Goal: Navigation & Orientation: Go to known website

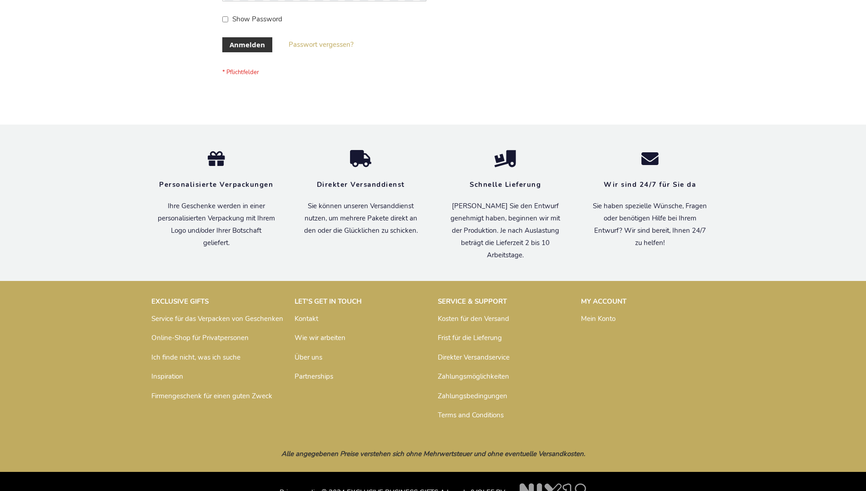
scroll to position [305, 0]
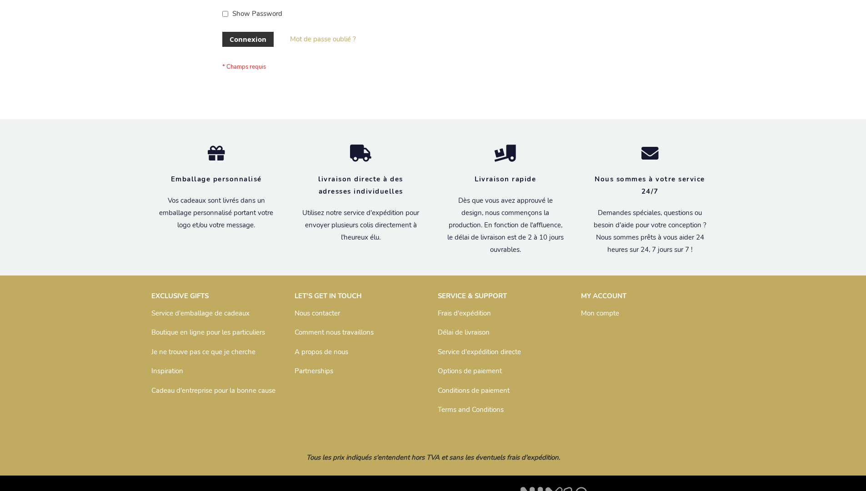
scroll to position [314, 0]
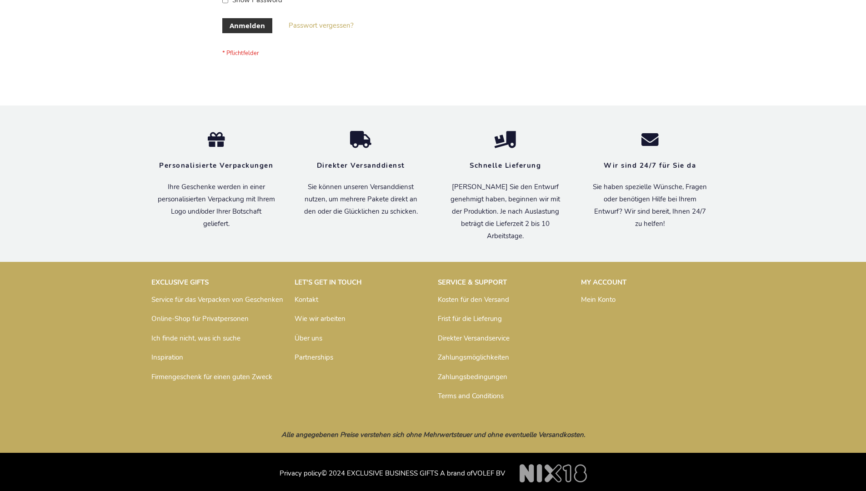
scroll to position [305, 0]
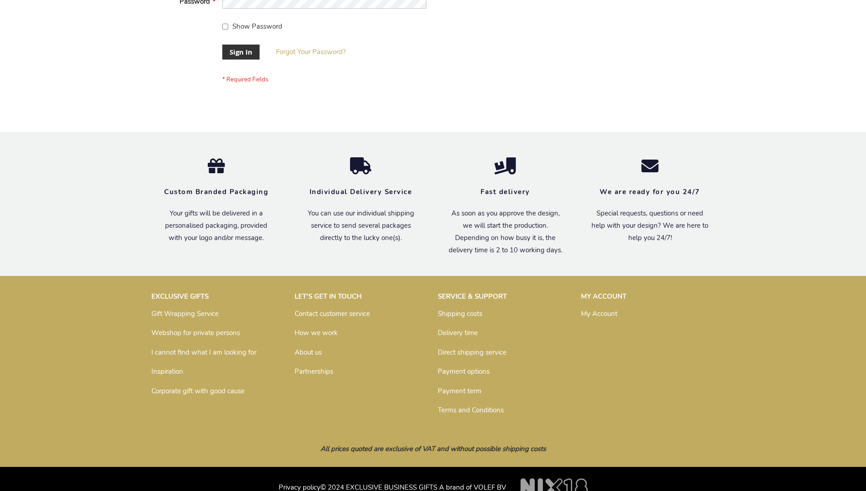
scroll to position [292, 0]
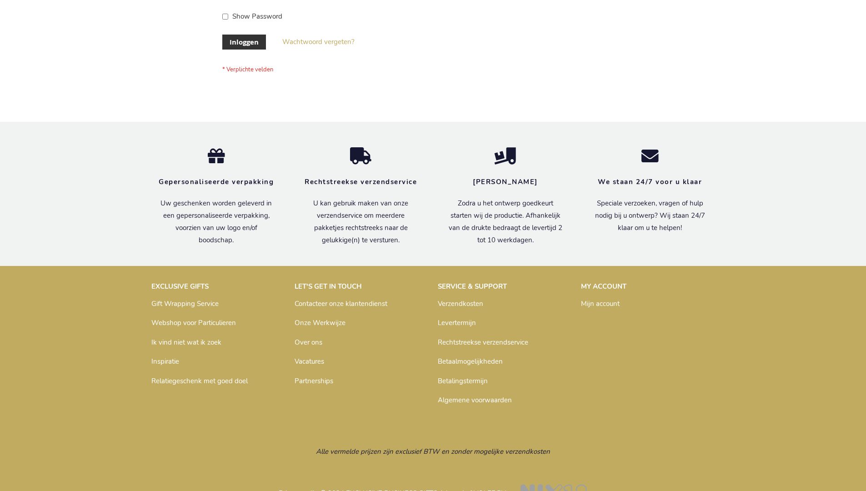
scroll to position [309, 0]
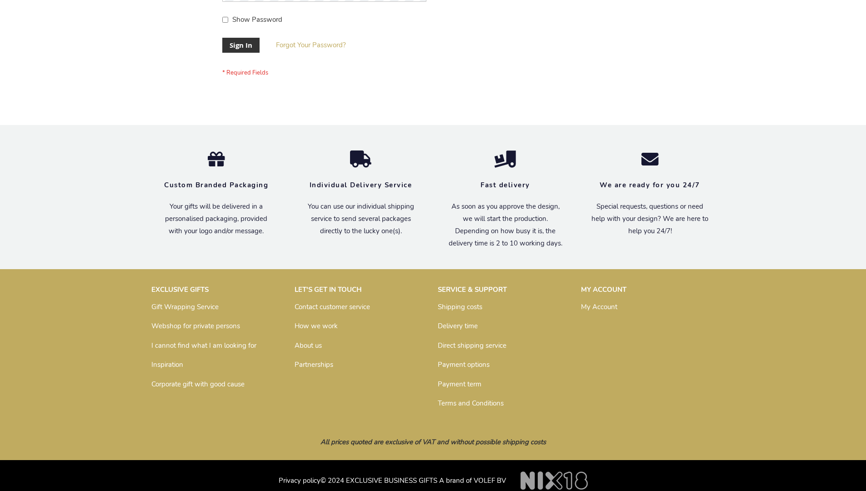
scroll to position [292, 0]
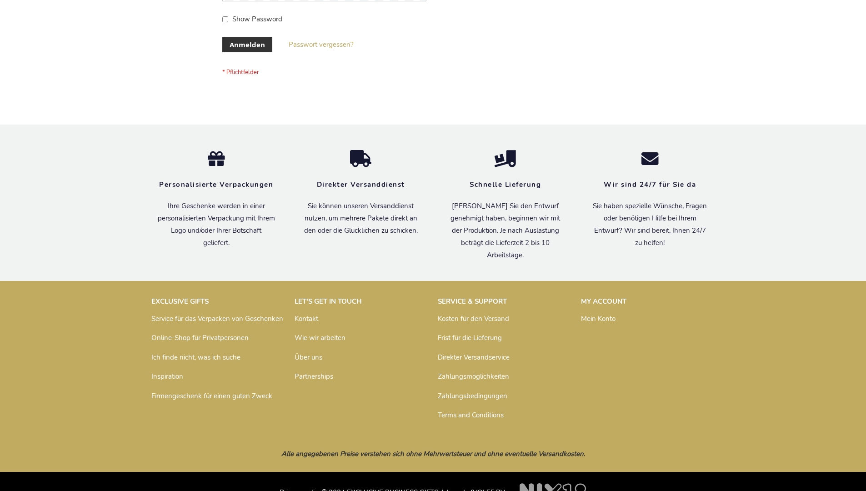
scroll to position [305, 0]
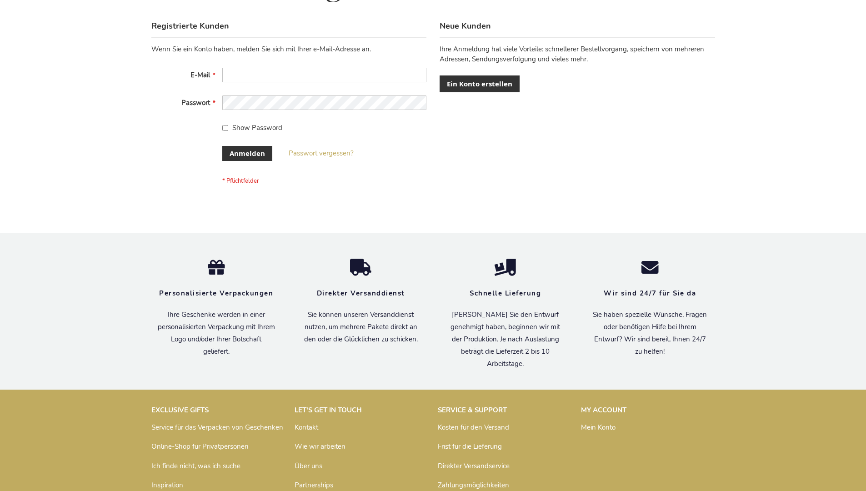
scroll to position [305, 0]
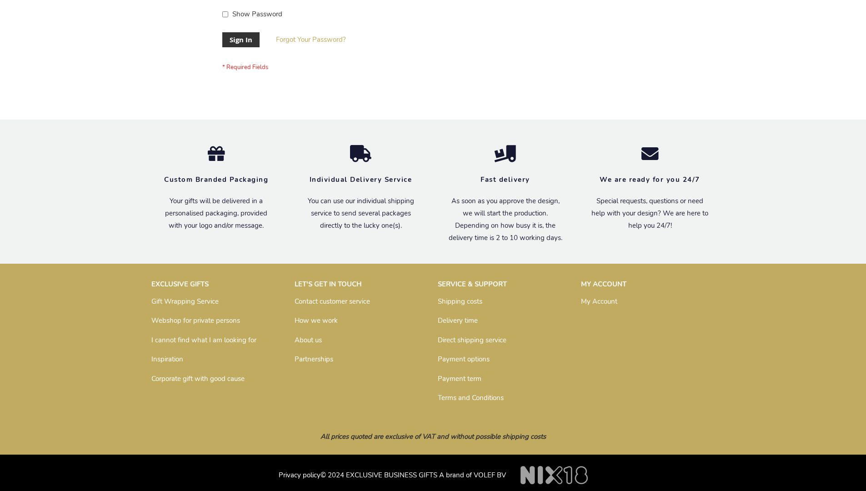
scroll to position [292, 0]
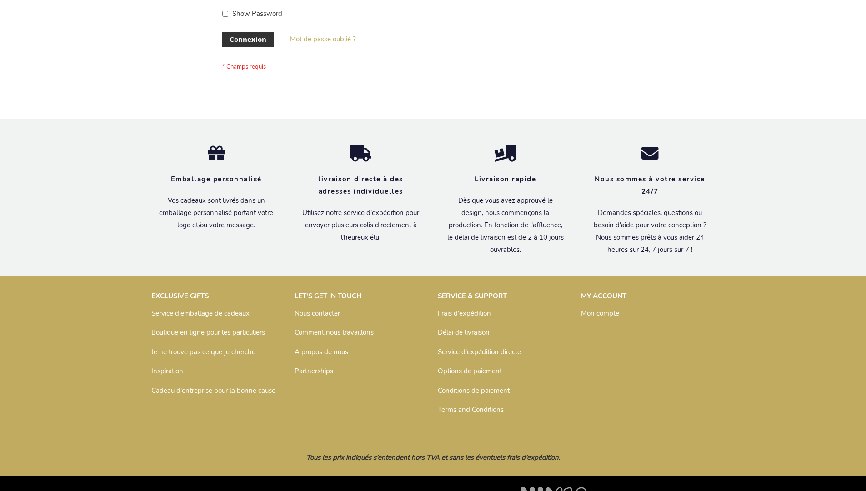
scroll to position [314, 0]
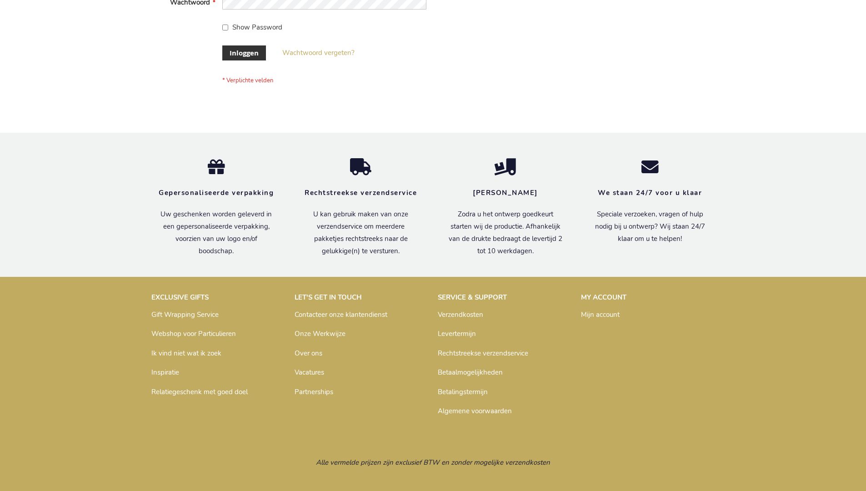
scroll to position [309, 0]
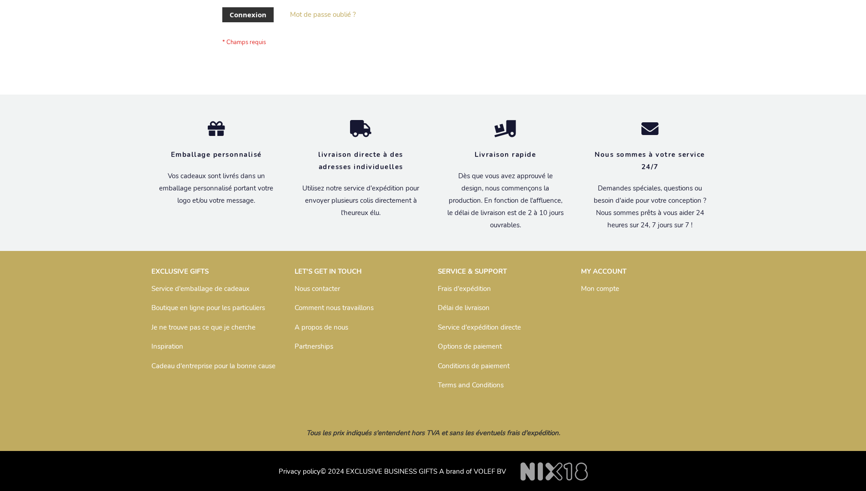
scroll to position [314, 0]
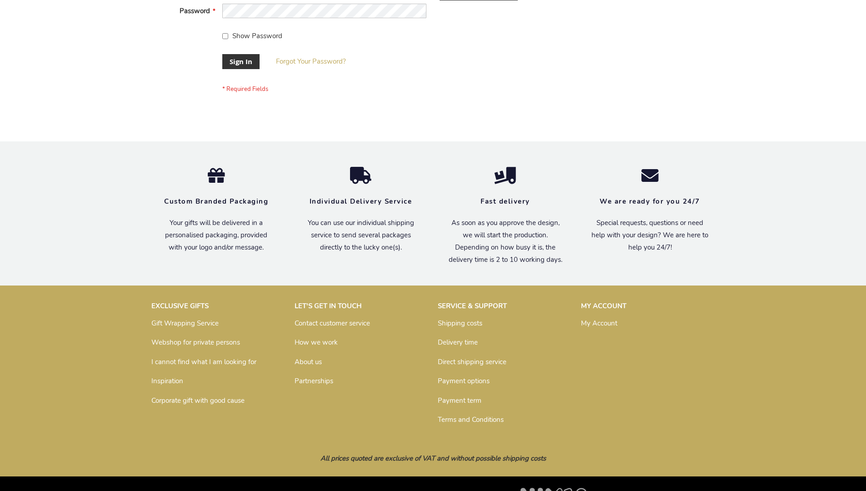
scroll to position [292, 0]
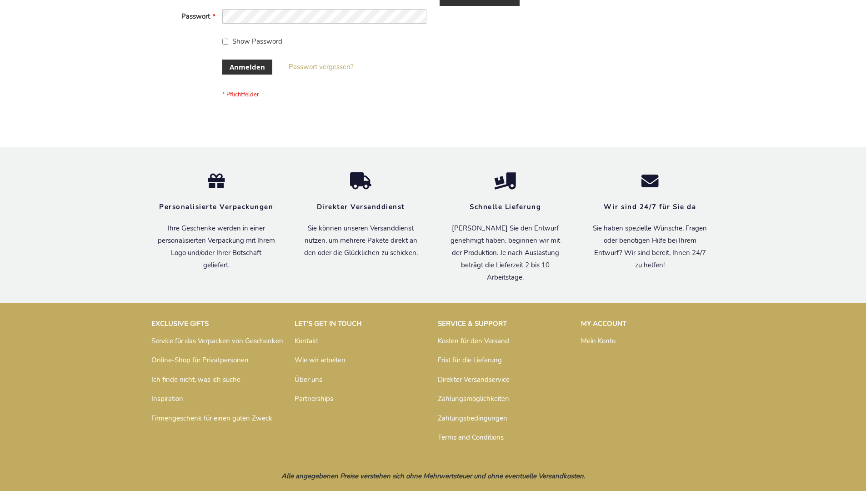
scroll to position [305, 0]
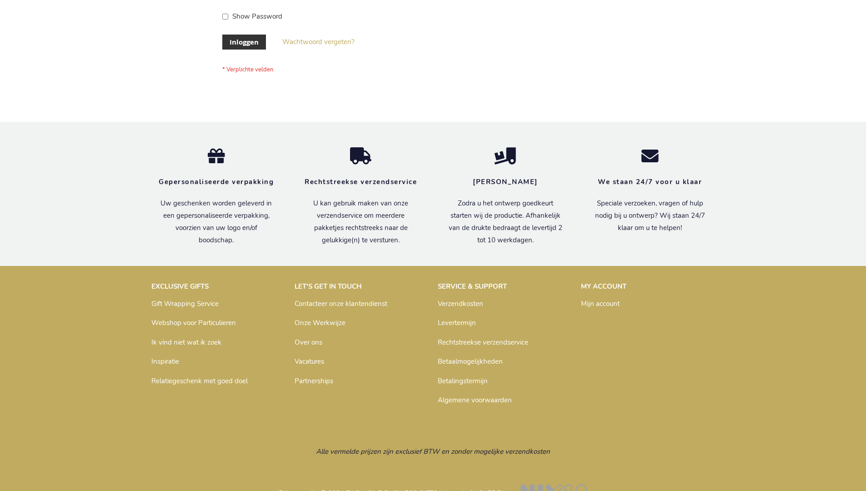
scroll to position [309, 0]
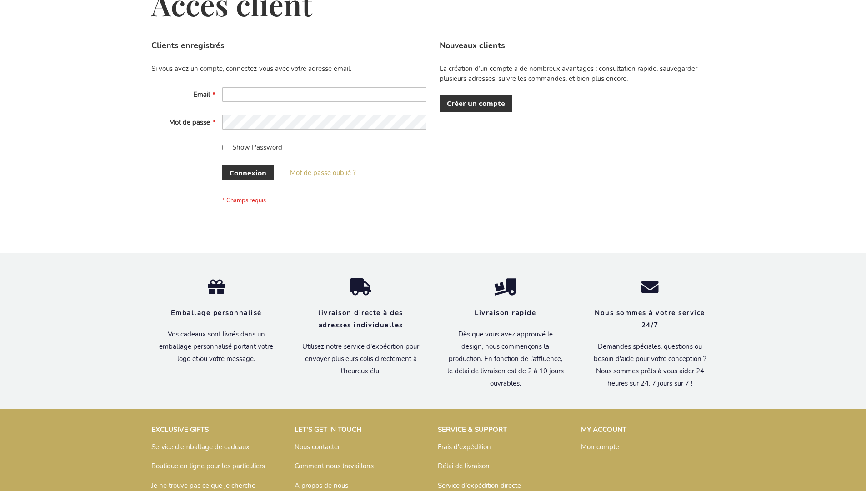
scroll to position [314, 0]
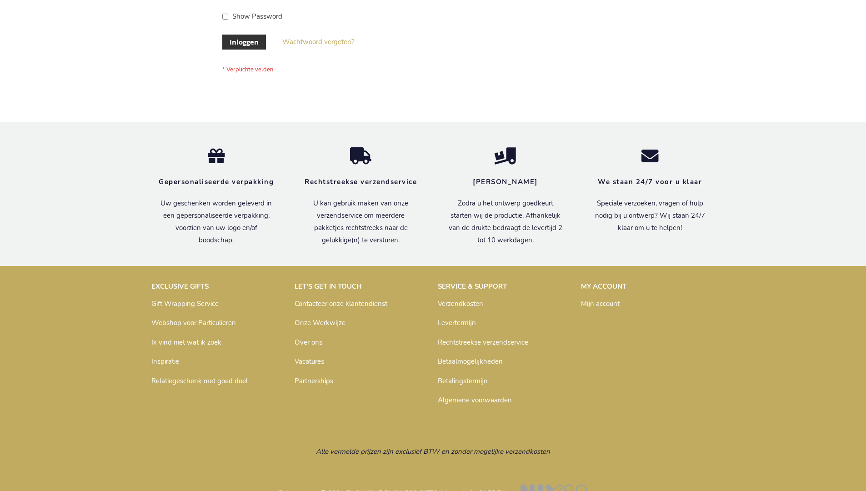
scroll to position [309, 0]
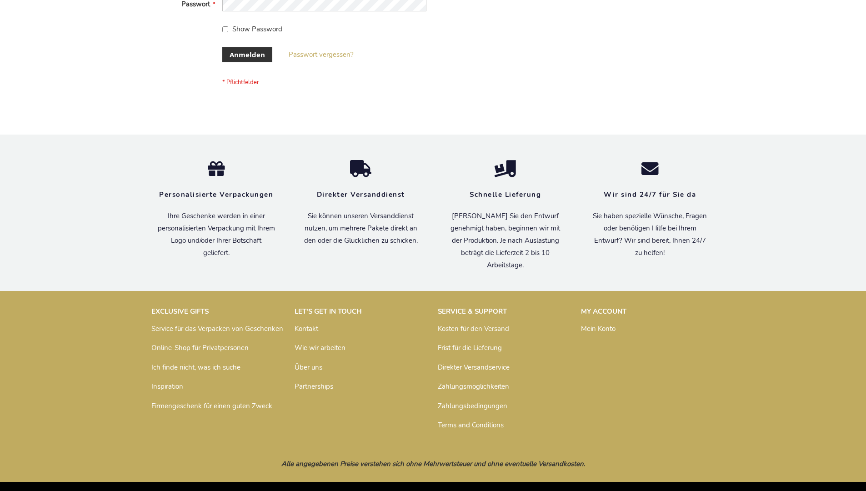
scroll to position [305, 0]
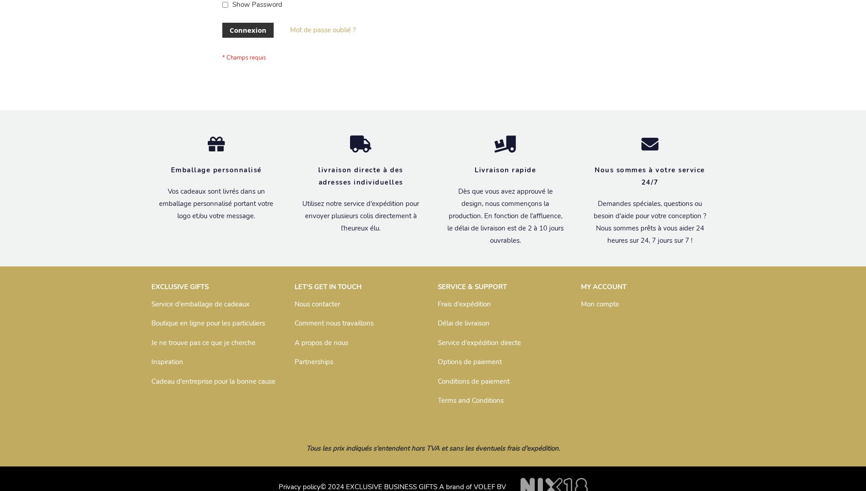
scroll to position [314, 0]
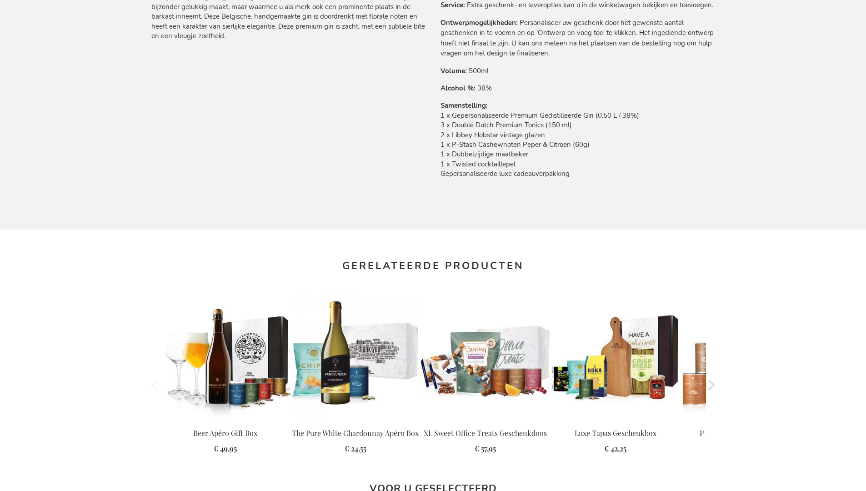
scroll to position [1253, 0]
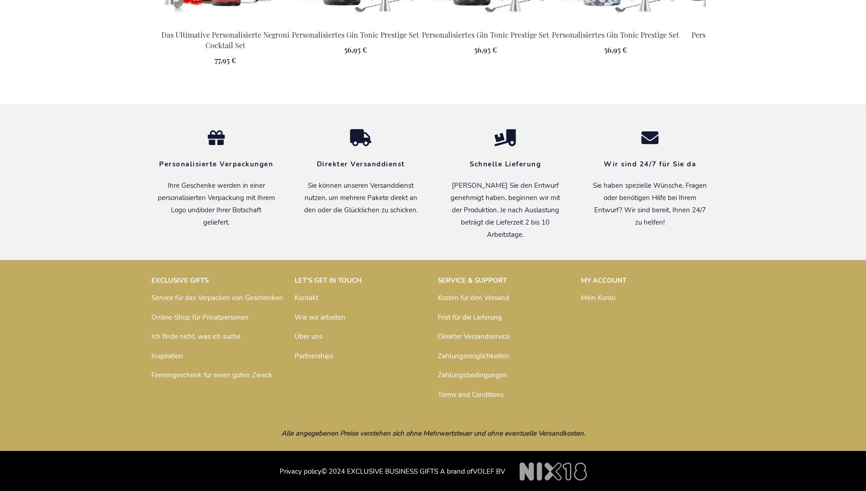
scroll to position [1259, 0]
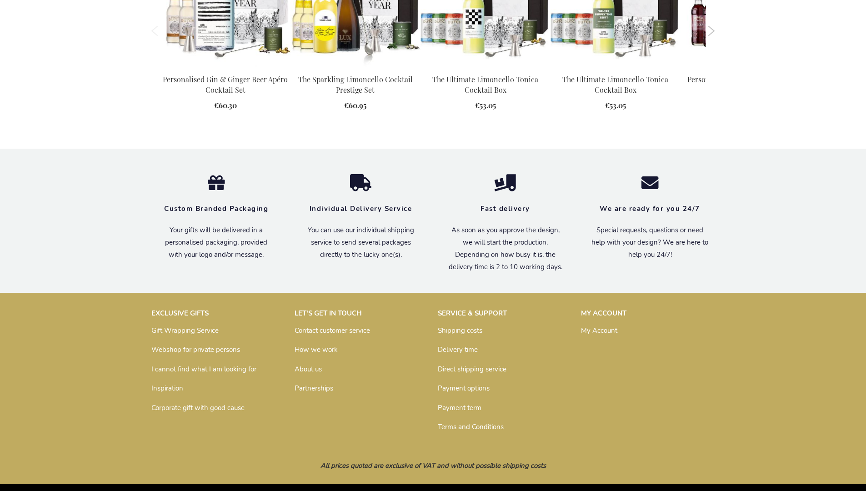
scroll to position [1208, 0]
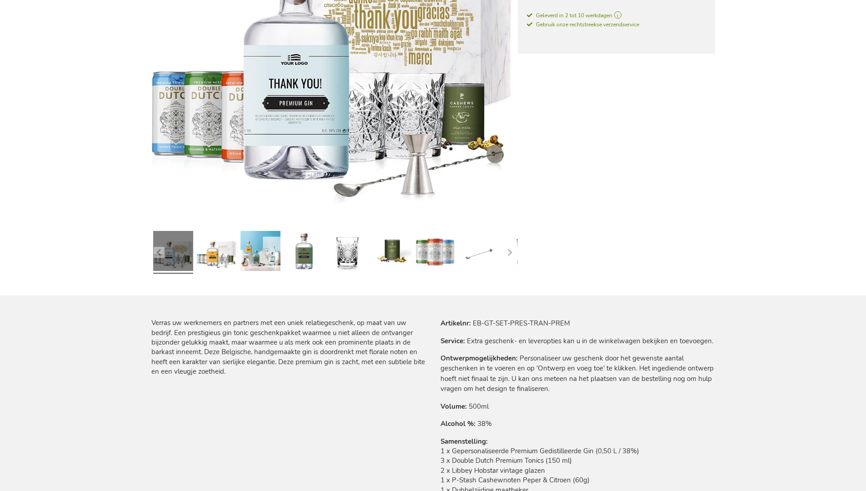
scroll to position [1253, 0]
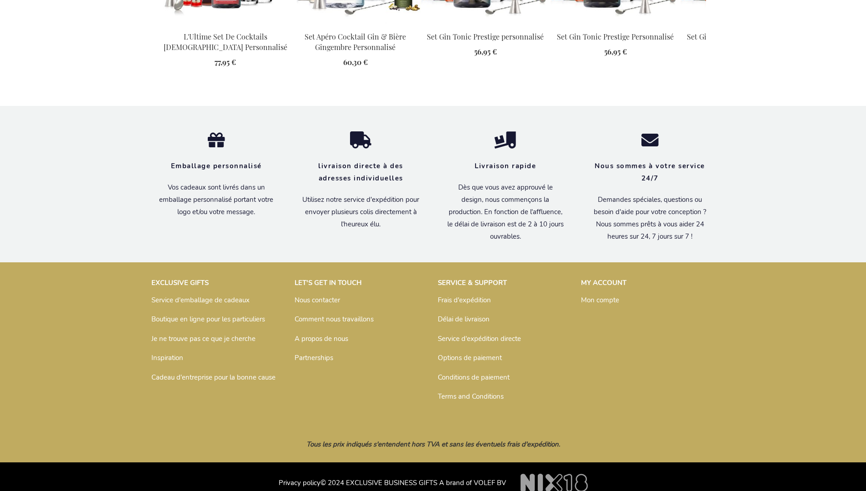
scroll to position [1268, 0]
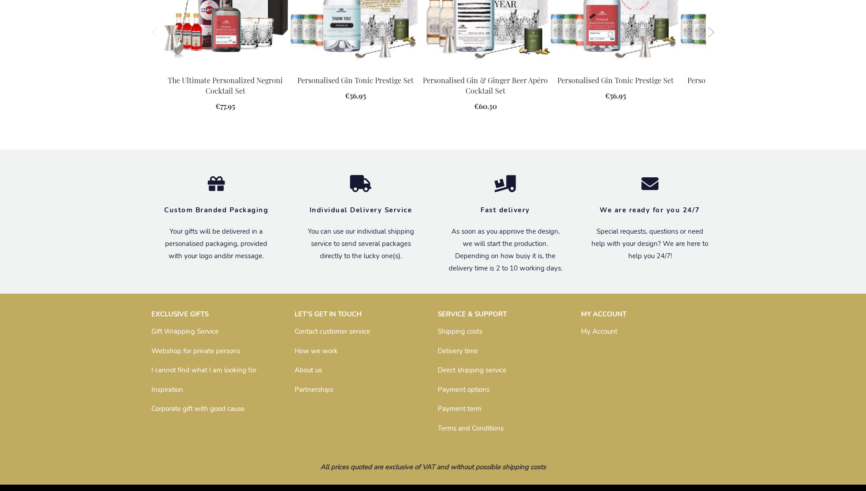
scroll to position [1236, 0]
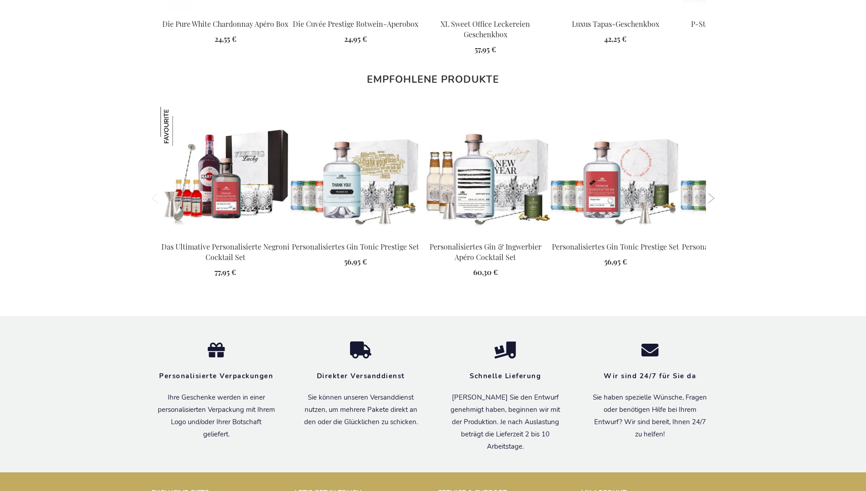
scroll to position [1259, 0]
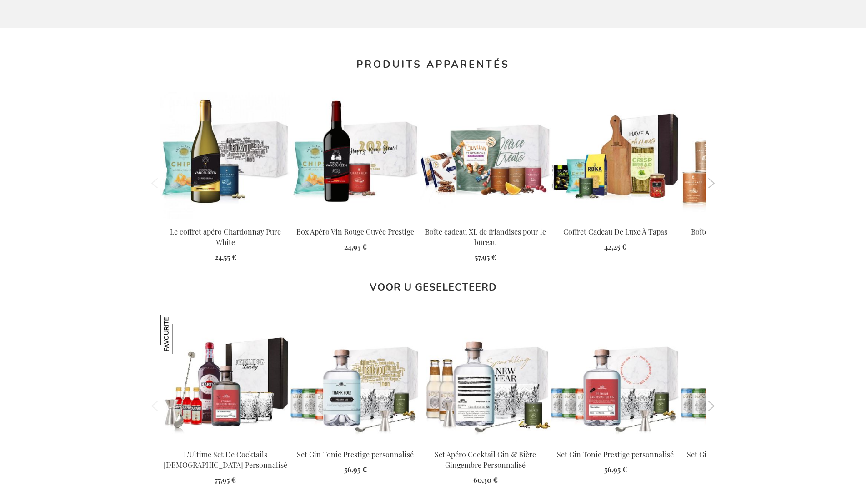
scroll to position [1268, 0]
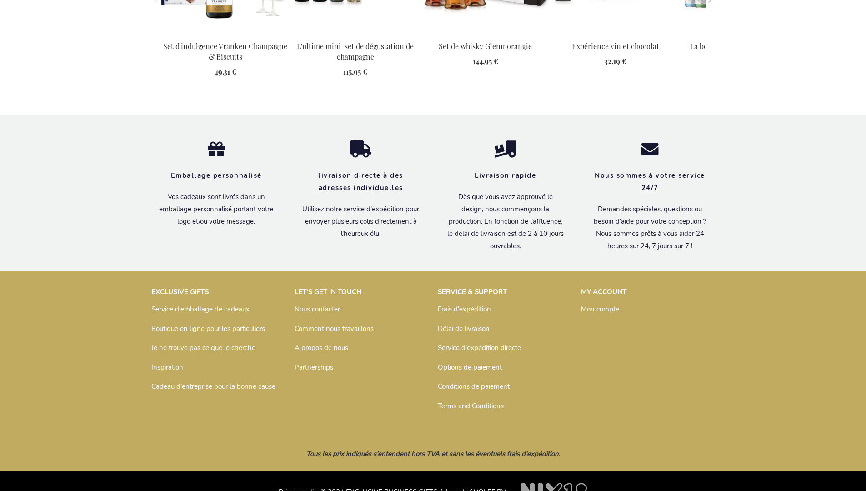
scroll to position [1233, 0]
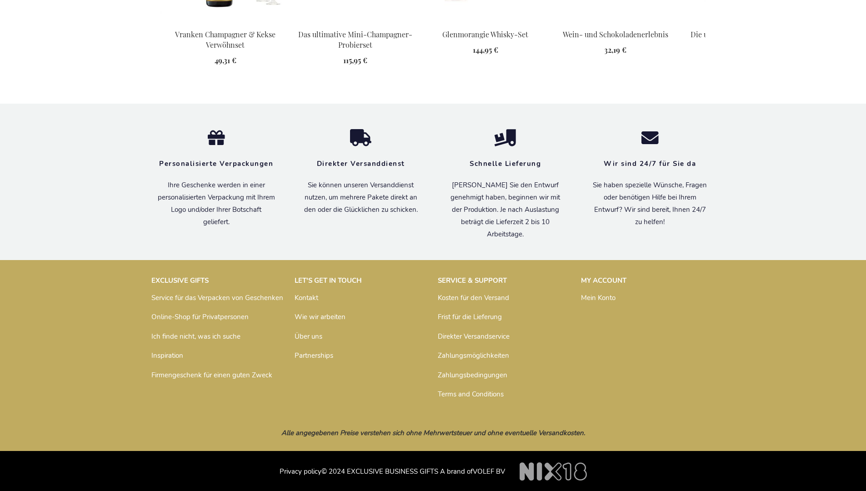
scroll to position [1234, 0]
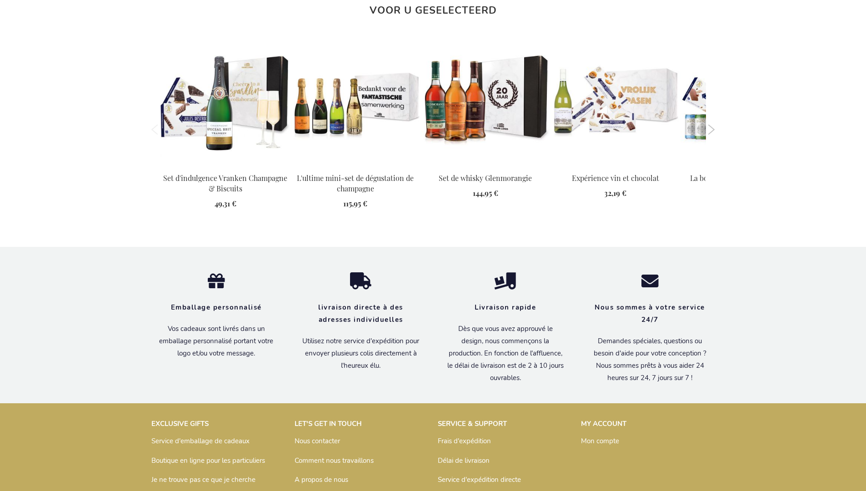
scroll to position [1233, 0]
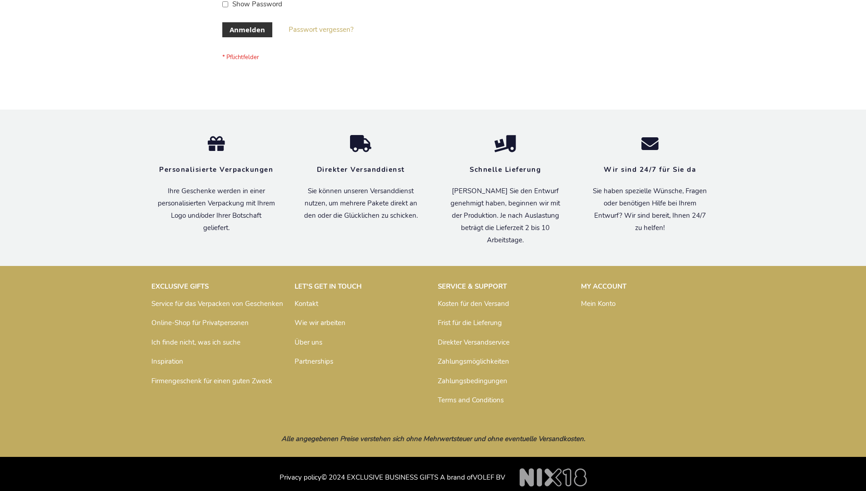
scroll to position [305, 0]
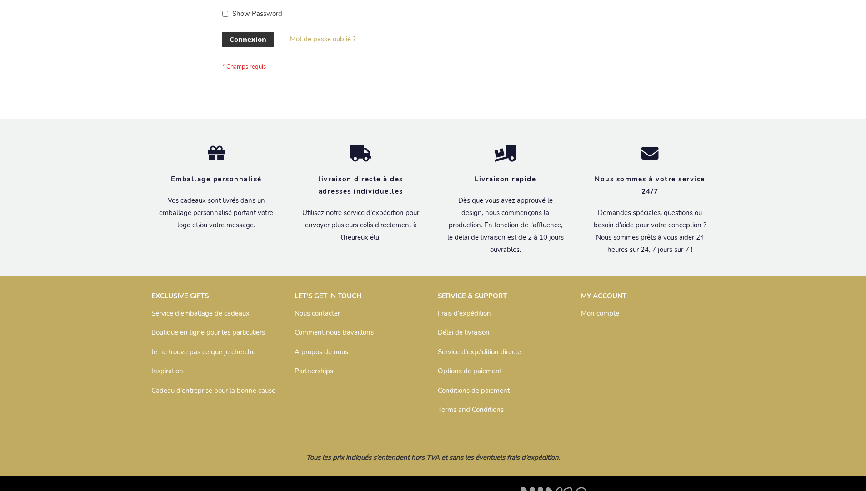
scroll to position [314, 0]
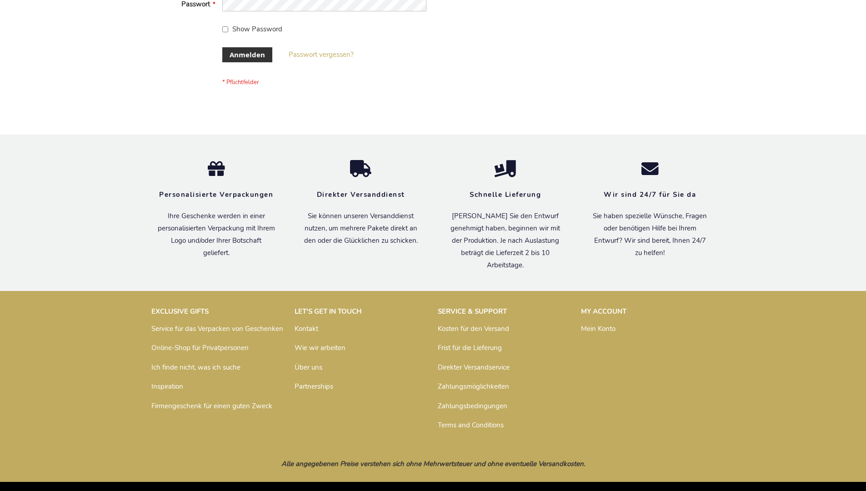
scroll to position [305, 0]
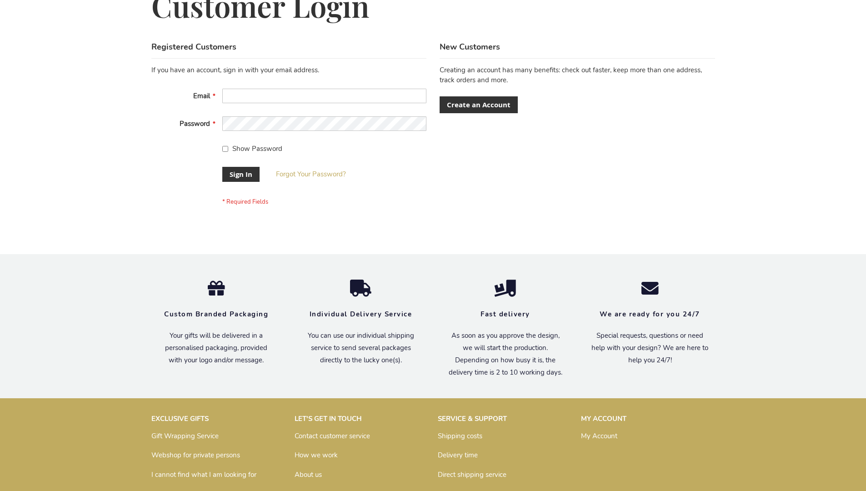
scroll to position [292, 0]
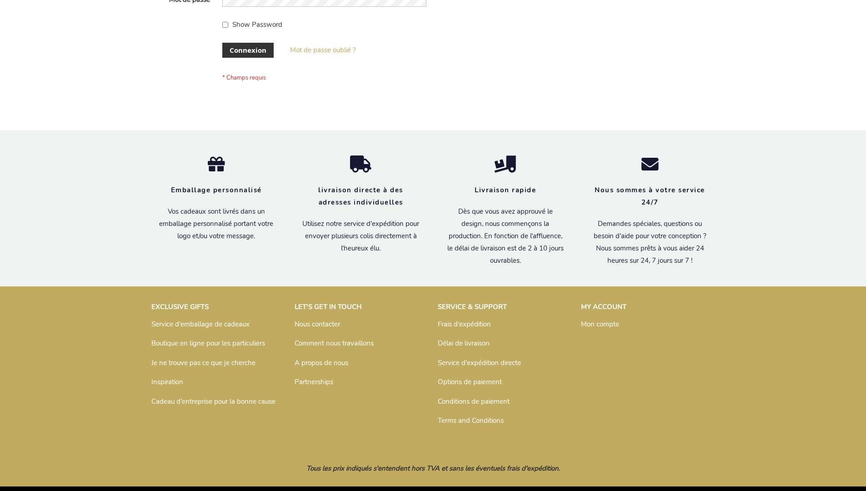
scroll to position [314, 0]
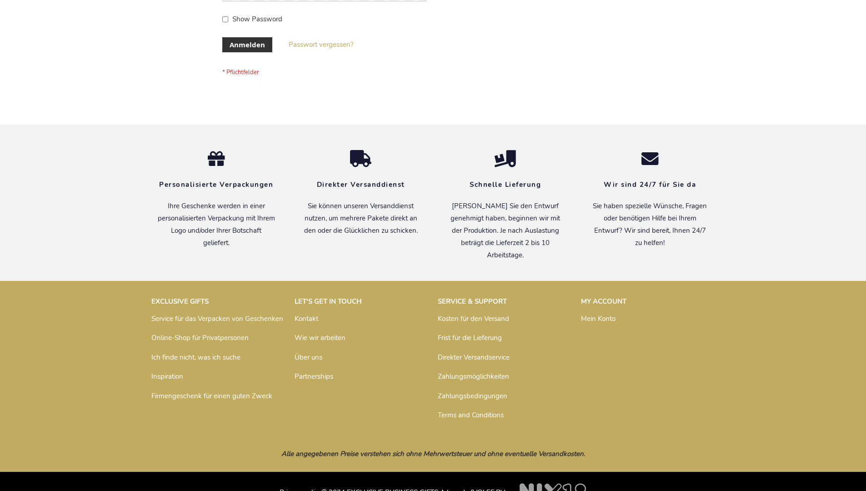
scroll to position [305, 0]
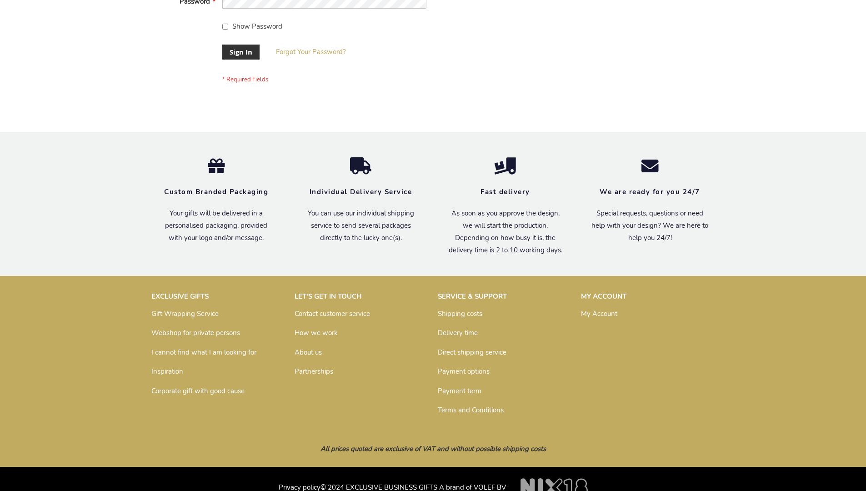
scroll to position [292, 0]
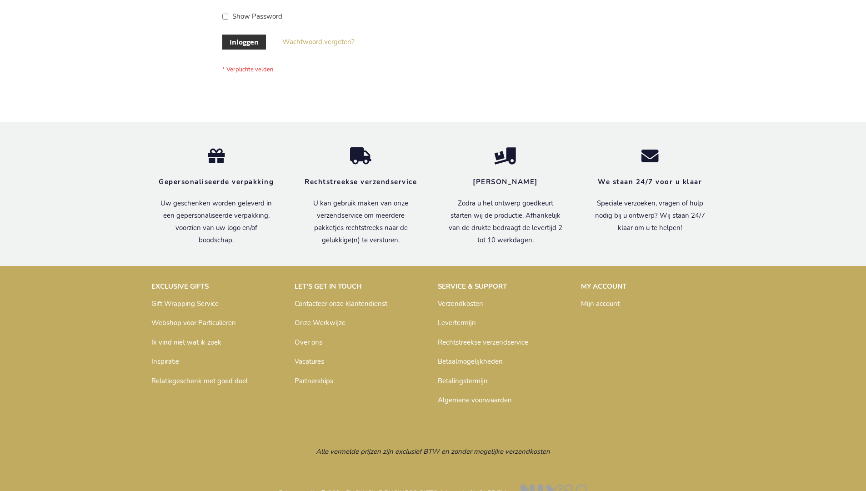
scroll to position [309, 0]
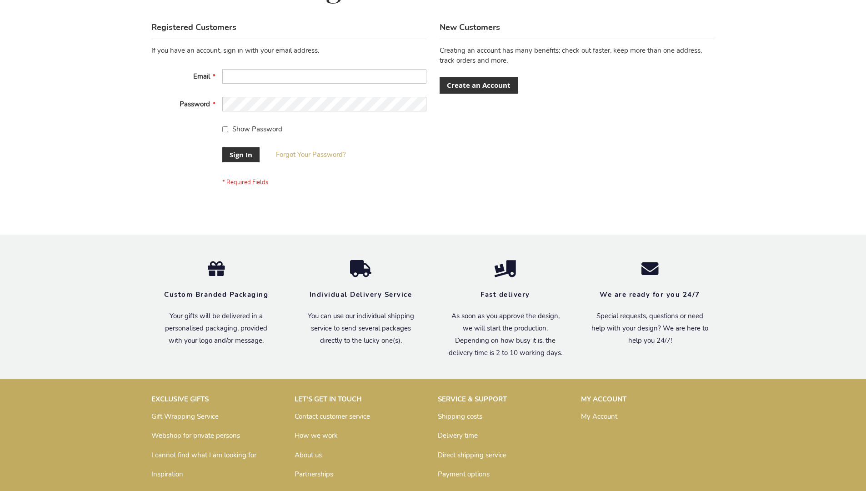
scroll to position [292, 0]
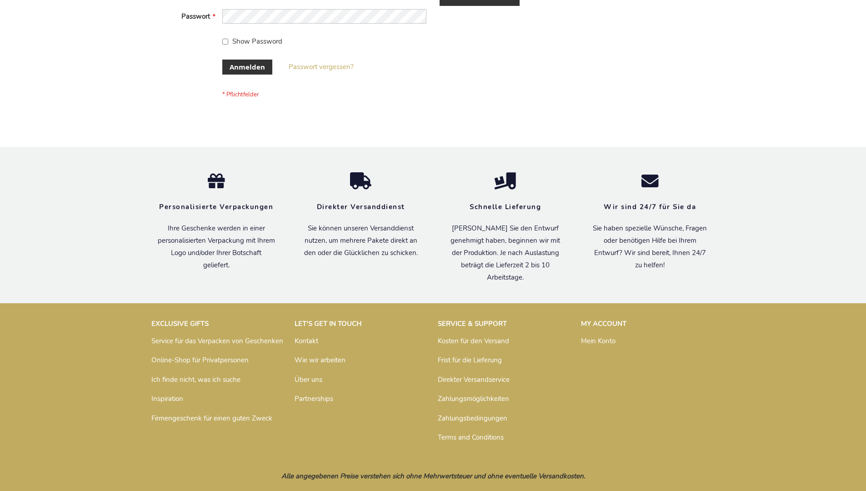
scroll to position [305, 0]
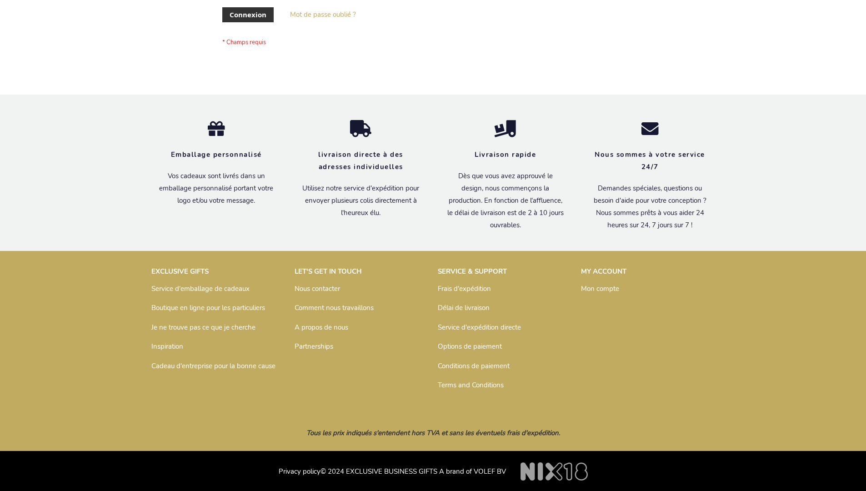
scroll to position [314, 0]
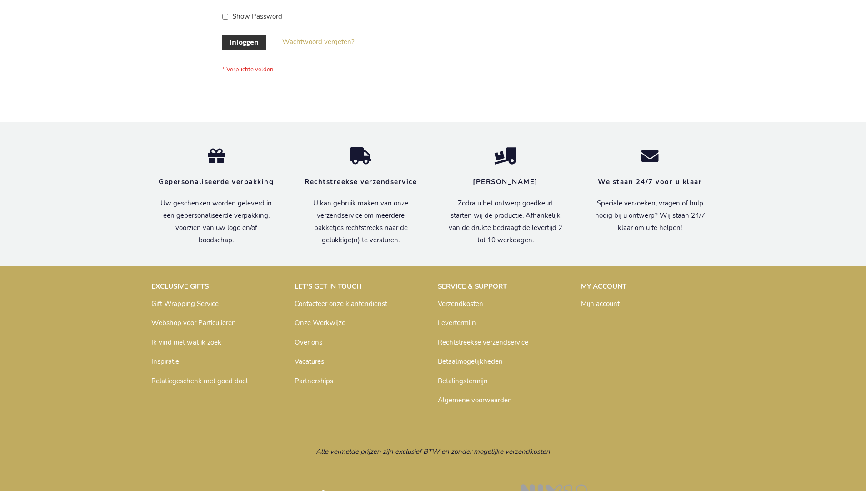
scroll to position [309, 0]
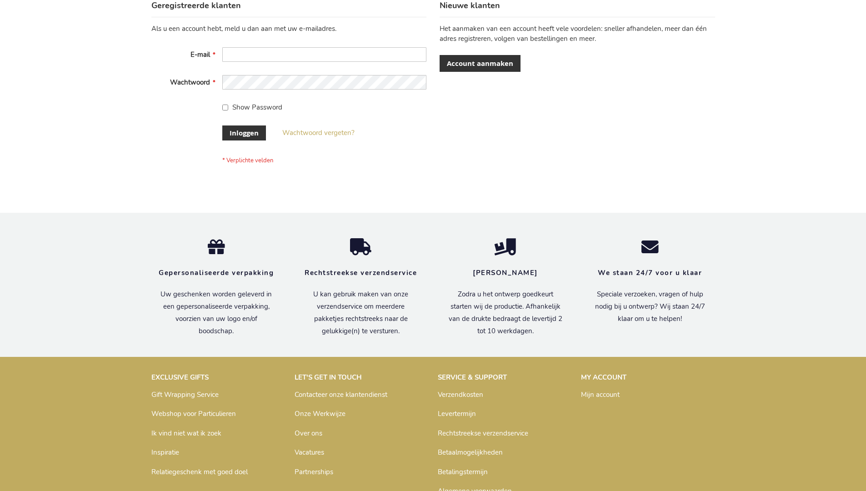
scroll to position [309, 0]
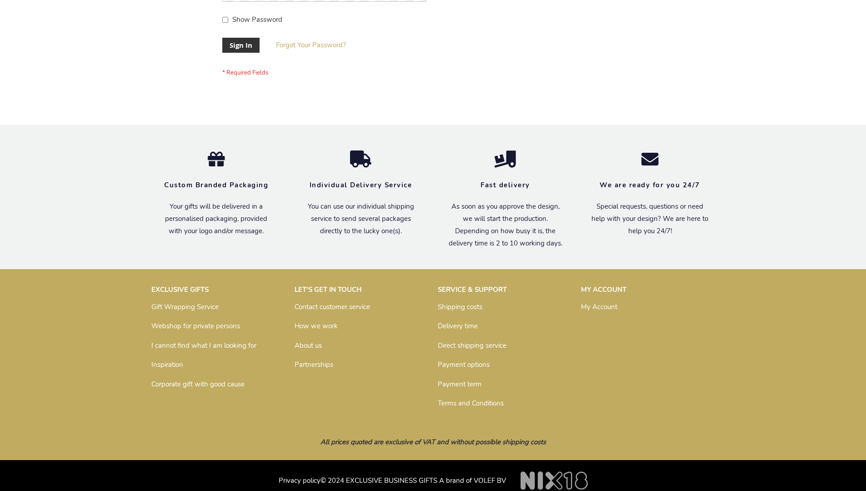
scroll to position [292, 0]
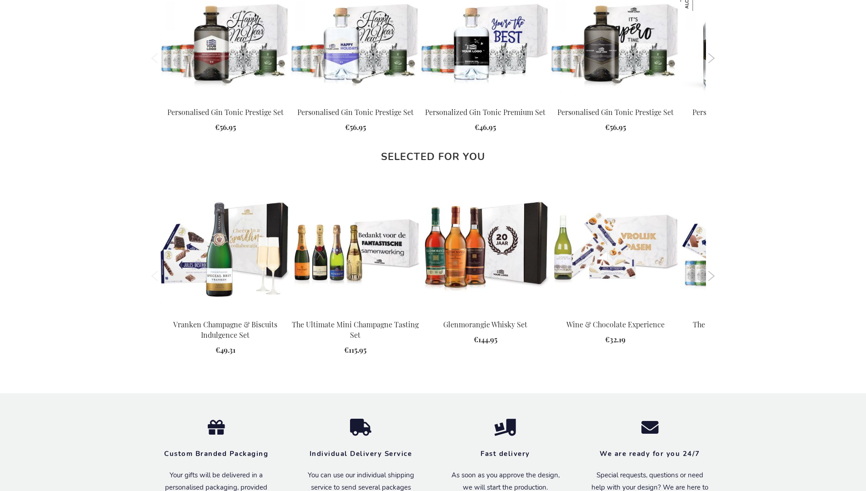
scroll to position [1201, 0]
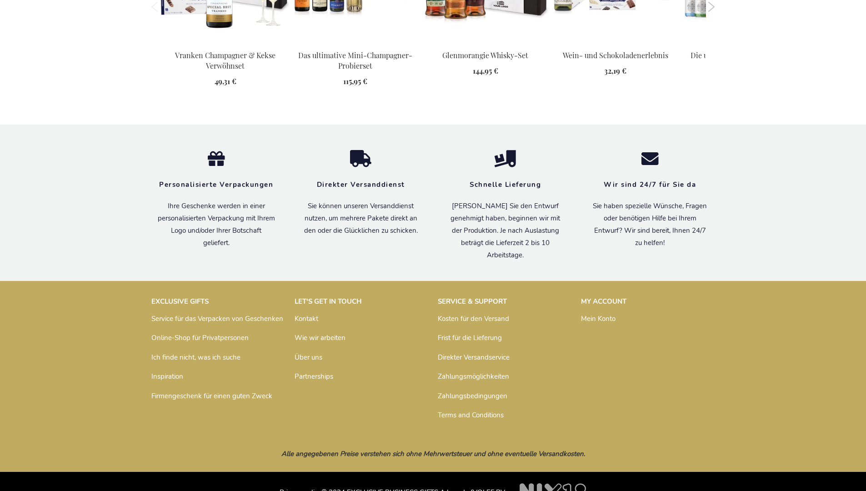
scroll to position [1234, 0]
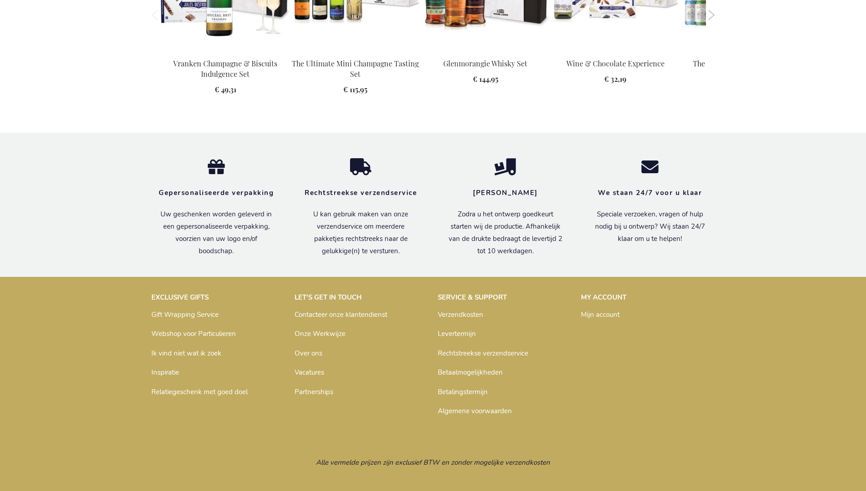
scroll to position [1219, 0]
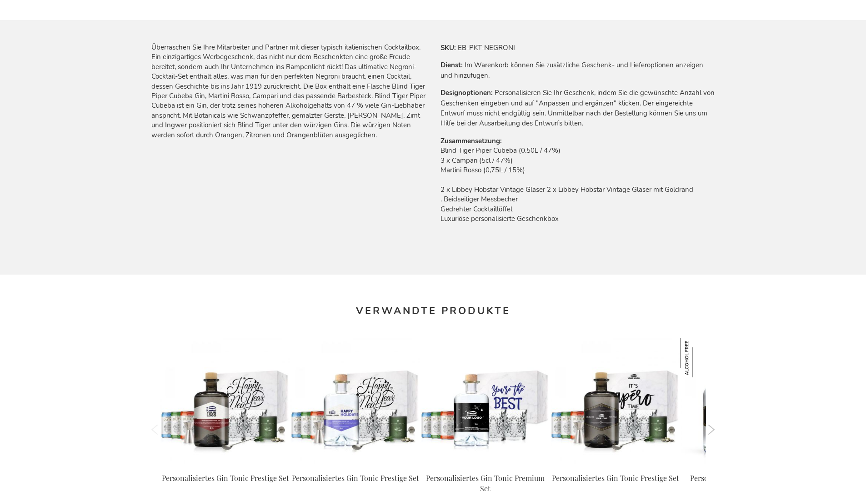
scroll to position [1234, 0]
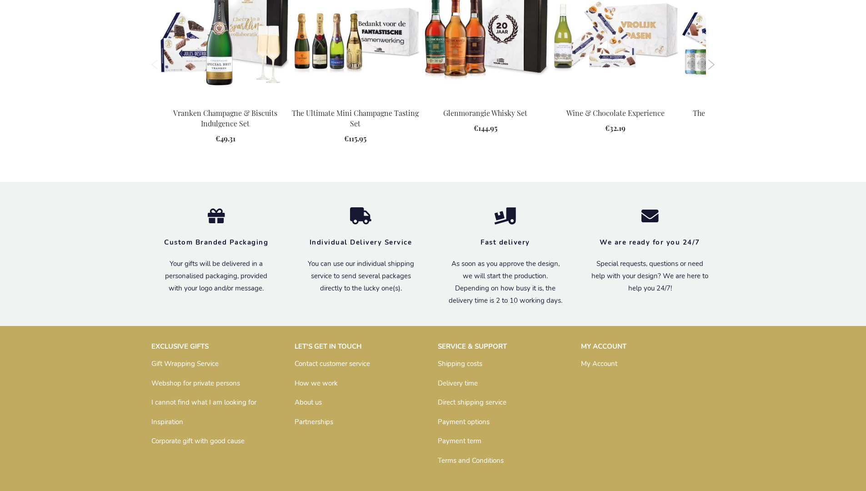
scroll to position [1201, 0]
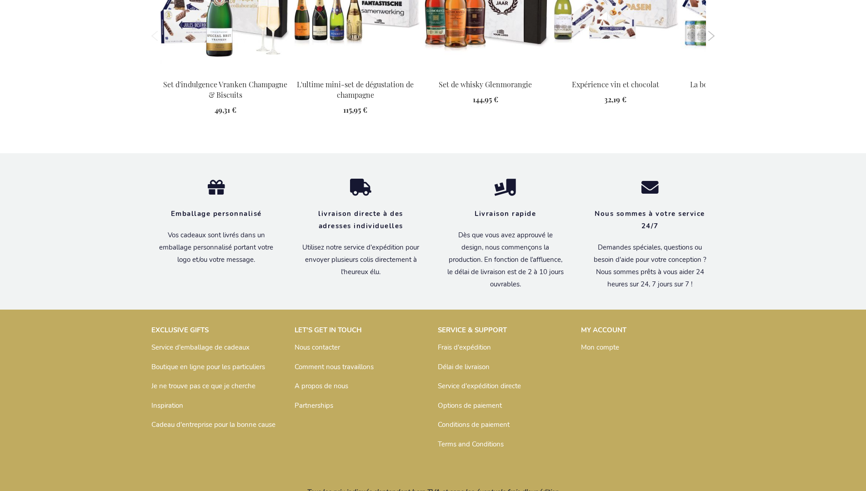
scroll to position [1233, 0]
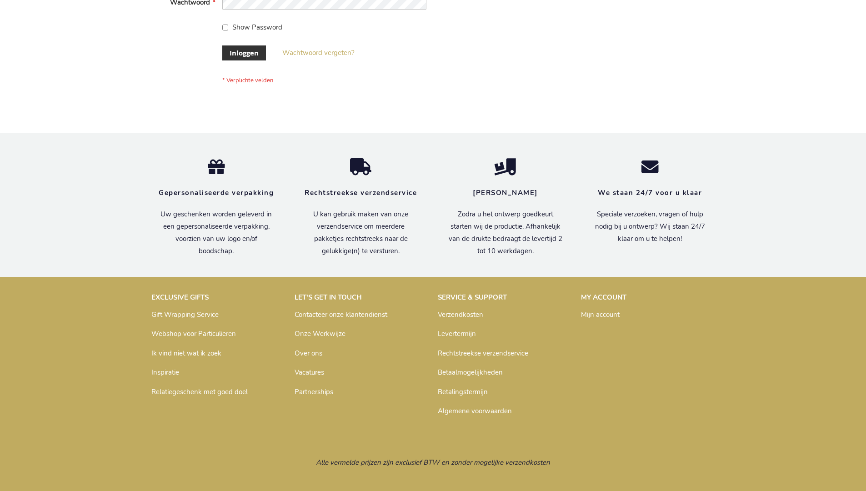
scroll to position [309, 0]
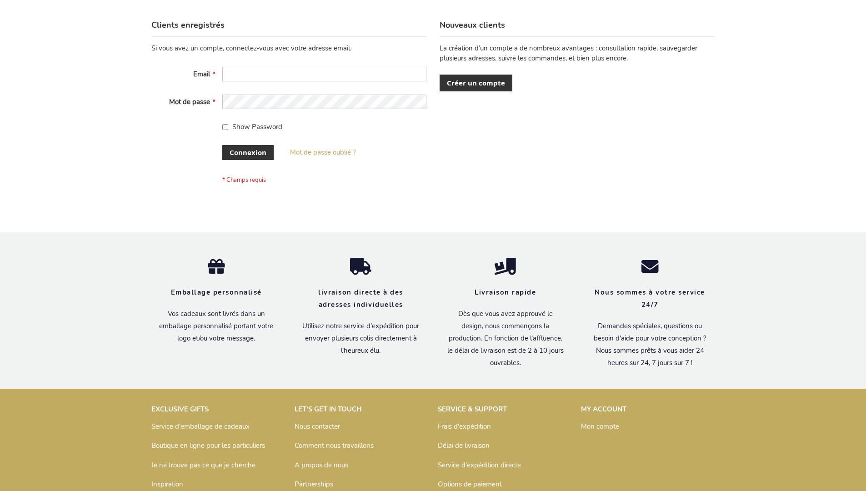
scroll to position [314, 0]
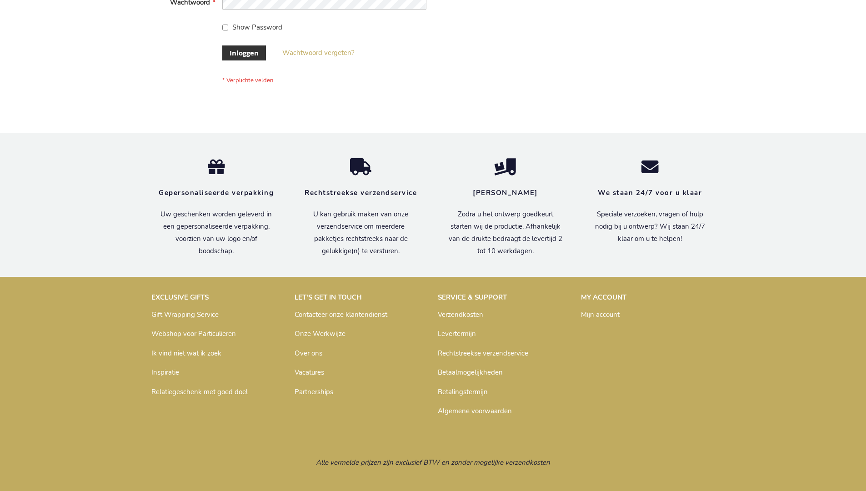
scroll to position [309, 0]
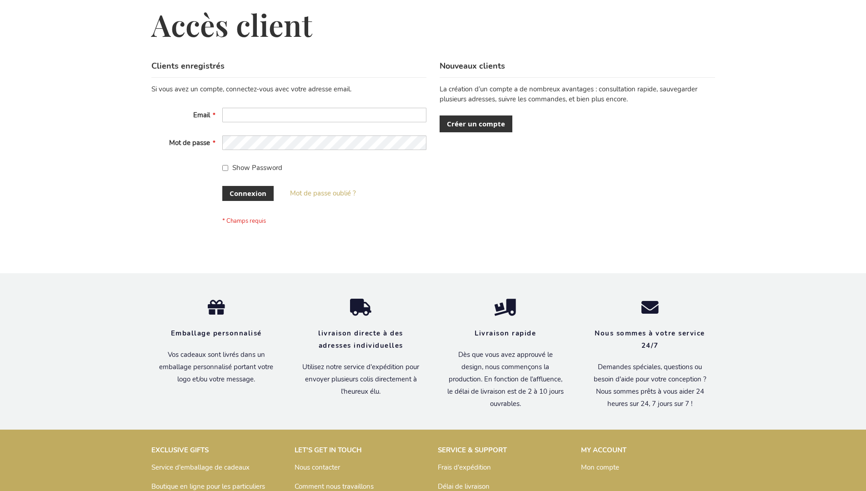
scroll to position [314, 0]
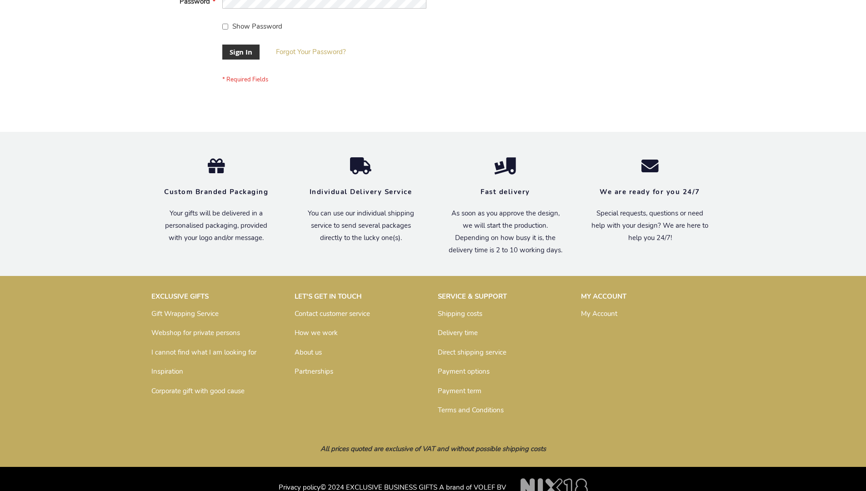
scroll to position [292, 0]
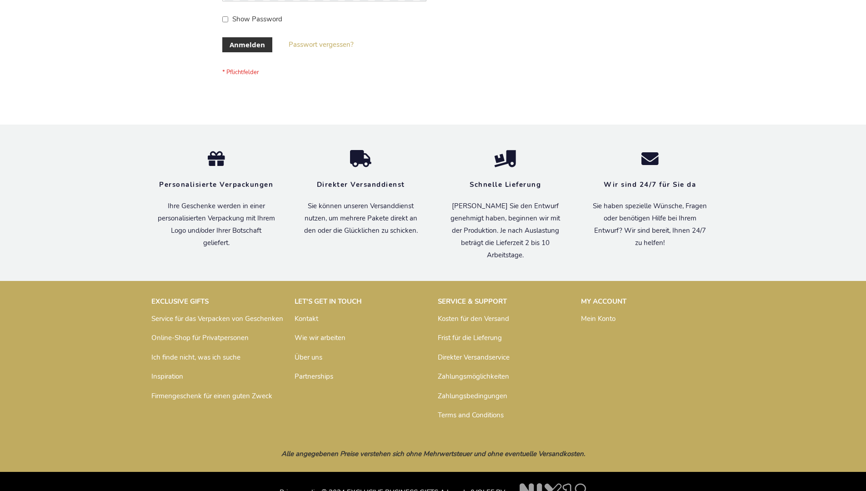
scroll to position [305, 0]
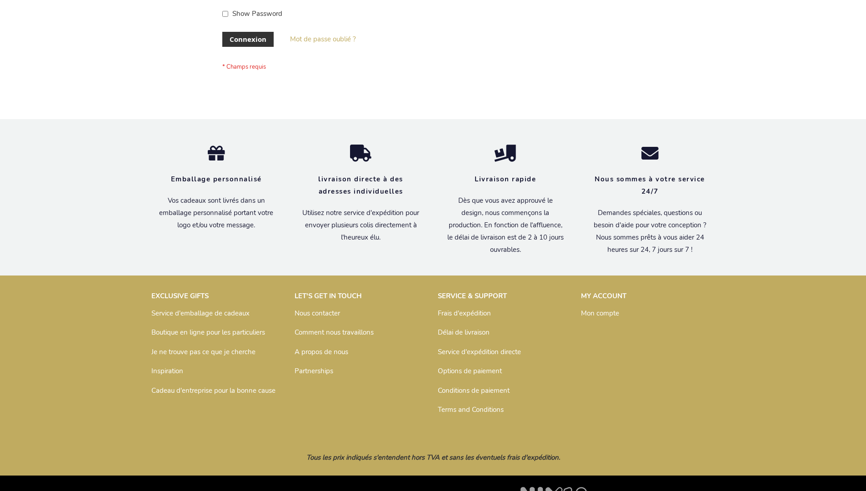
scroll to position [314, 0]
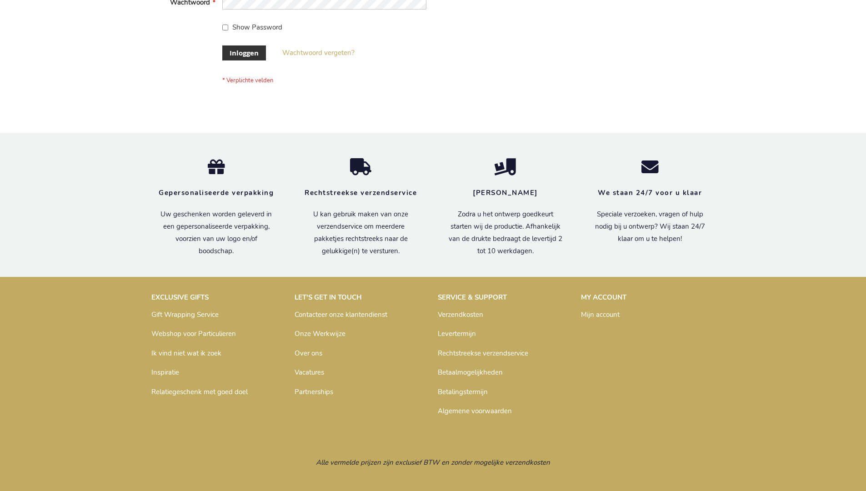
scroll to position [309, 0]
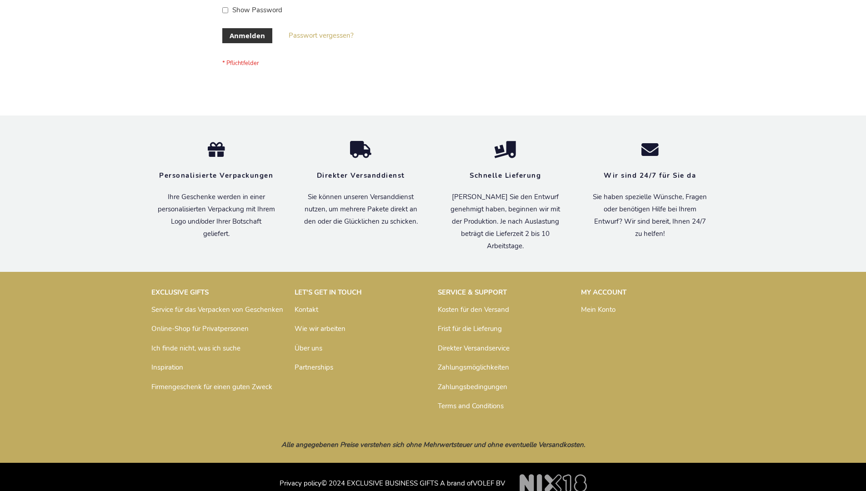
scroll to position [297, 0]
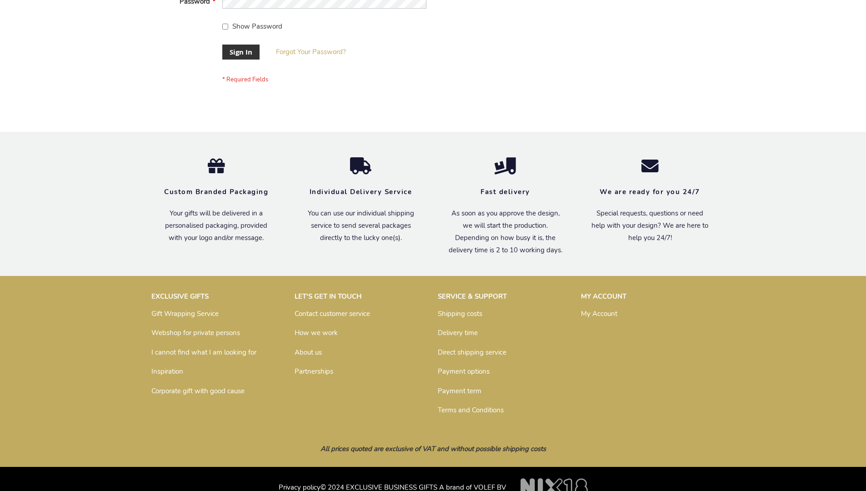
scroll to position [292, 0]
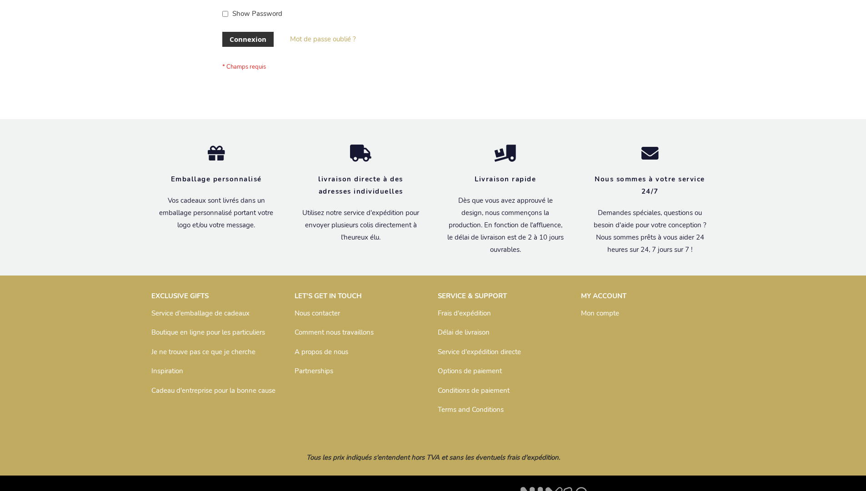
scroll to position [314, 0]
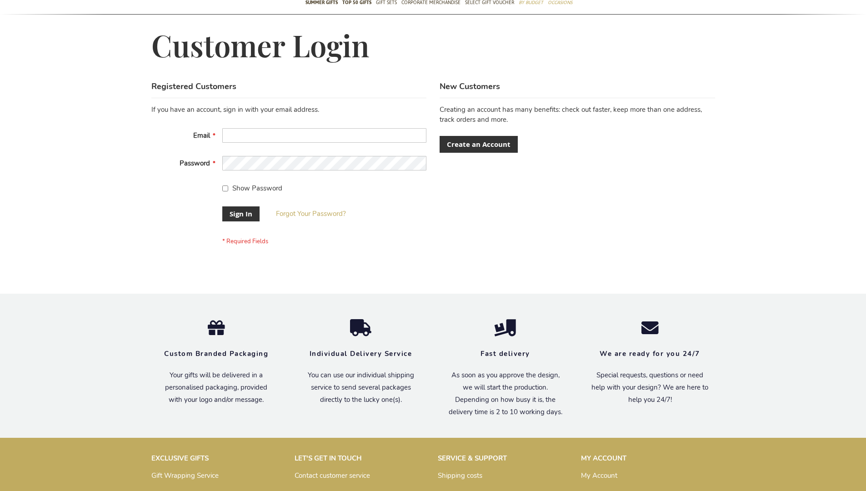
scroll to position [292, 0]
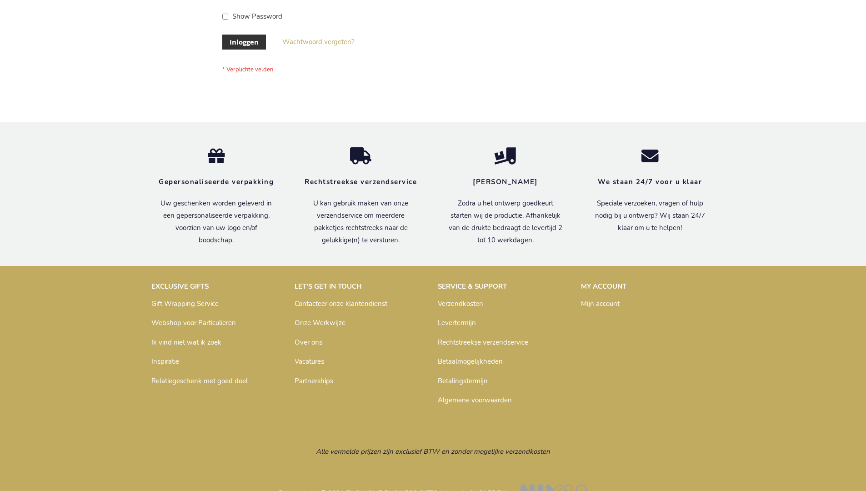
scroll to position [309, 0]
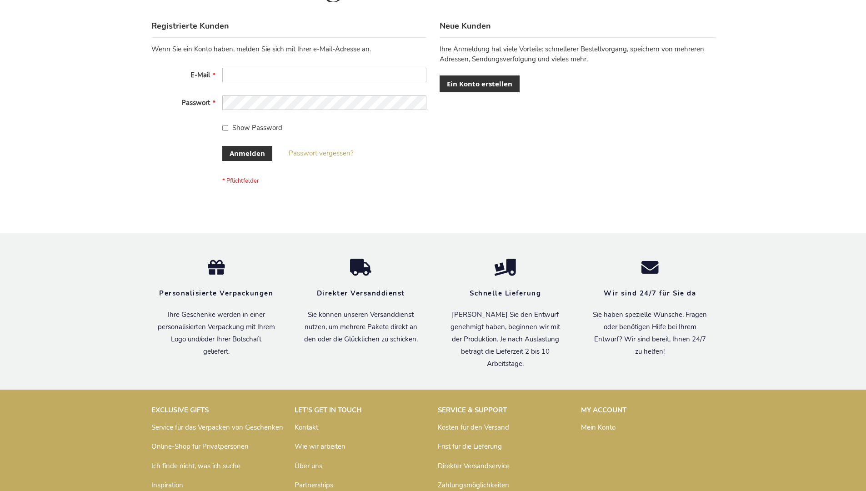
scroll to position [305, 0]
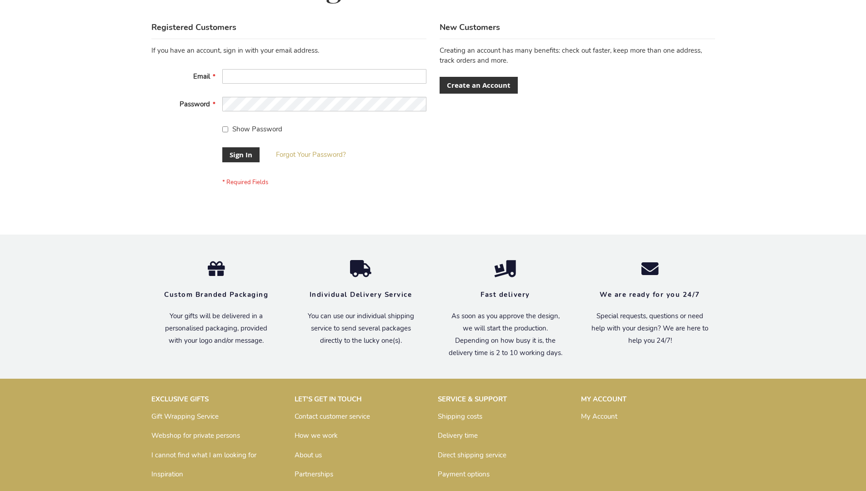
scroll to position [292, 0]
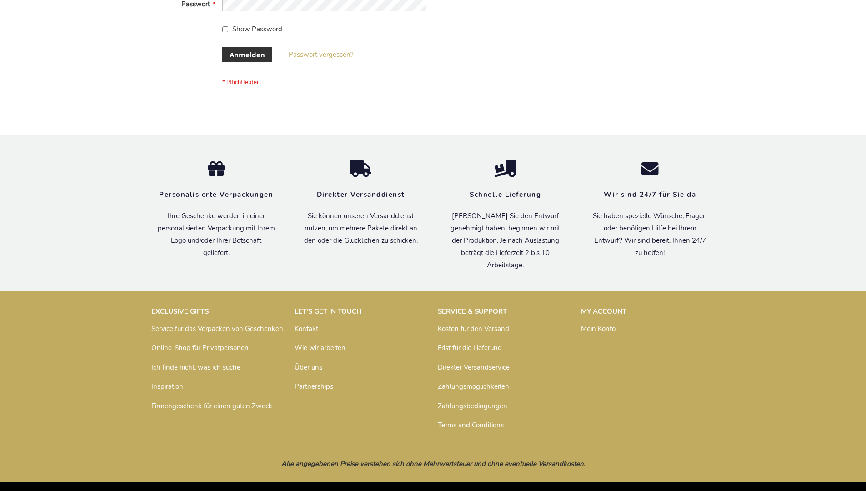
scroll to position [305, 0]
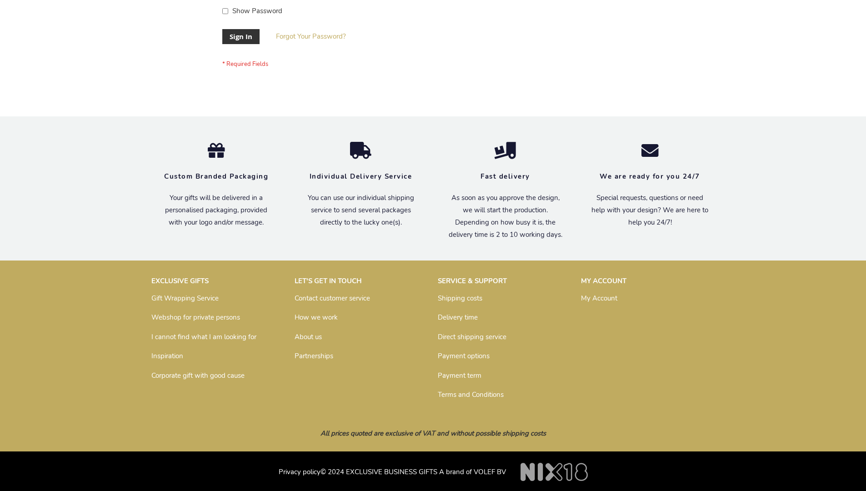
scroll to position [292, 0]
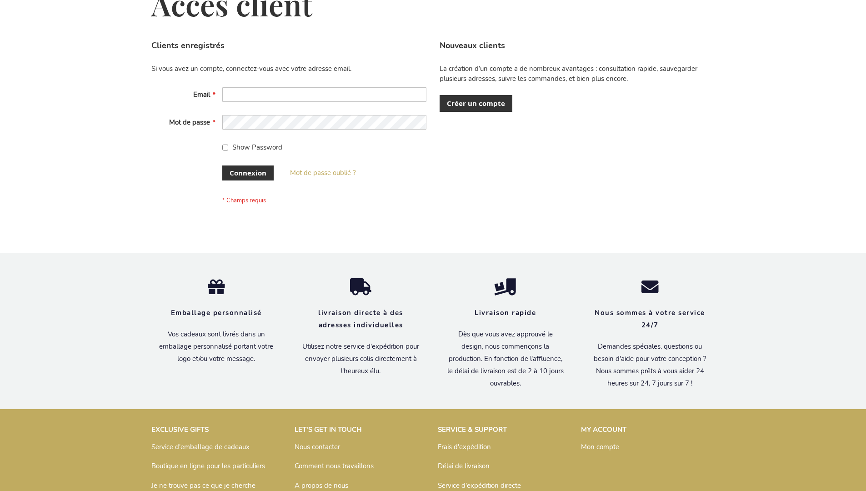
scroll to position [314, 0]
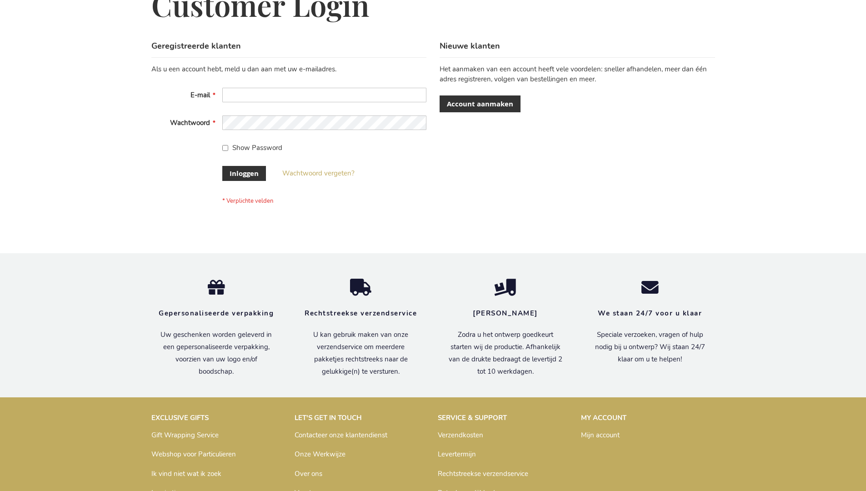
scroll to position [309, 0]
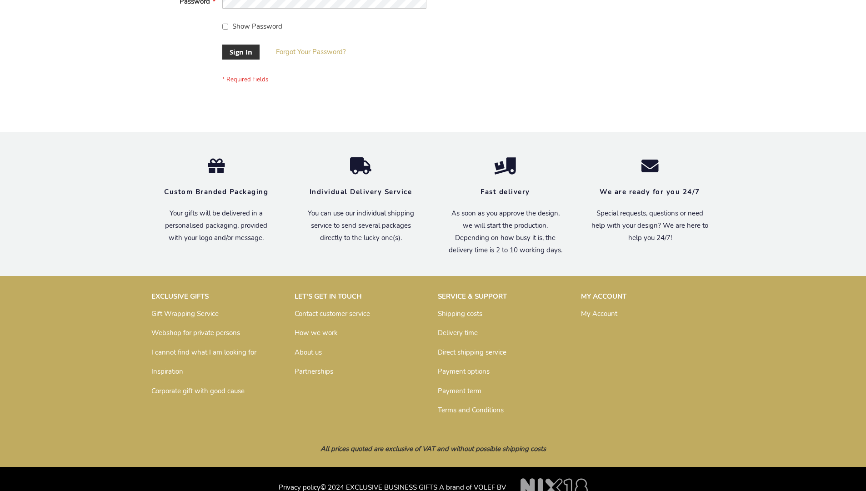
scroll to position [292, 0]
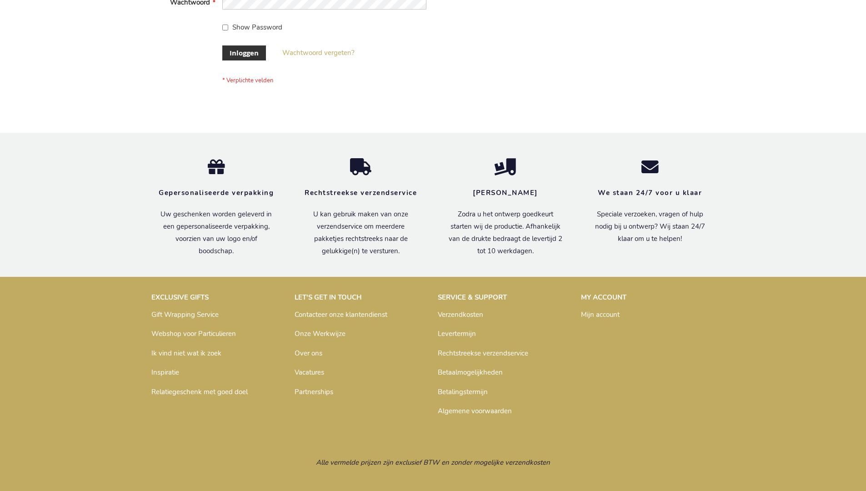
scroll to position [309, 0]
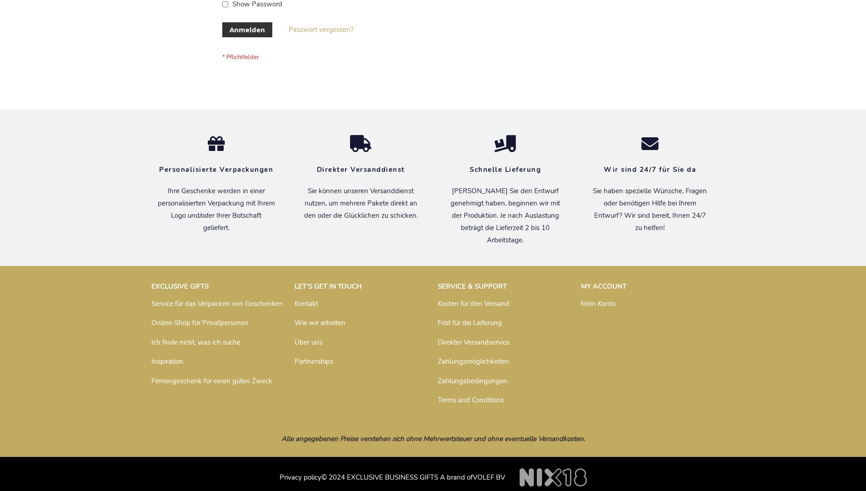
scroll to position [305, 0]
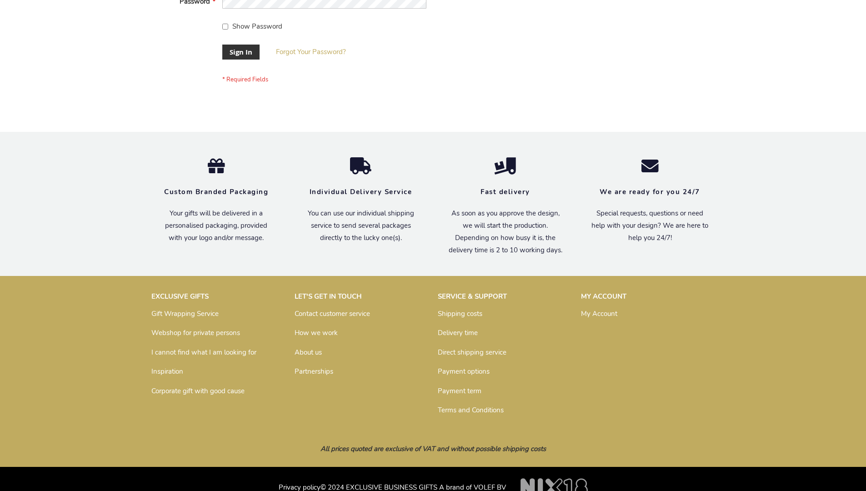
scroll to position [292, 0]
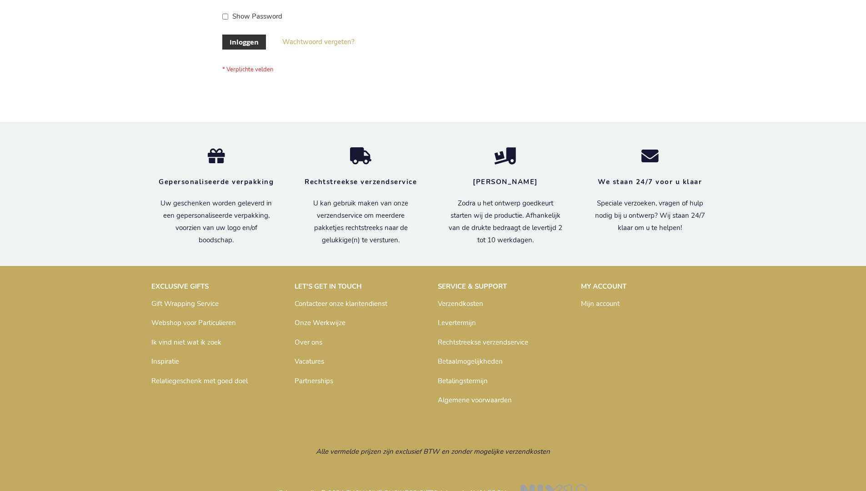
scroll to position [309, 0]
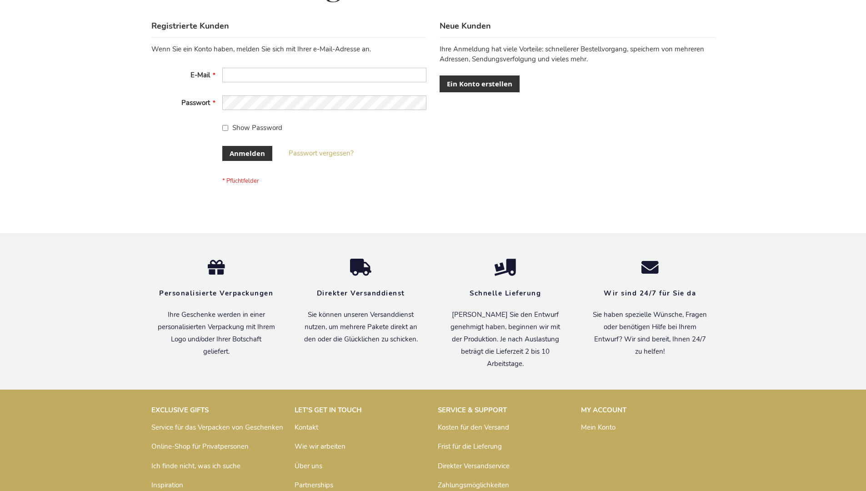
scroll to position [305, 0]
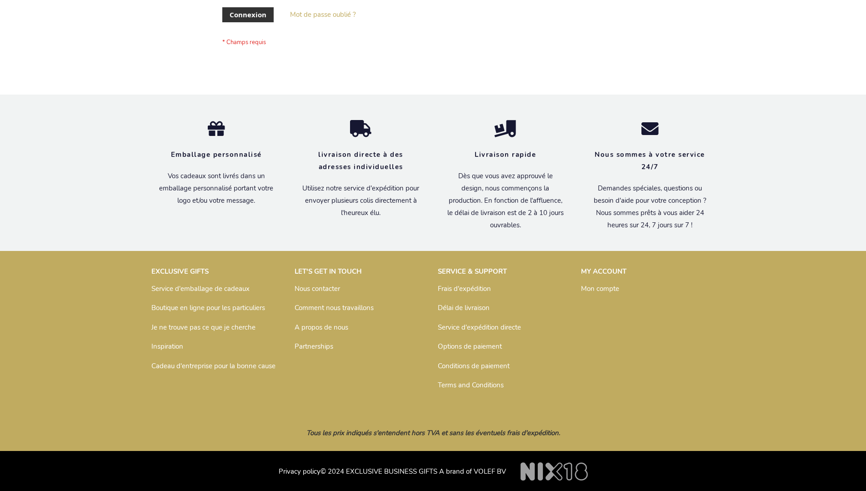
scroll to position [314, 0]
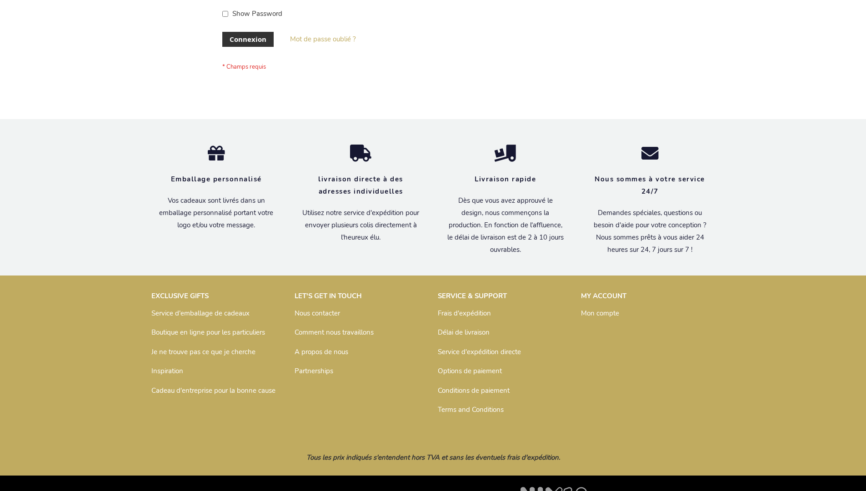
scroll to position [314, 0]
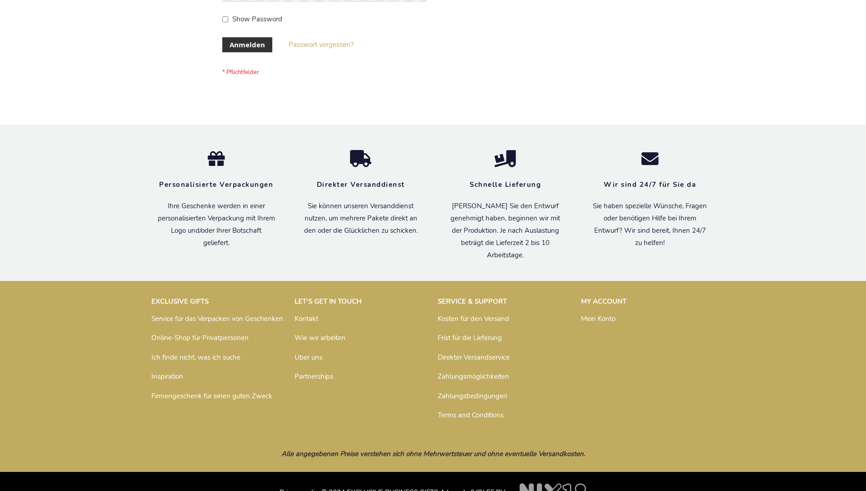
scroll to position [305, 0]
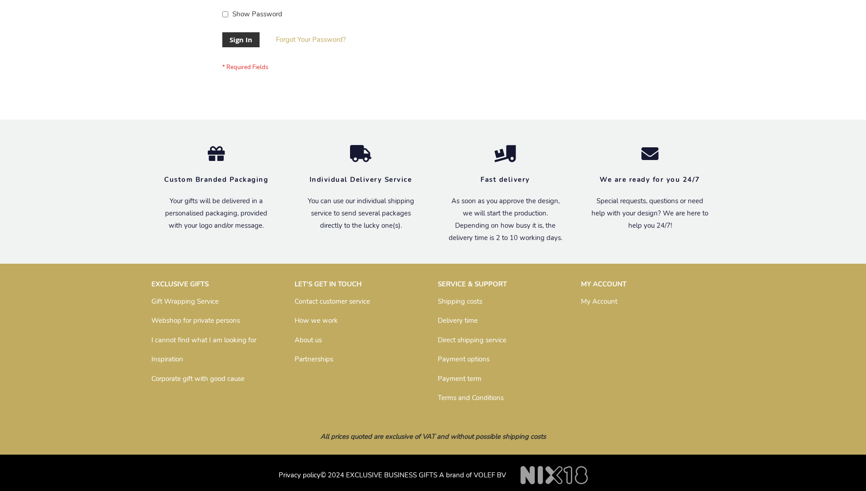
scroll to position [292, 0]
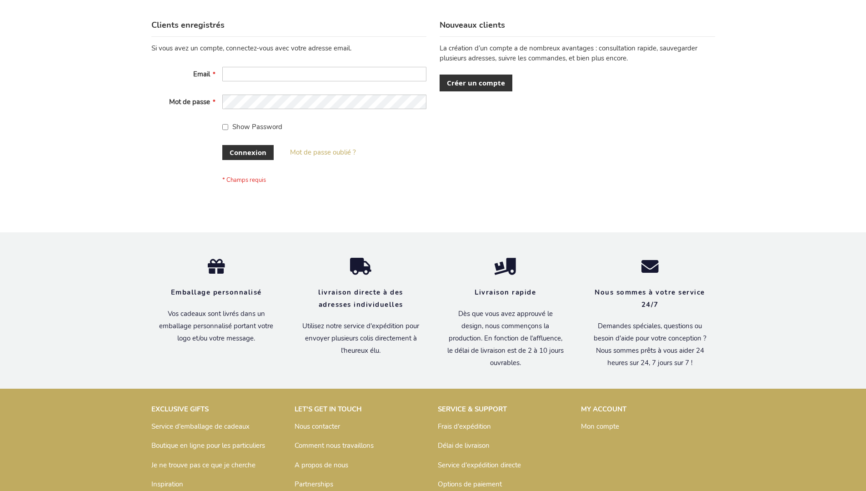
scroll to position [314, 0]
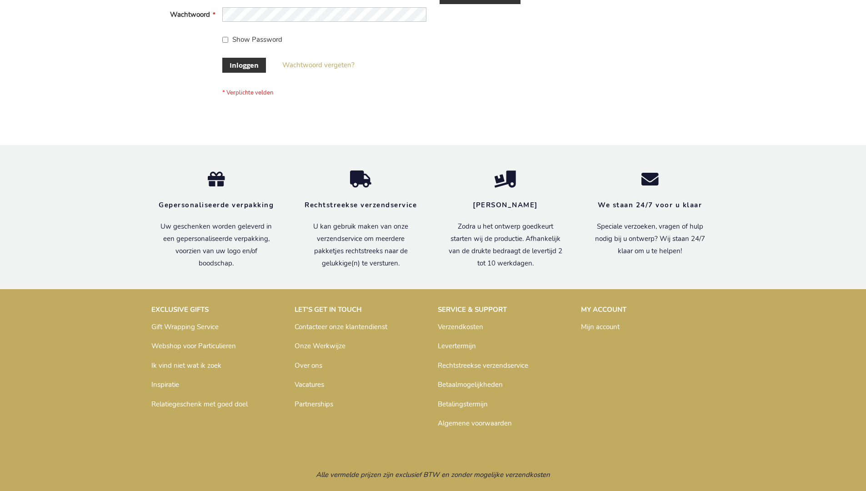
scroll to position [309, 0]
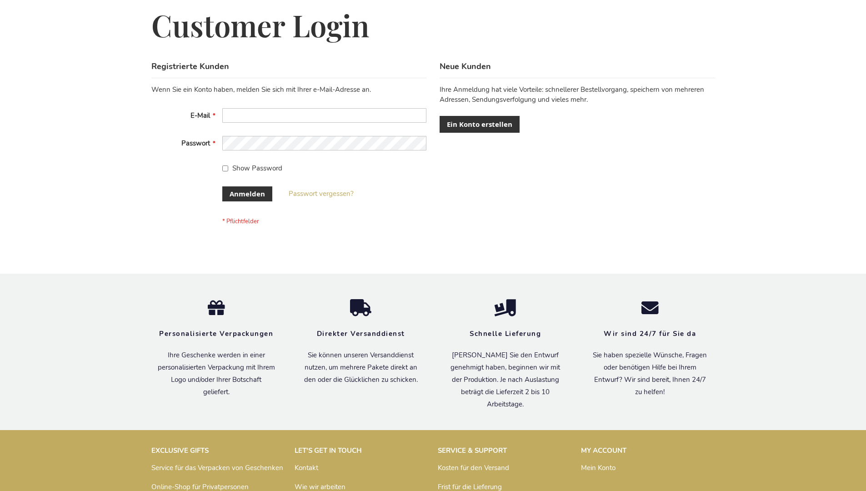
scroll to position [305, 0]
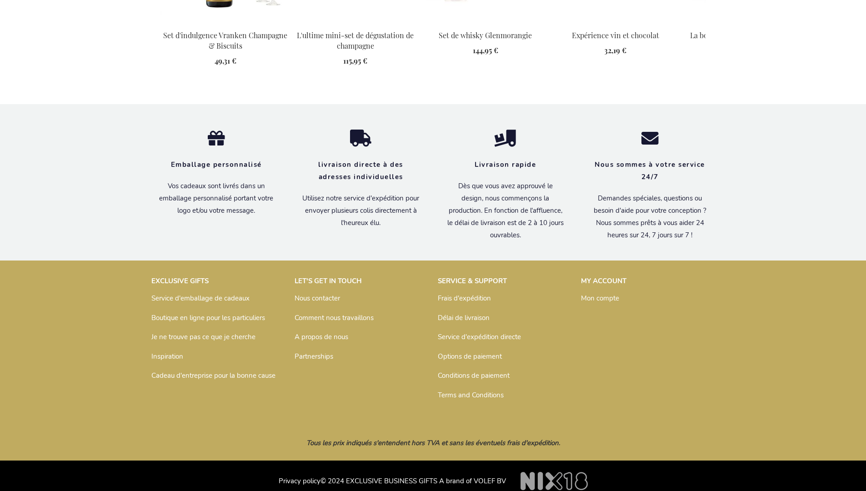
scroll to position [1244, 0]
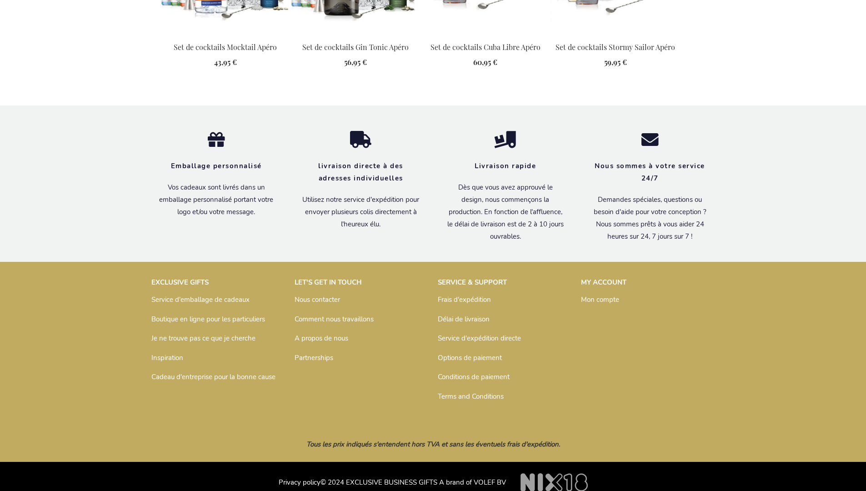
scroll to position [1213, 0]
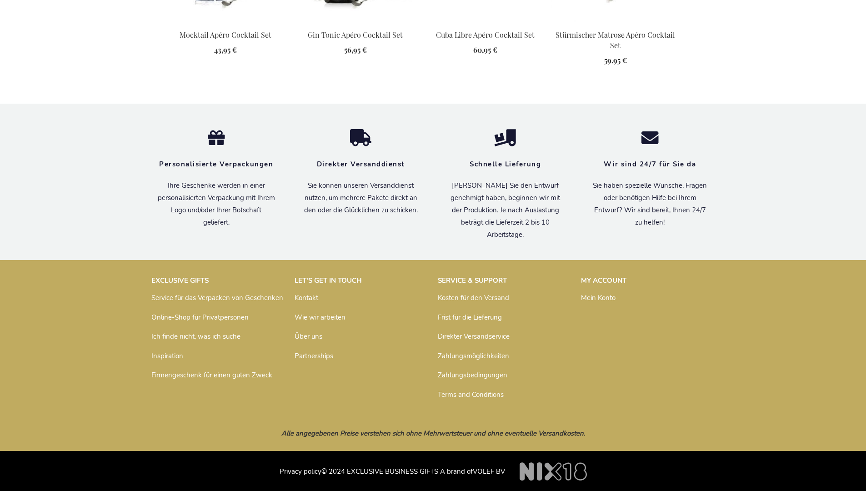
scroll to position [1224, 0]
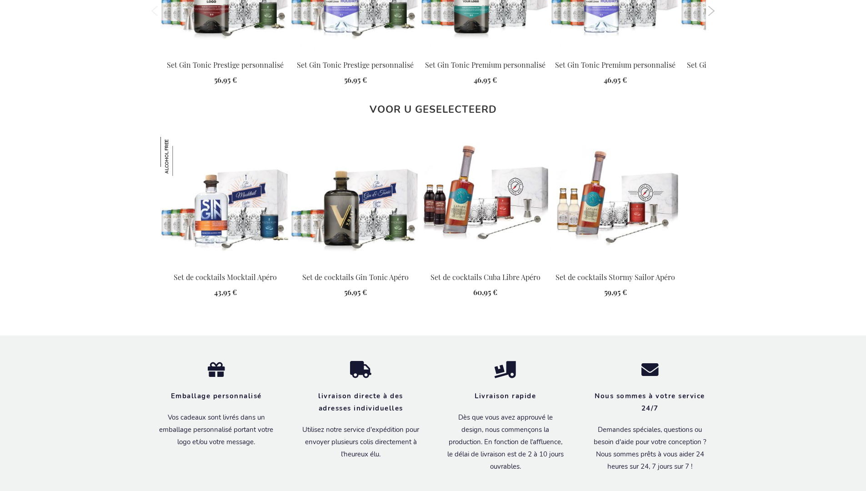
scroll to position [1213, 0]
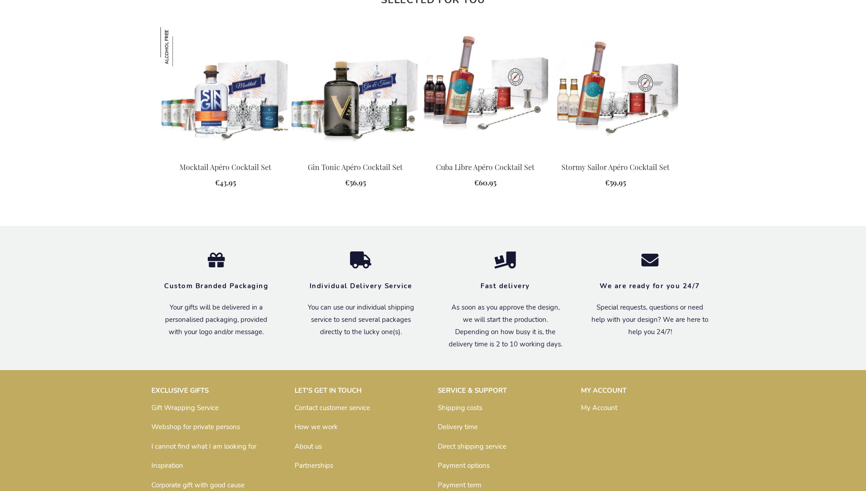
scroll to position [1181, 0]
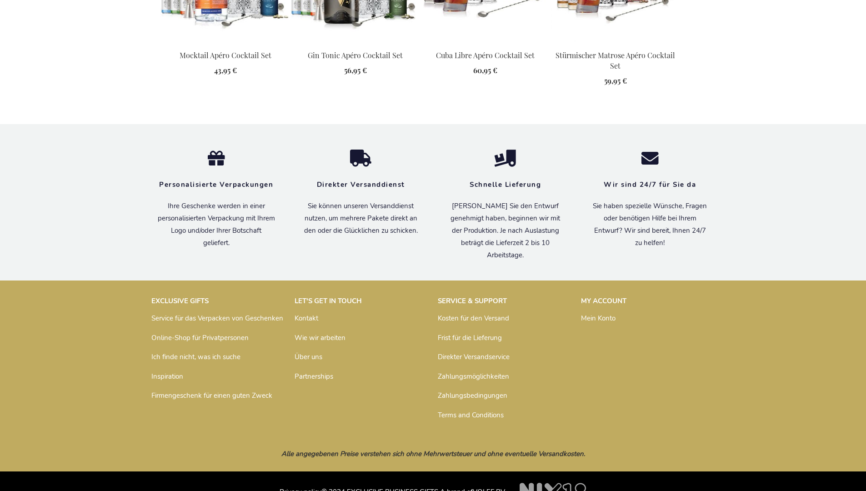
scroll to position [1224, 0]
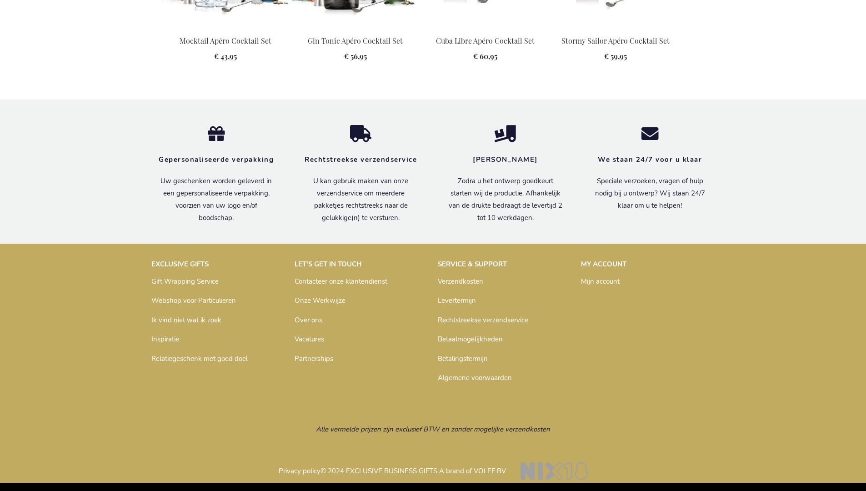
scroll to position [1208, 0]
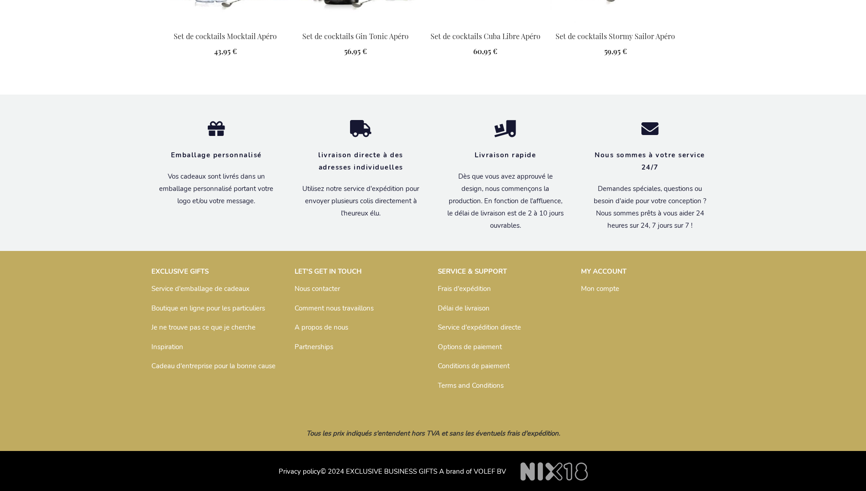
scroll to position [1213, 0]
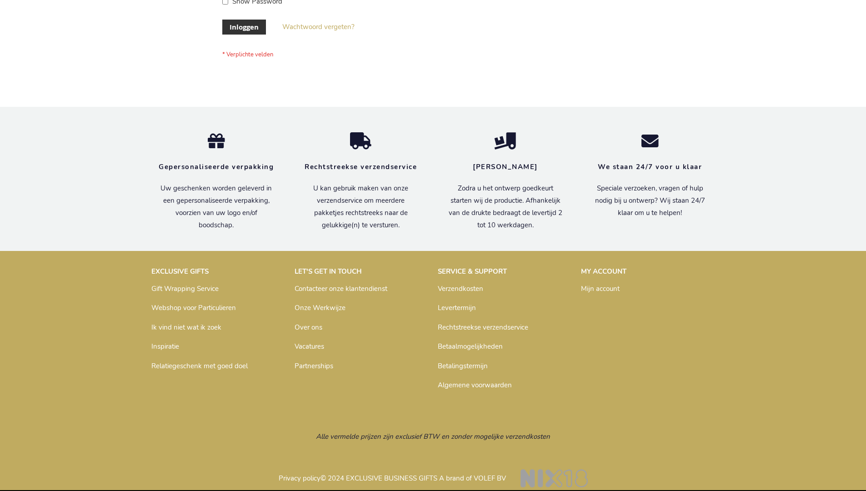
scroll to position [309, 0]
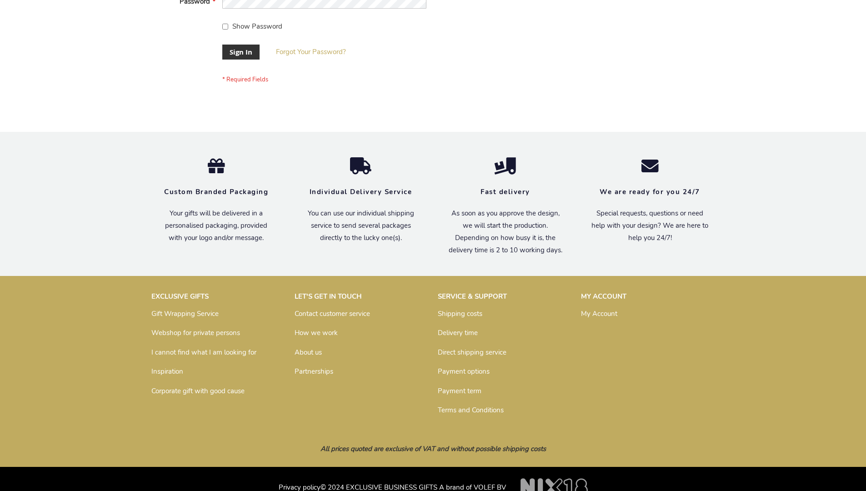
scroll to position [292, 0]
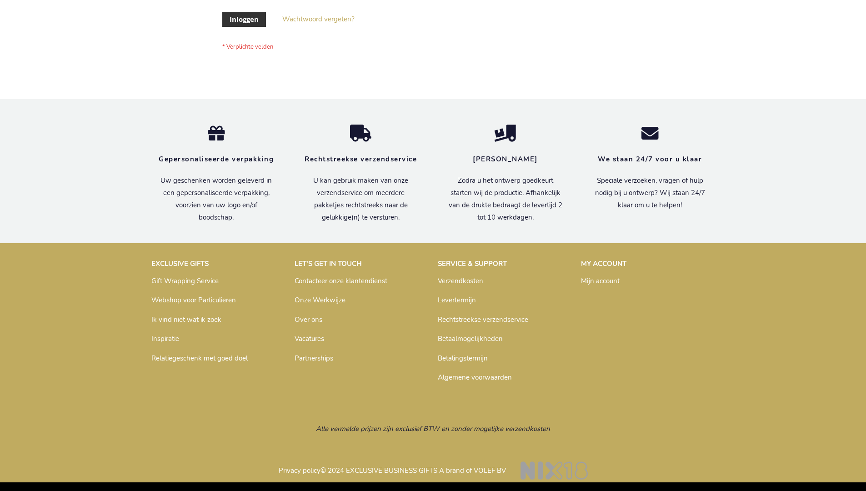
scroll to position [309, 0]
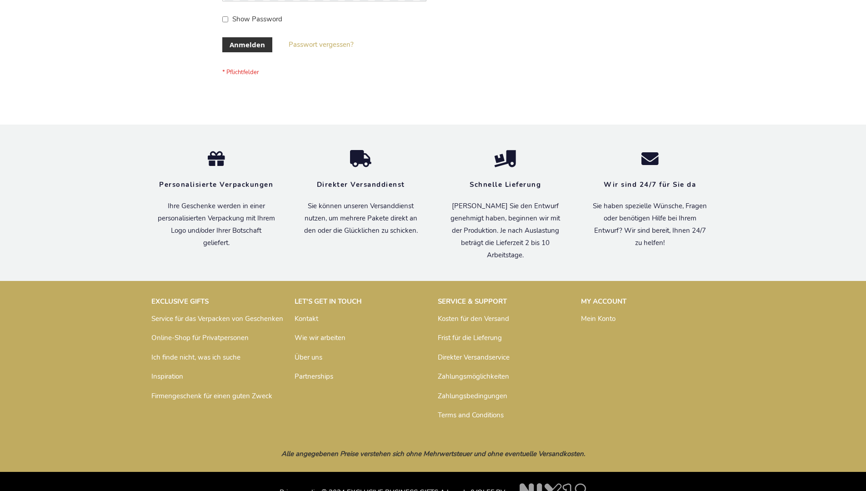
scroll to position [305, 0]
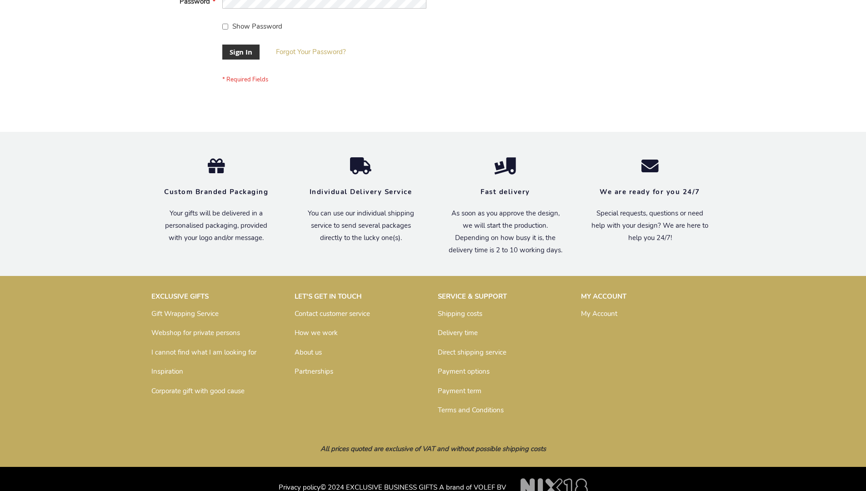
scroll to position [292, 0]
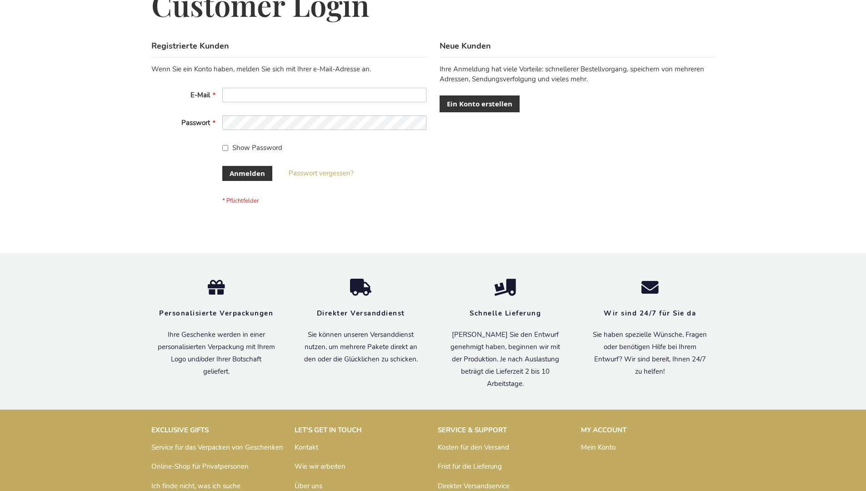
scroll to position [305, 0]
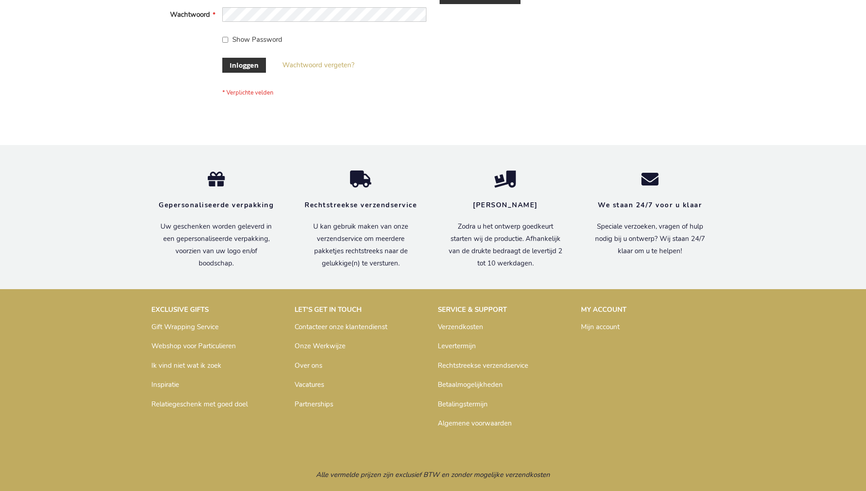
scroll to position [309, 0]
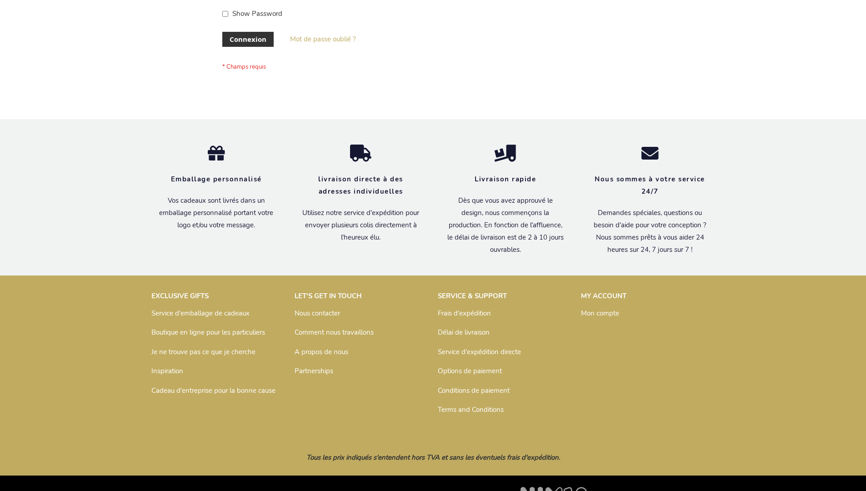
scroll to position [314, 0]
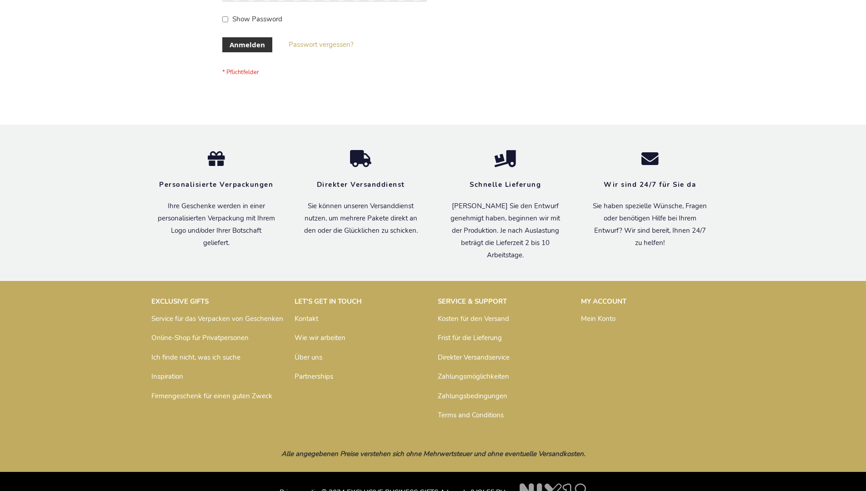
scroll to position [305, 0]
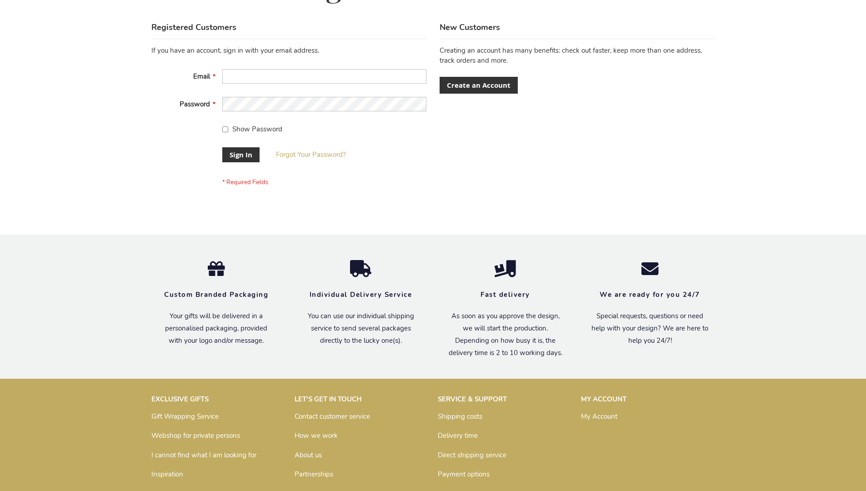
scroll to position [292, 0]
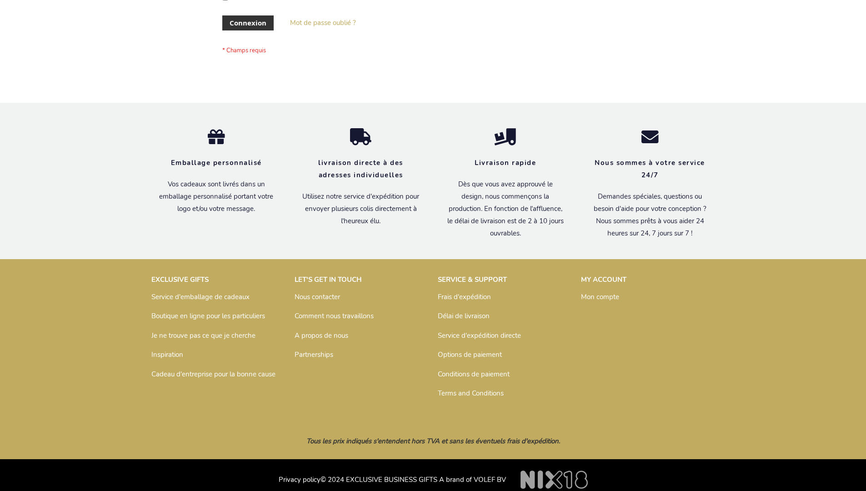
scroll to position [314, 0]
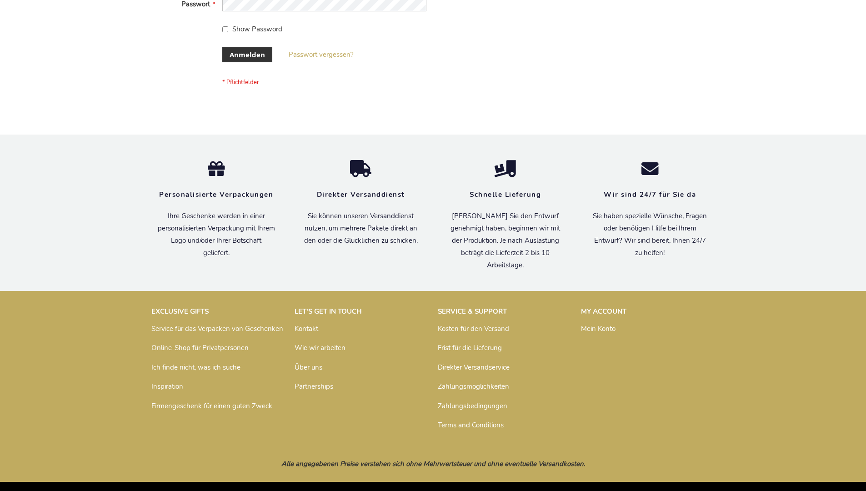
scroll to position [305, 0]
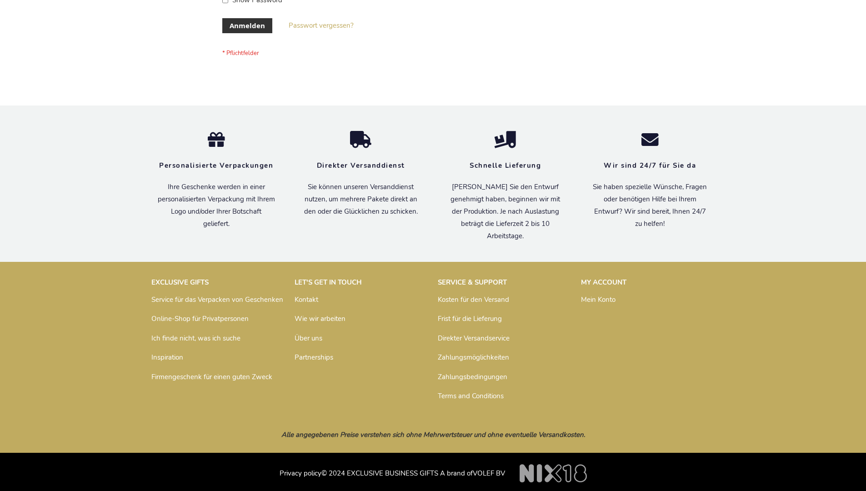
scroll to position [305, 0]
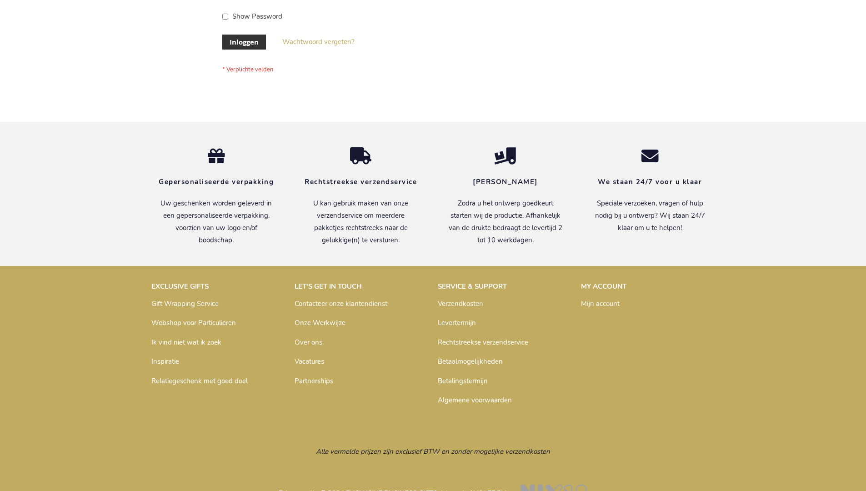
scroll to position [309, 0]
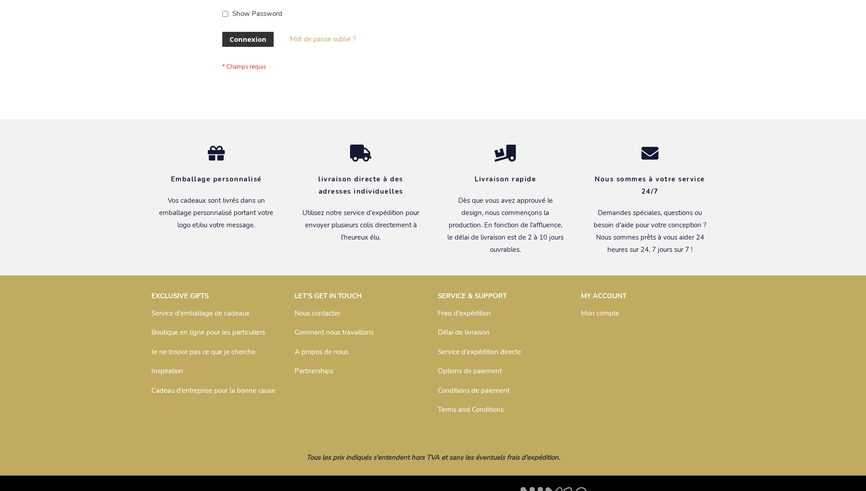
scroll to position [314, 0]
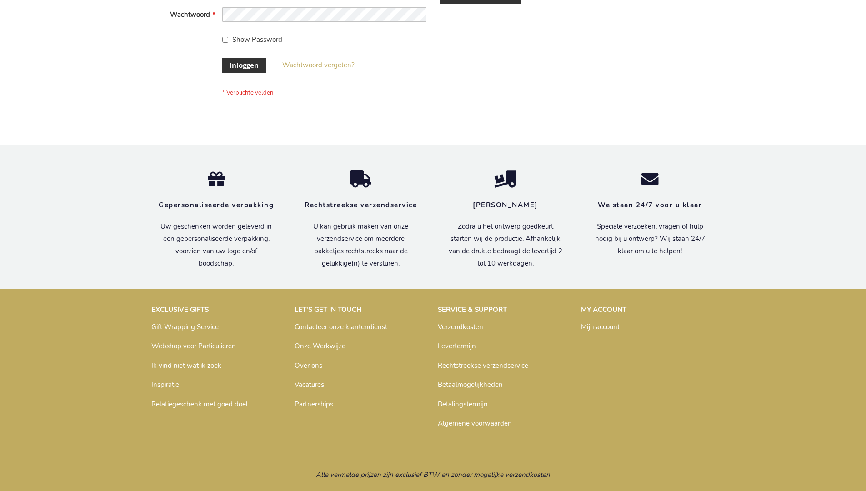
scroll to position [309, 0]
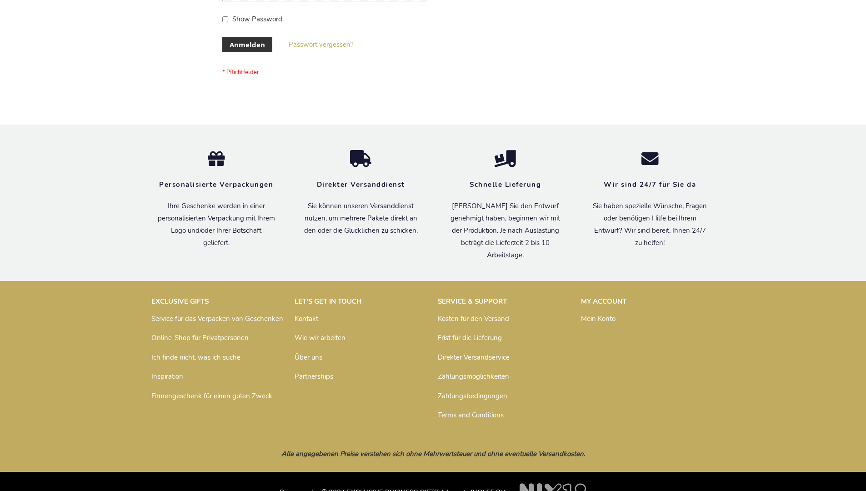
scroll to position [305, 0]
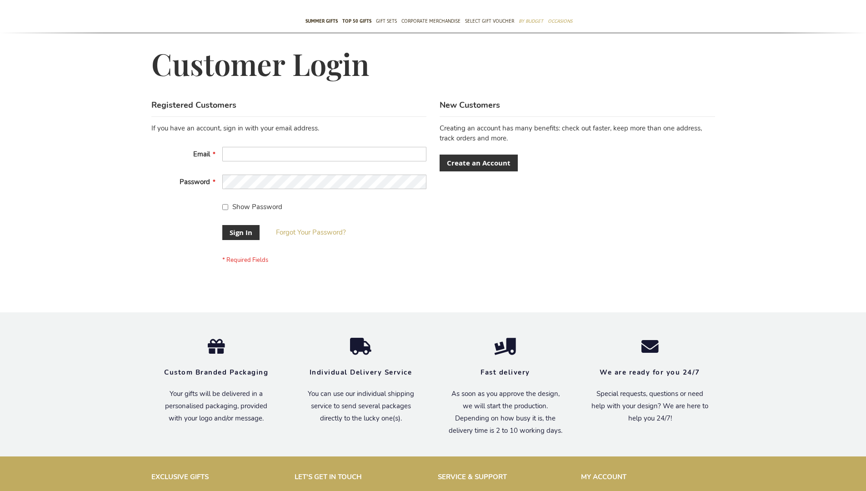
scroll to position [292, 0]
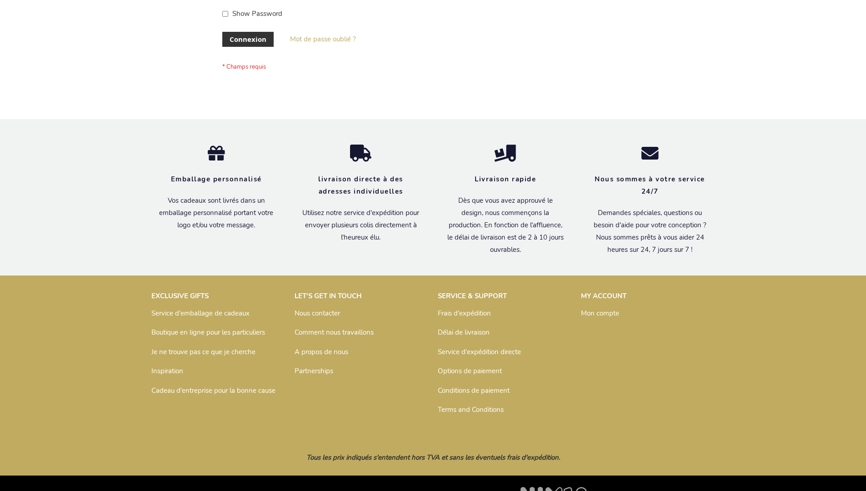
scroll to position [314, 0]
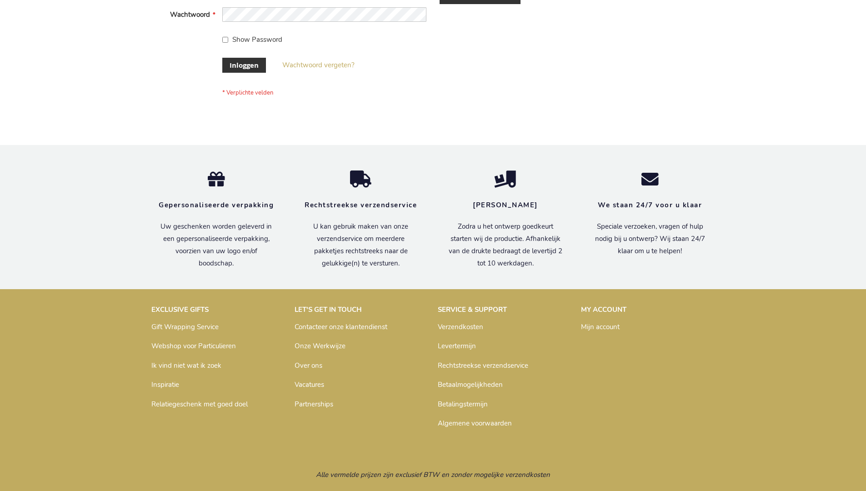
scroll to position [309, 0]
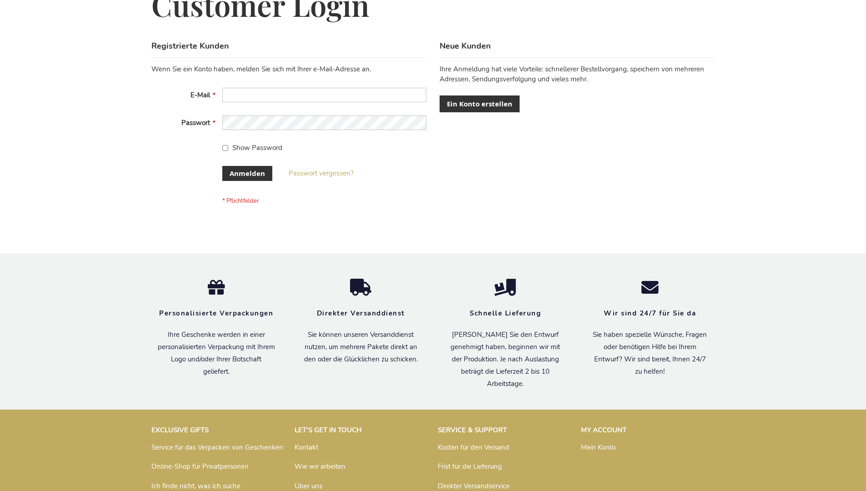
scroll to position [305, 0]
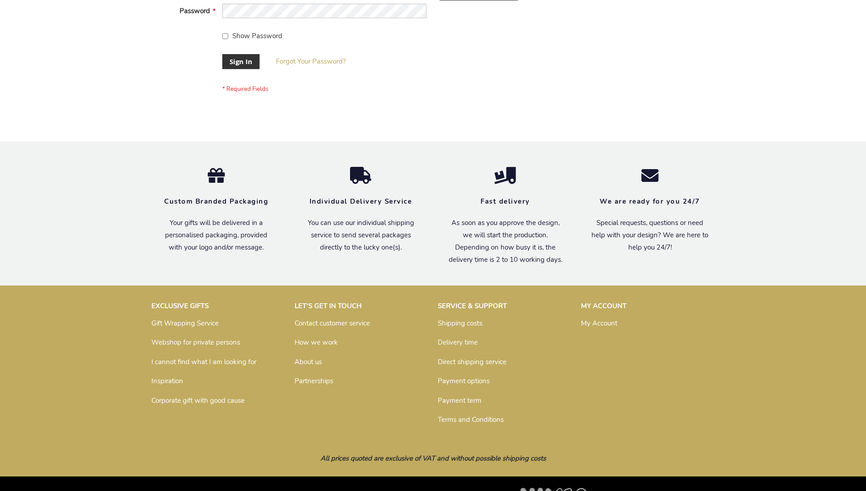
scroll to position [292, 0]
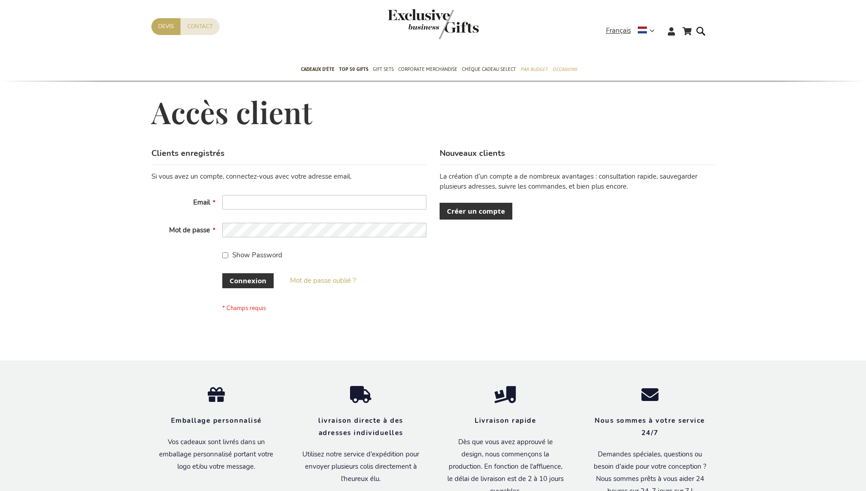
scroll to position [314, 0]
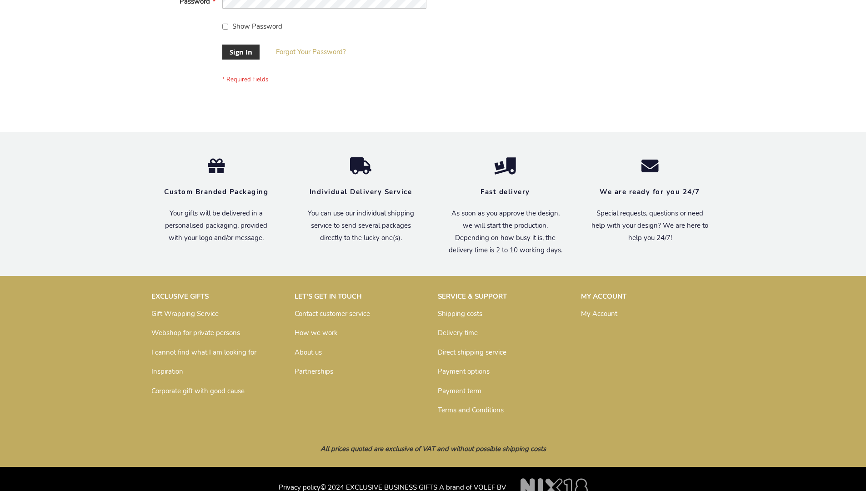
scroll to position [292, 0]
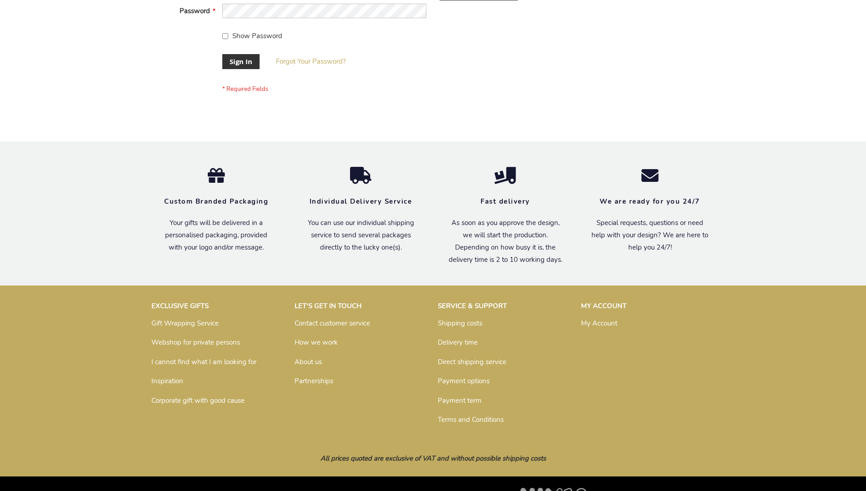
scroll to position [292, 0]
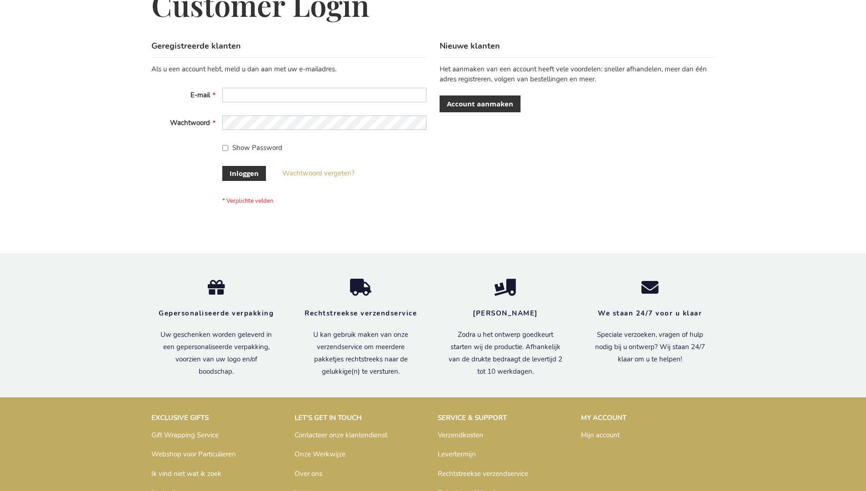
scroll to position [309, 0]
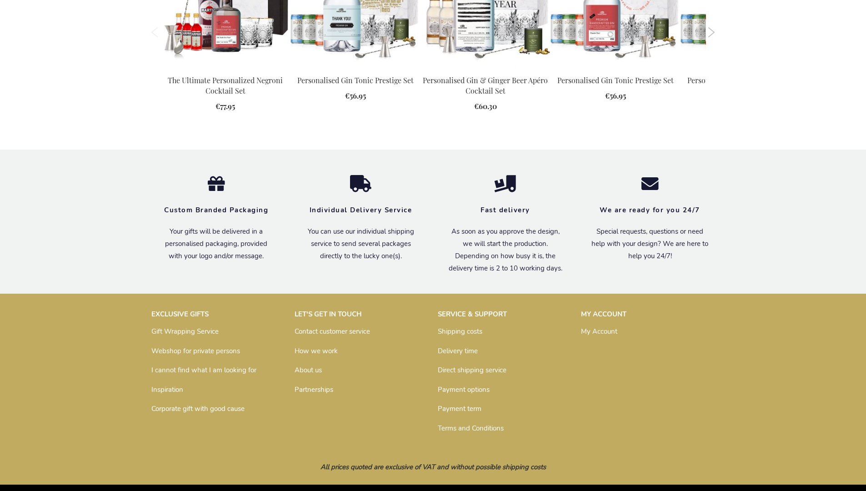
scroll to position [1236, 0]
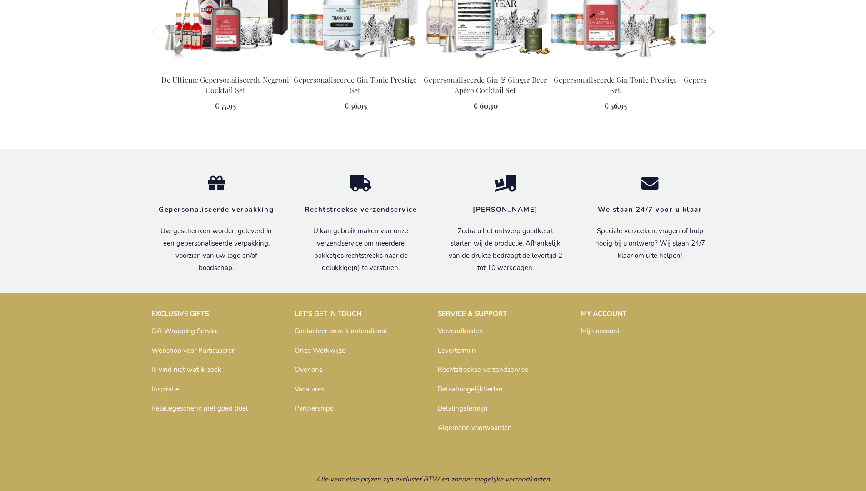
scroll to position [1253, 0]
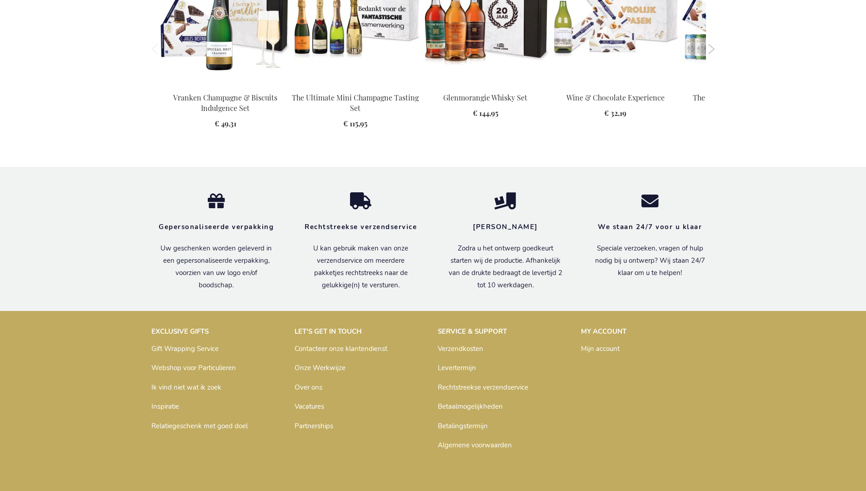
scroll to position [1219, 0]
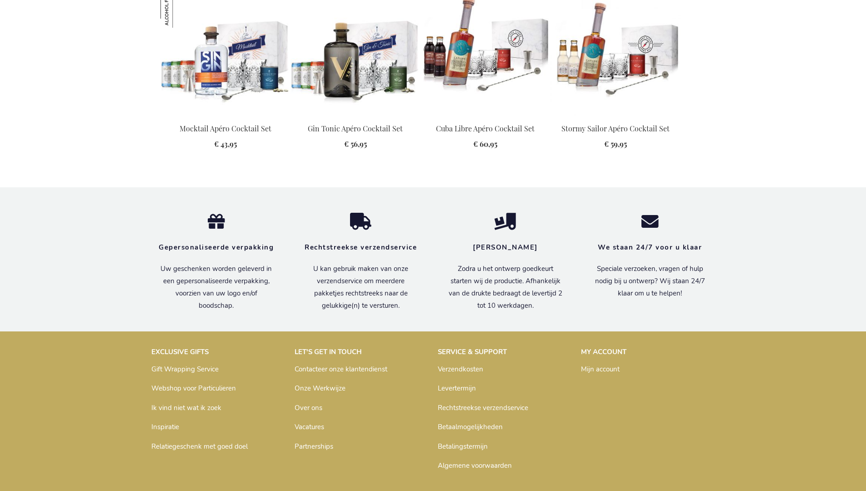
scroll to position [1208, 0]
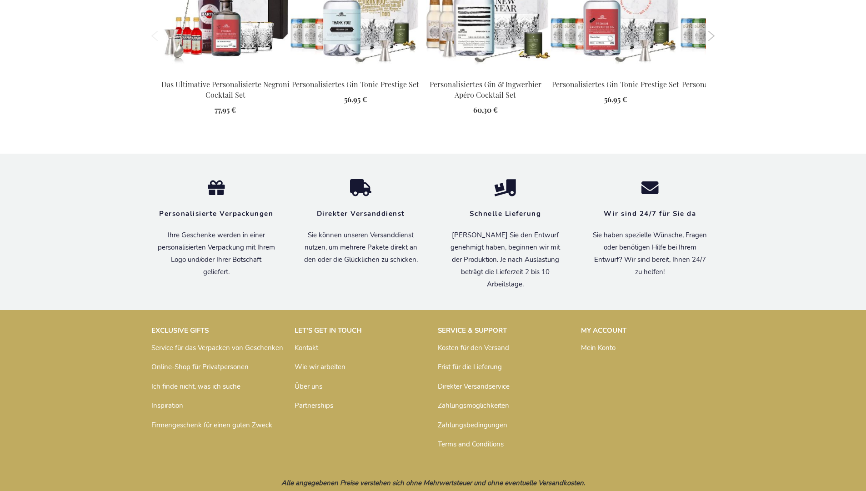
scroll to position [1259, 0]
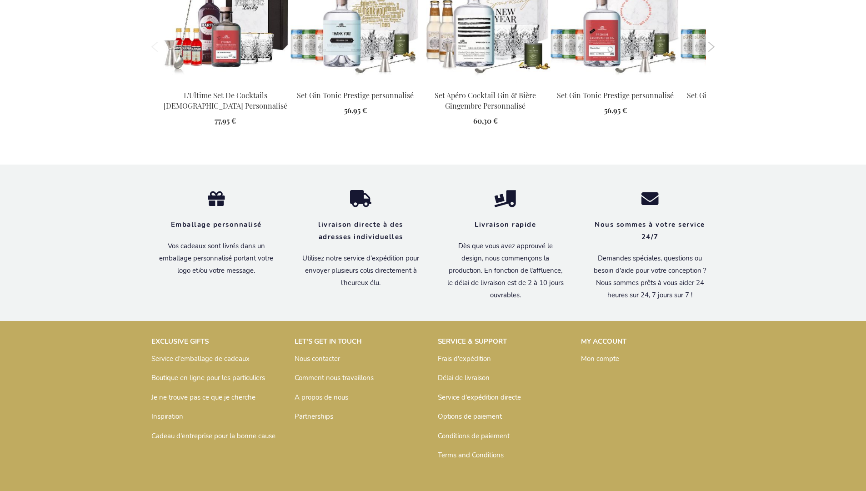
scroll to position [1268, 0]
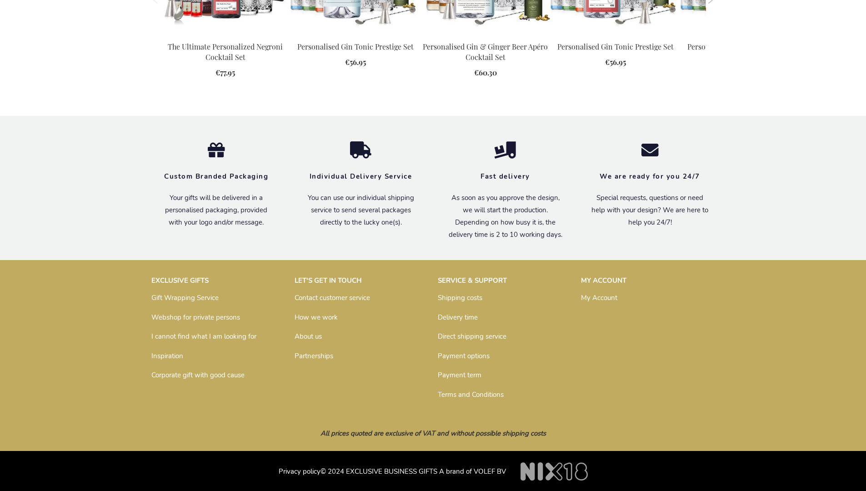
scroll to position [1236, 0]
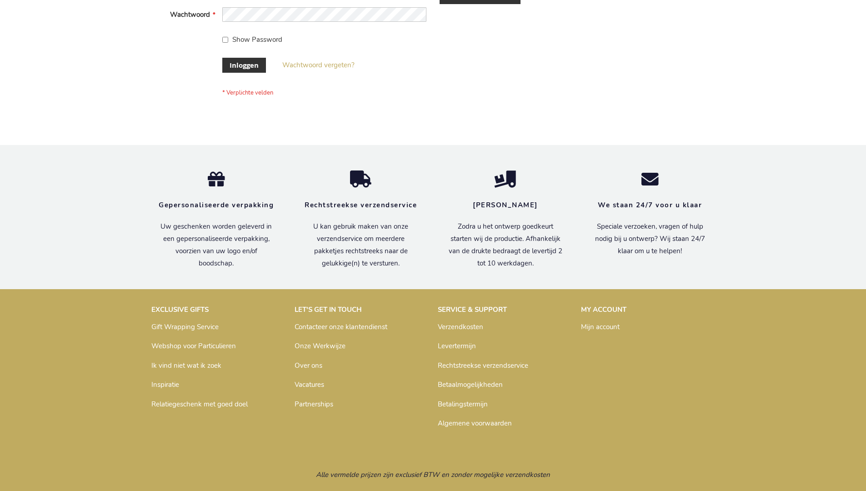
scroll to position [309, 0]
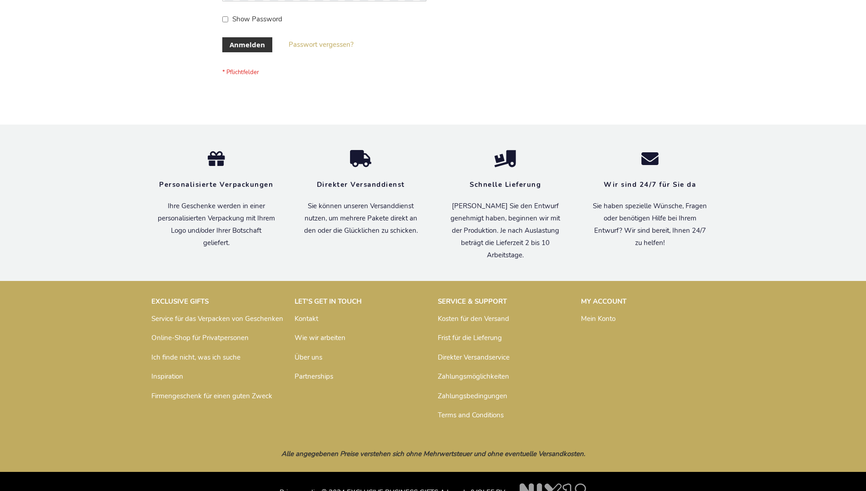
scroll to position [305, 0]
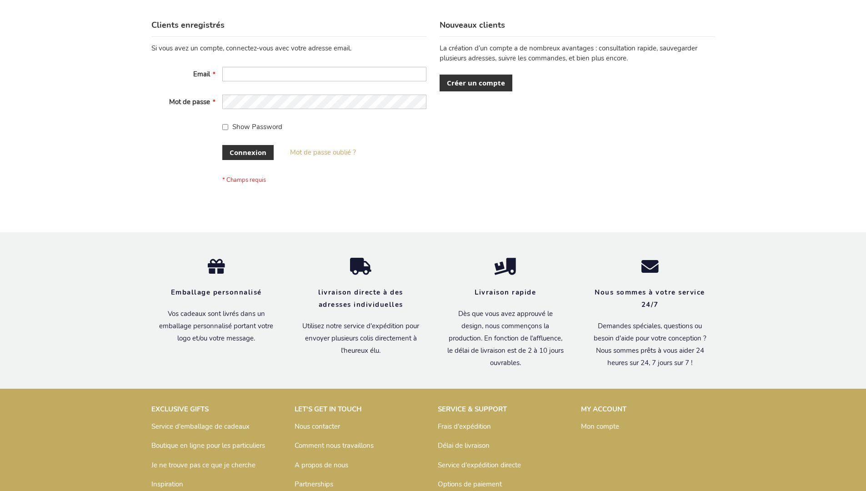
scroll to position [314, 0]
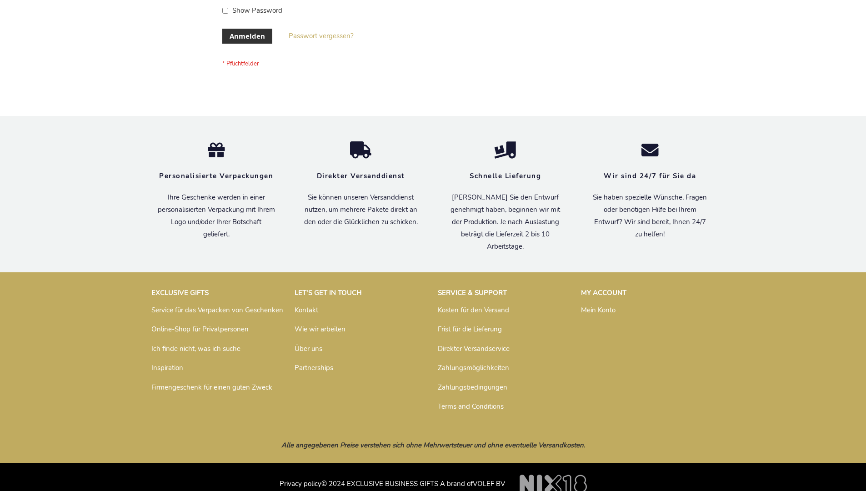
scroll to position [305, 0]
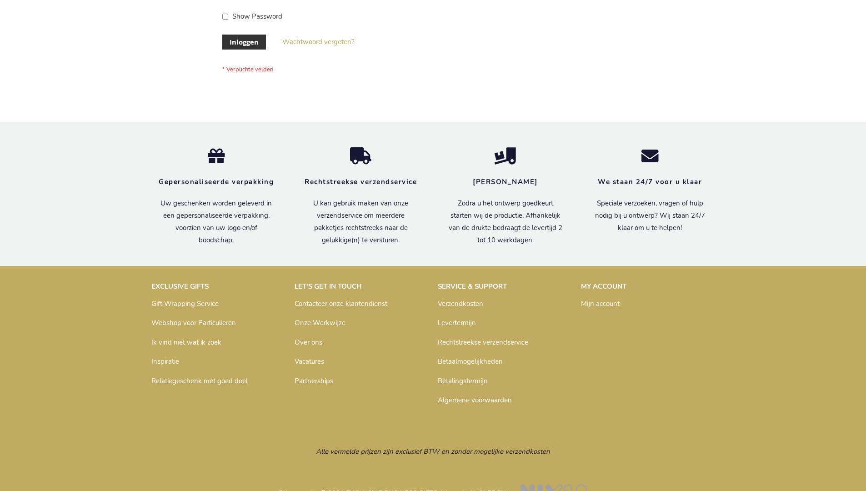
scroll to position [309, 0]
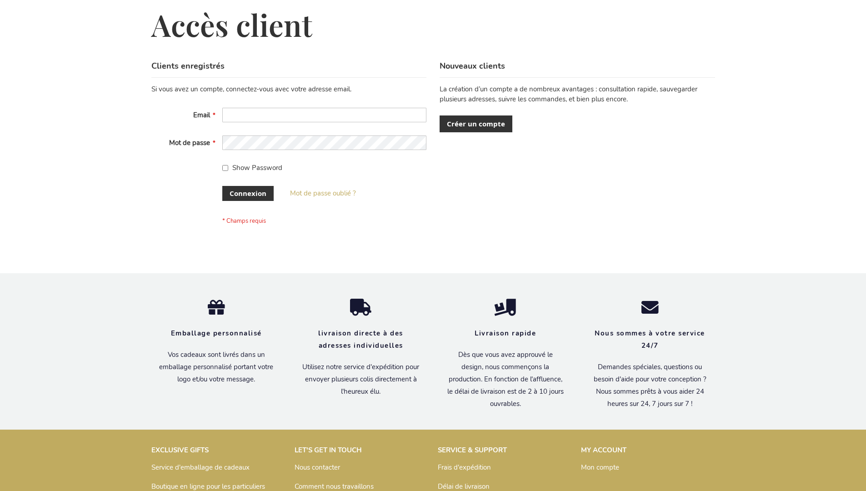
scroll to position [314, 0]
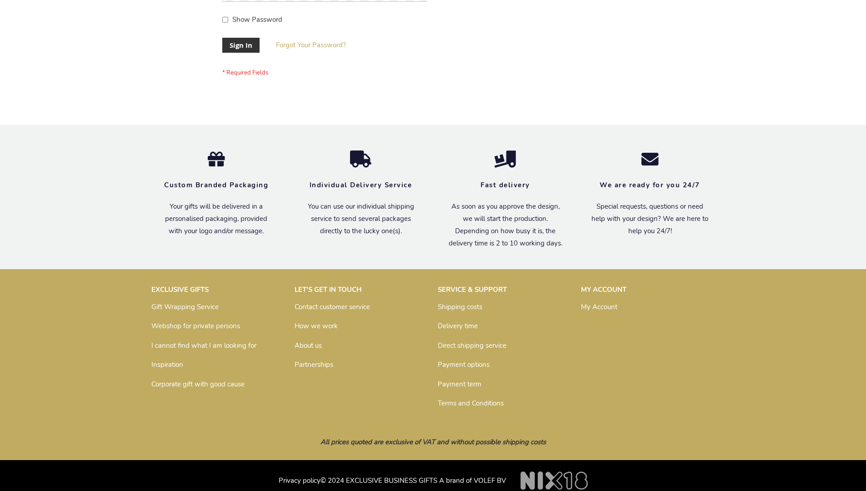
scroll to position [292, 0]
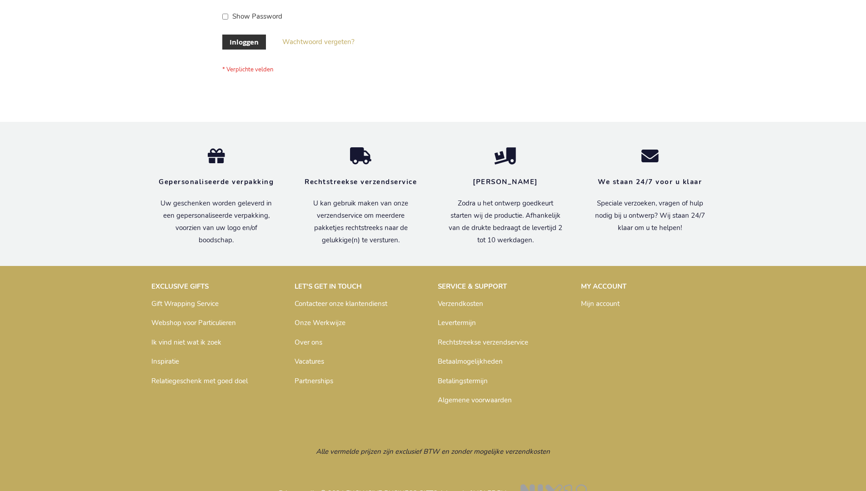
scroll to position [309, 0]
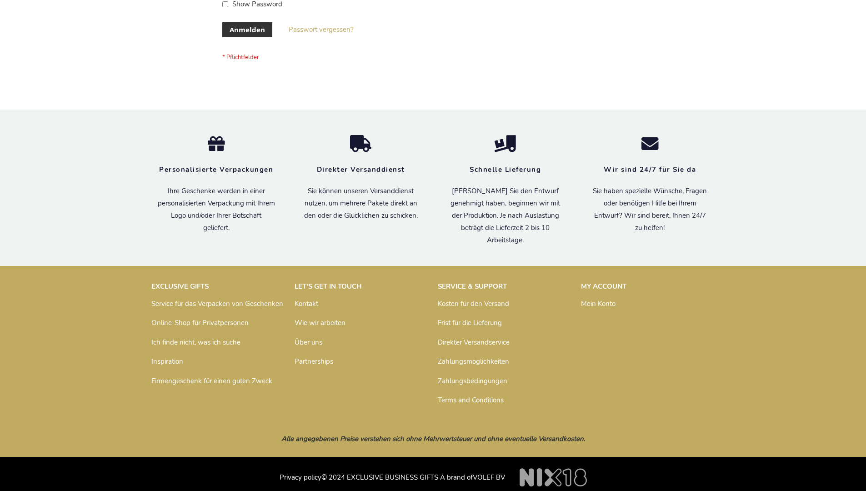
scroll to position [305, 0]
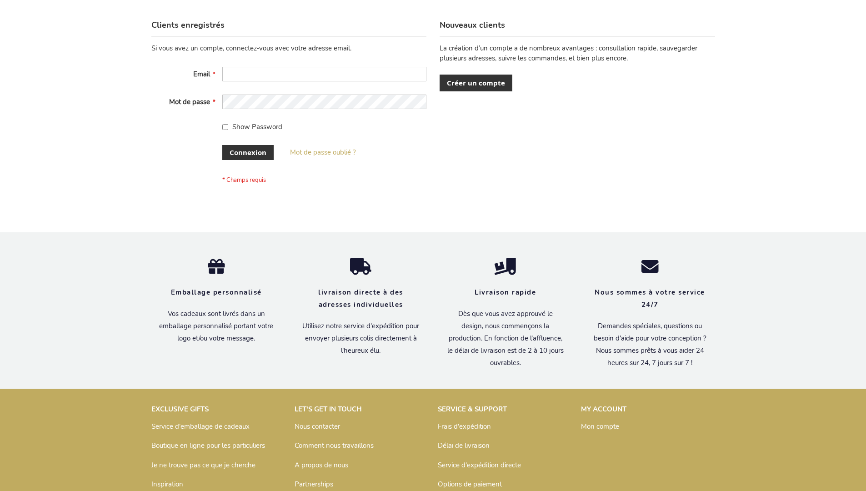
scroll to position [314, 0]
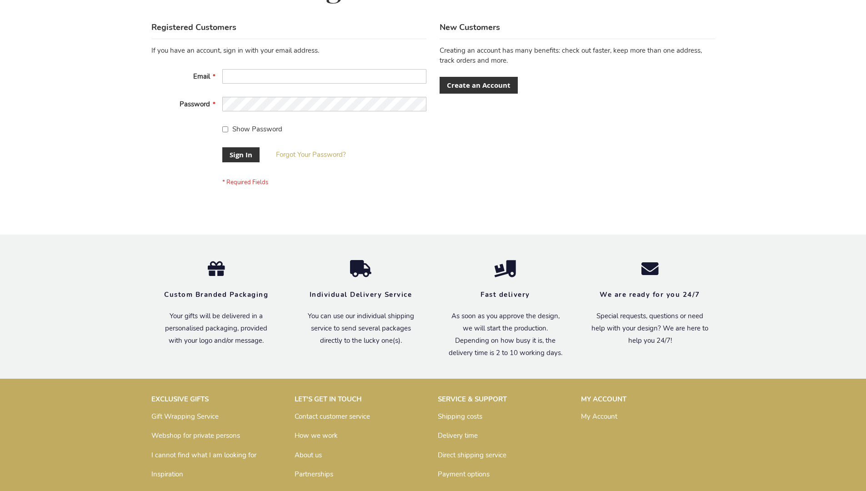
scroll to position [292, 0]
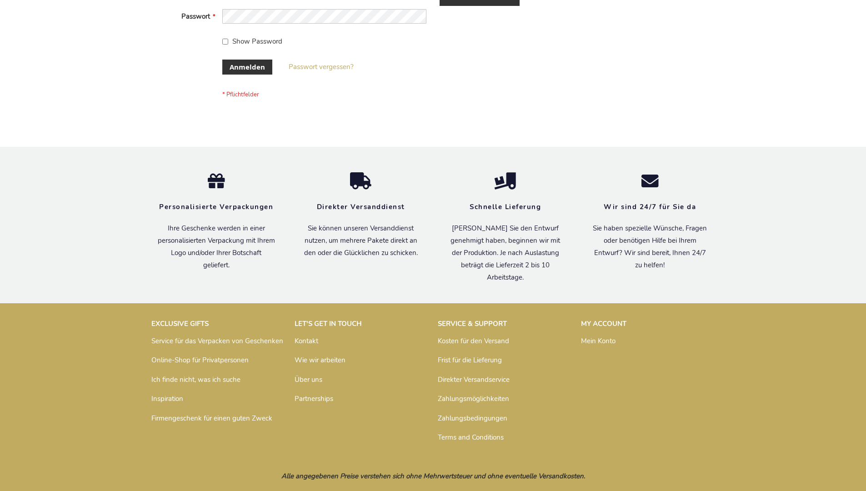
scroll to position [305, 0]
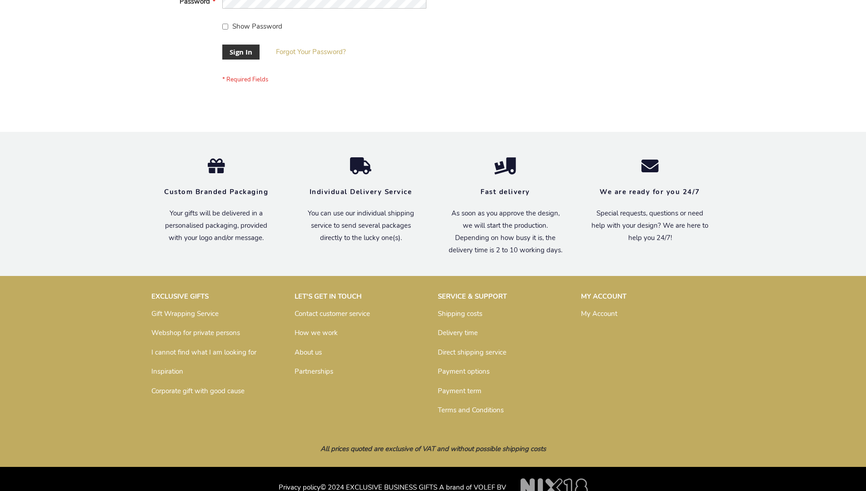
scroll to position [292, 0]
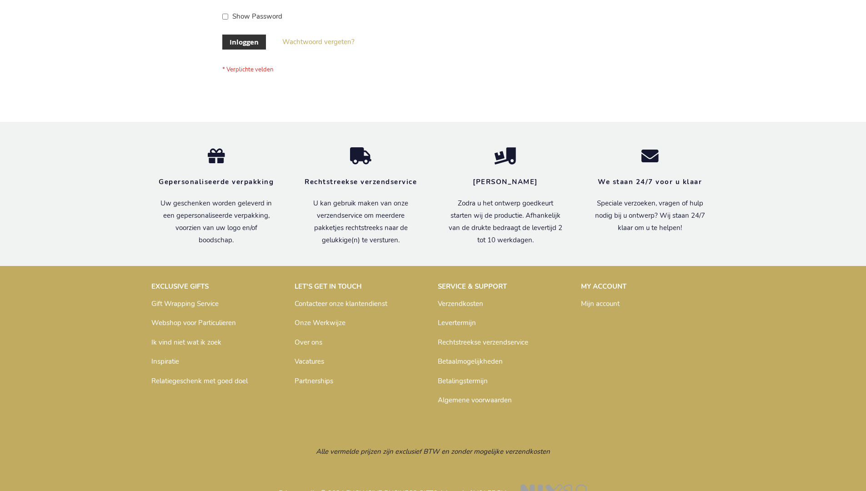
scroll to position [309, 0]
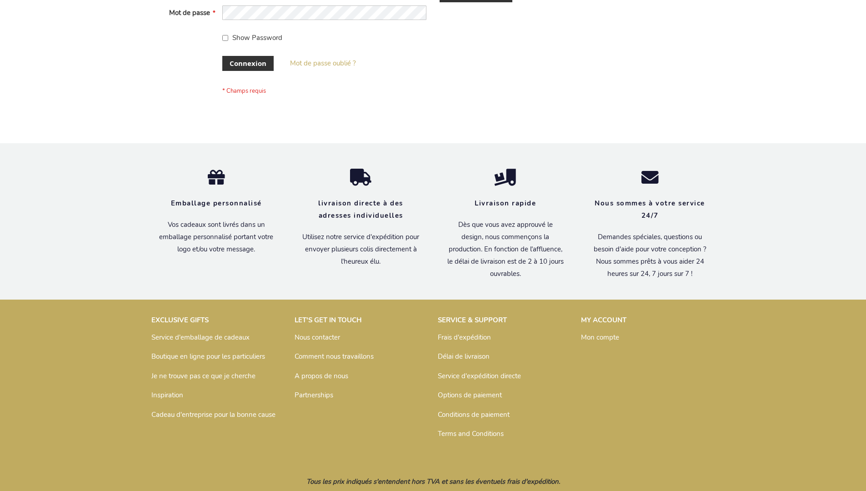
scroll to position [314, 0]
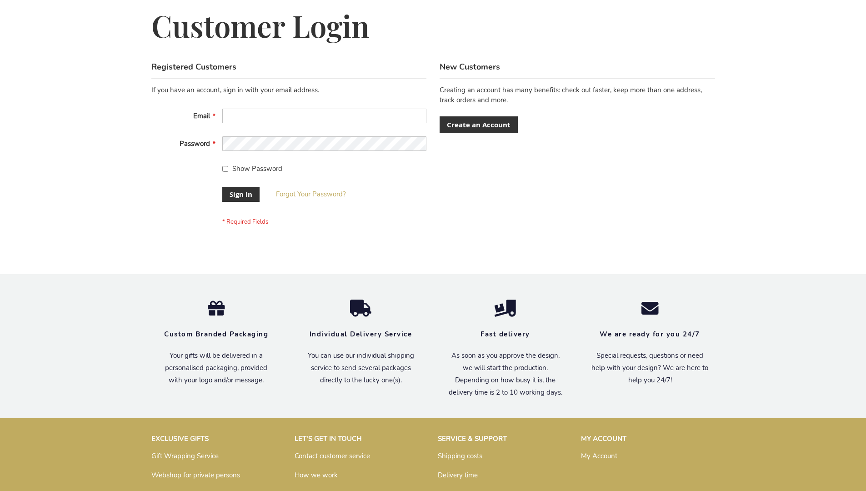
scroll to position [292, 0]
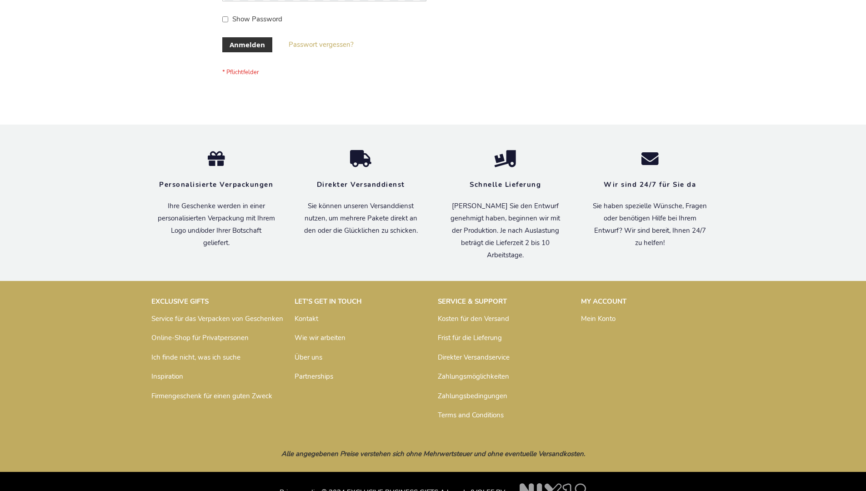
scroll to position [305, 0]
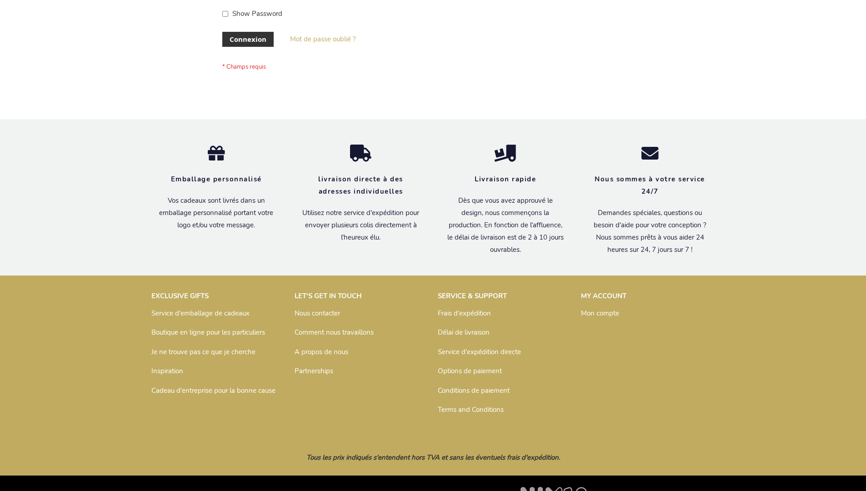
scroll to position [314, 0]
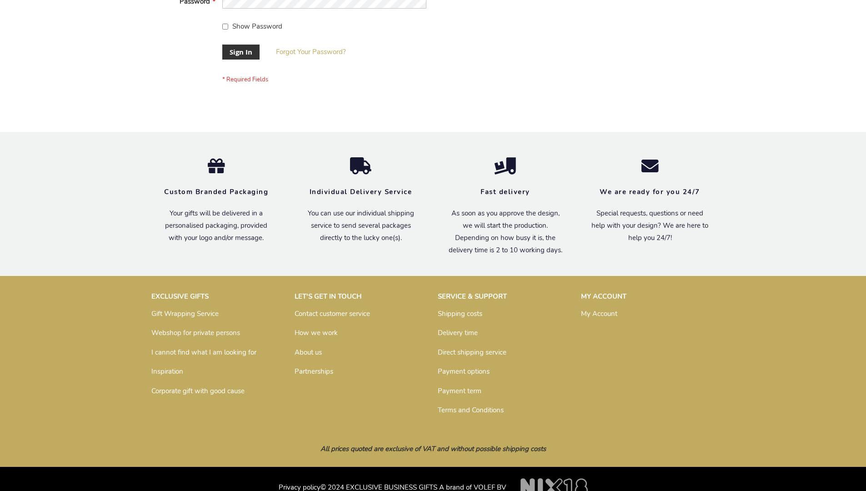
scroll to position [292, 0]
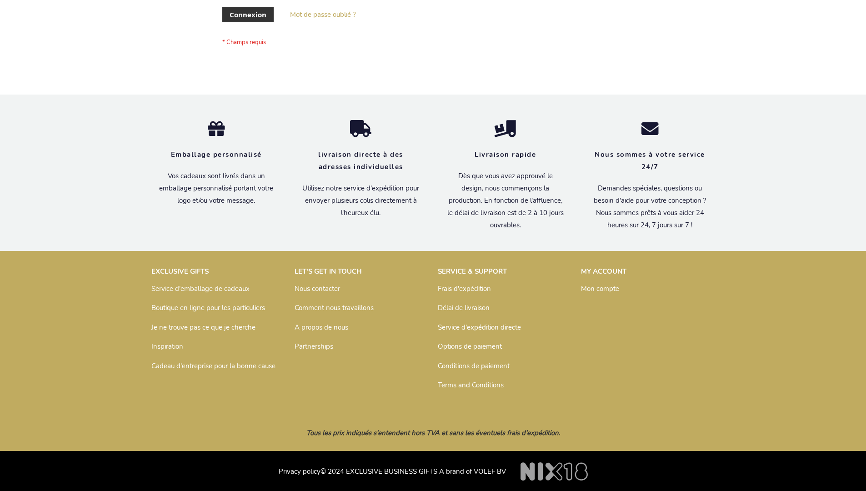
scroll to position [314, 0]
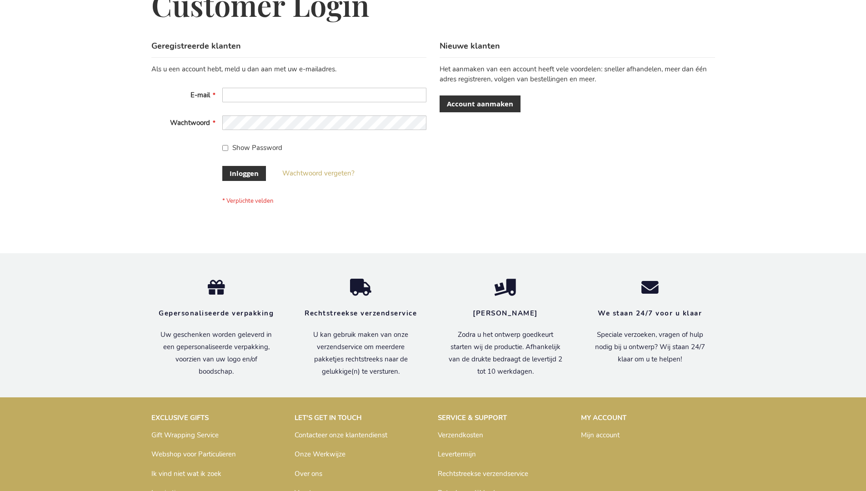
scroll to position [309, 0]
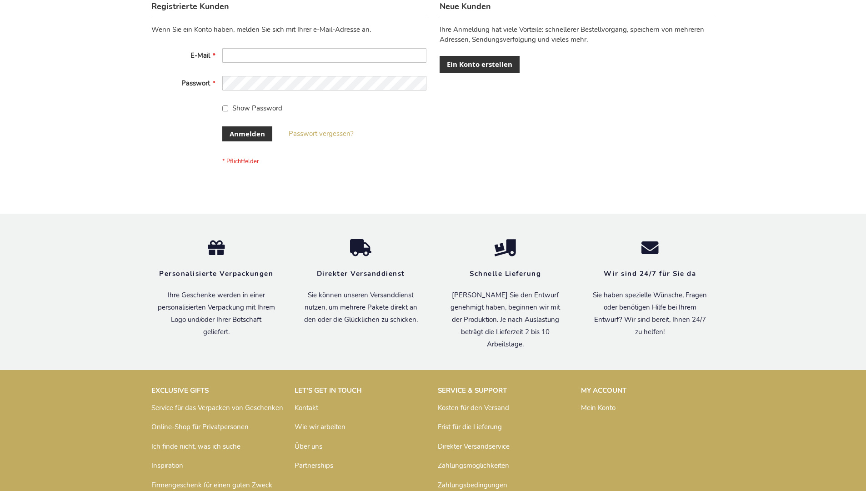
scroll to position [305, 0]
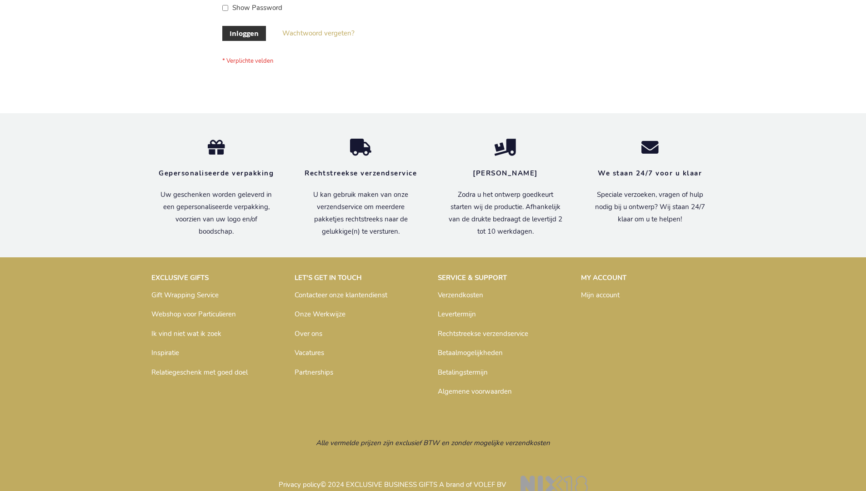
scroll to position [309, 0]
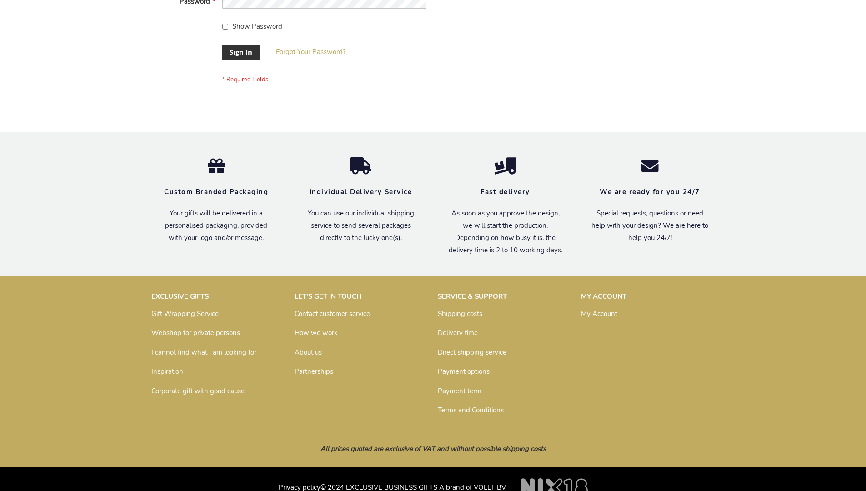
scroll to position [292, 0]
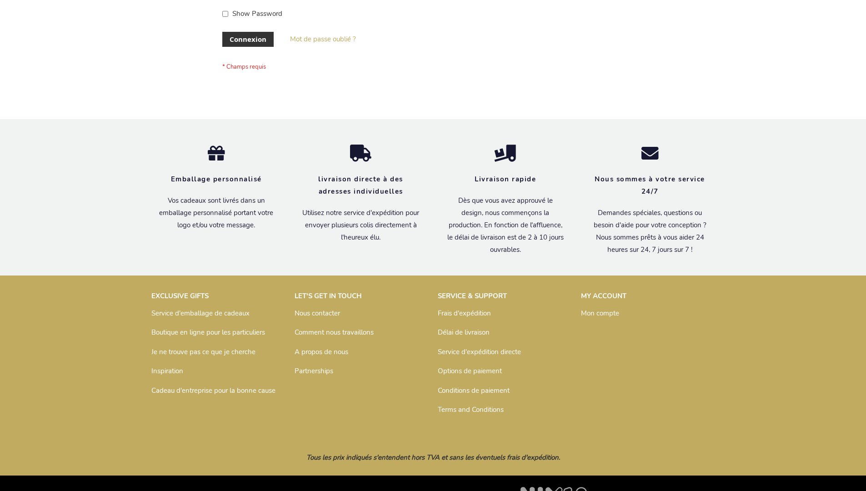
scroll to position [314, 0]
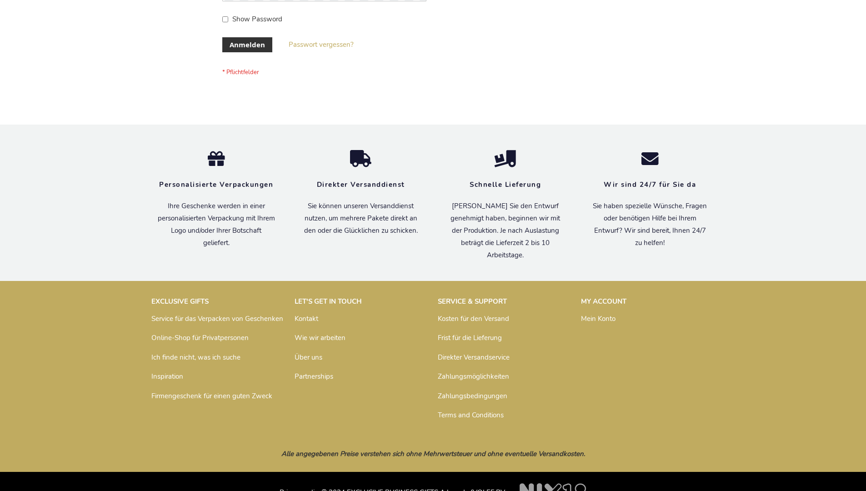
scroll to position [305, 0]
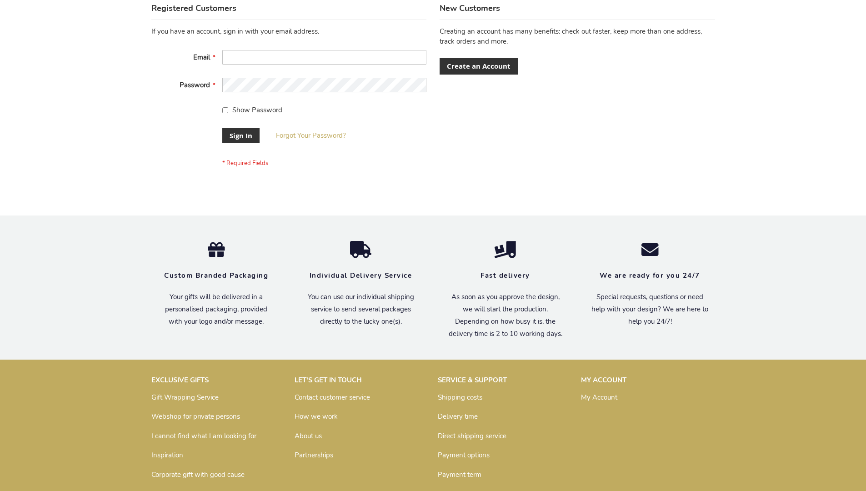
scroll to position [292, 0]
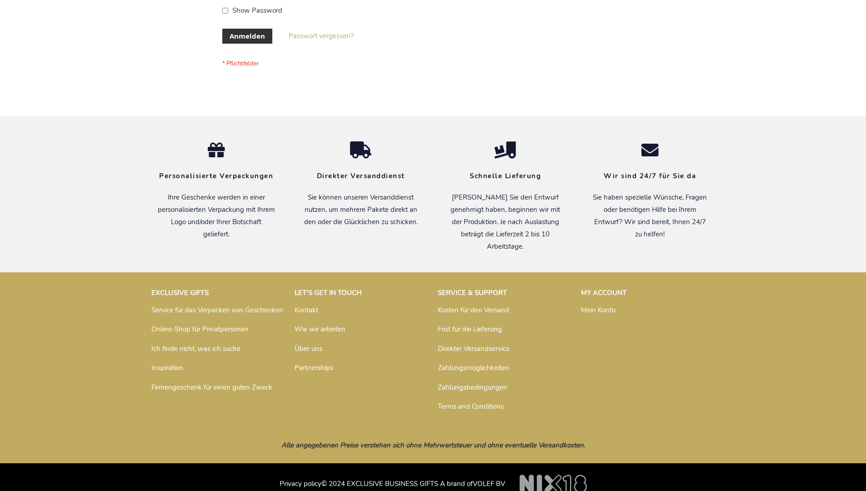
scroll to position [305, 0]
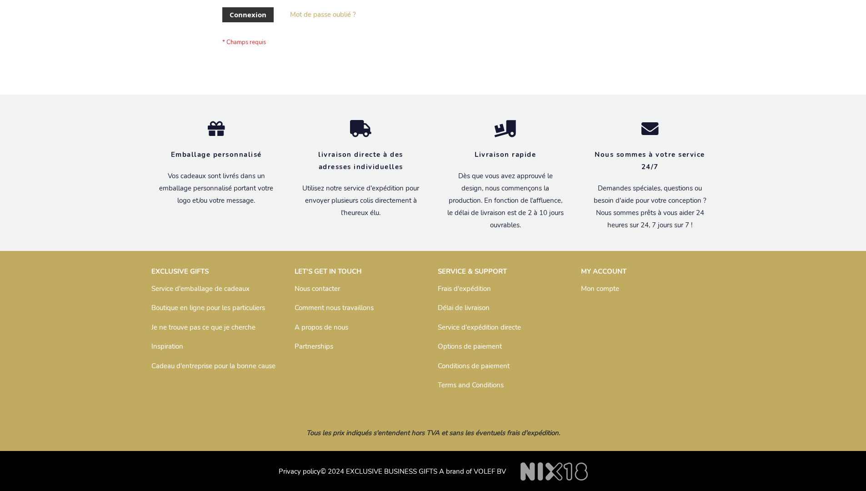
scroll to position [314, 0]
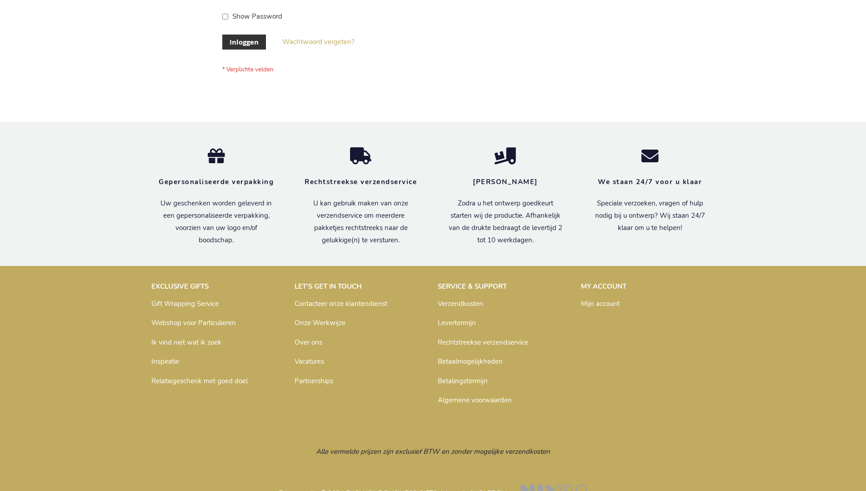
scroll to position [309, 0]
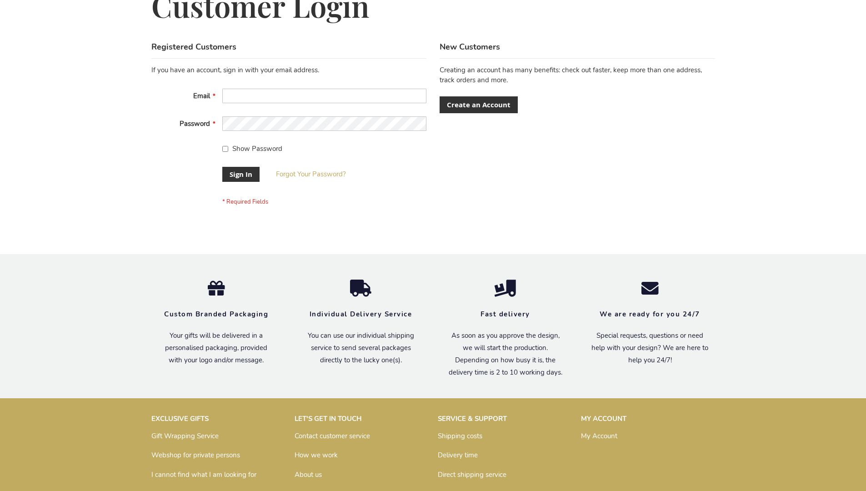
scroll to position [292, 0]
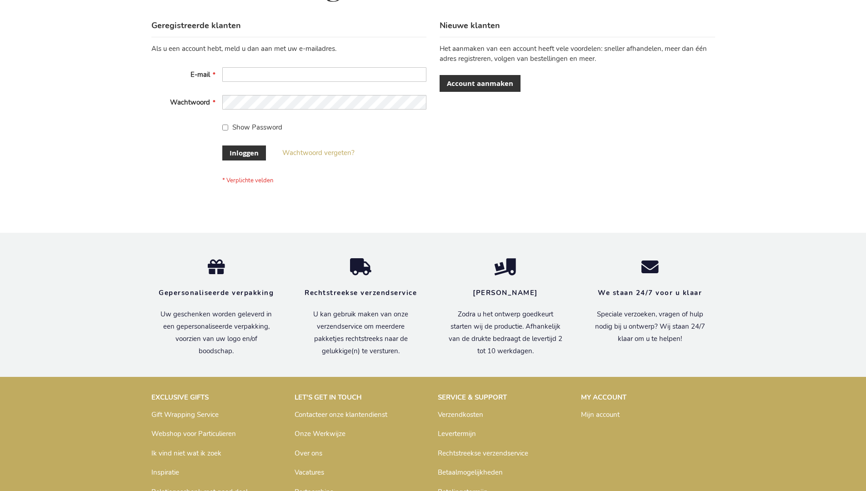
scroll to position [309, 0]
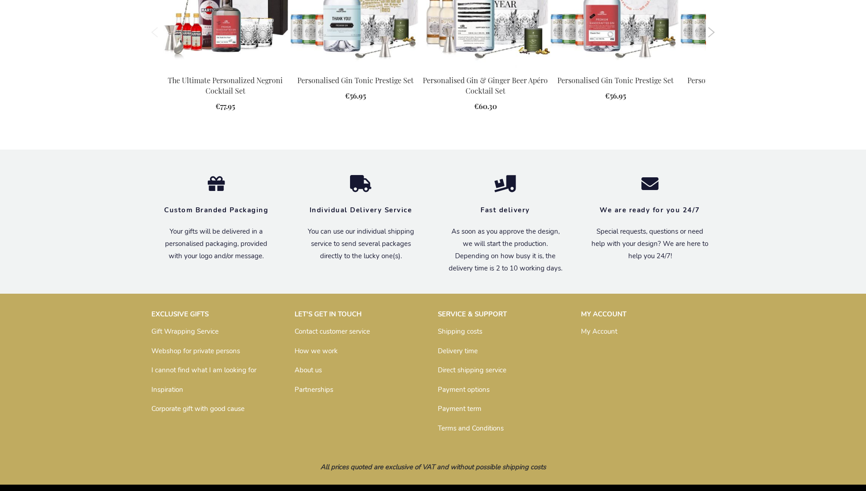
scroll to position [1236, 0]
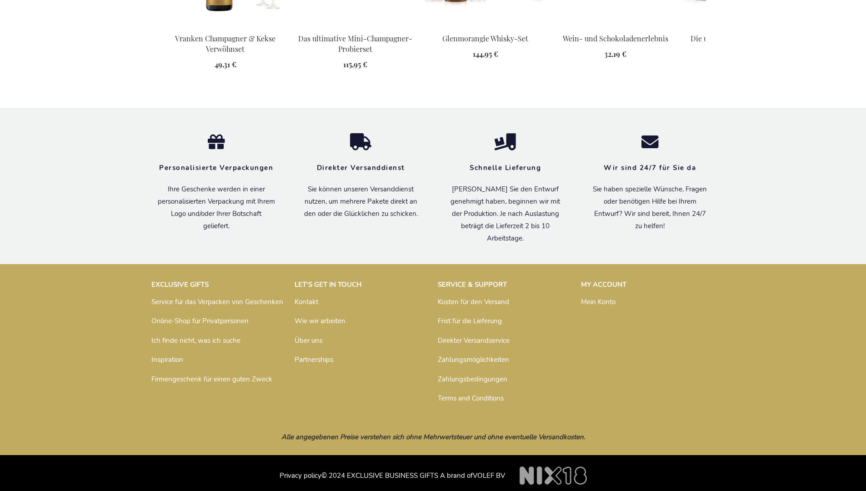
scroll to position [1234, 0]
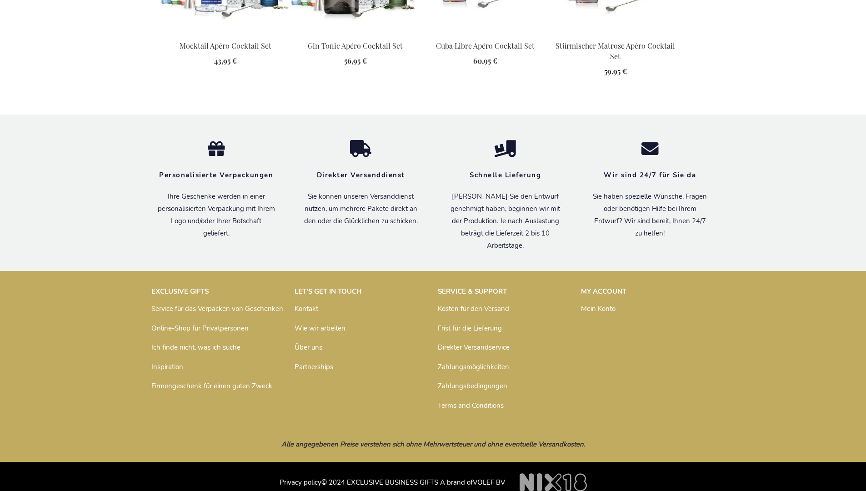
scroll to position [1224, 0]
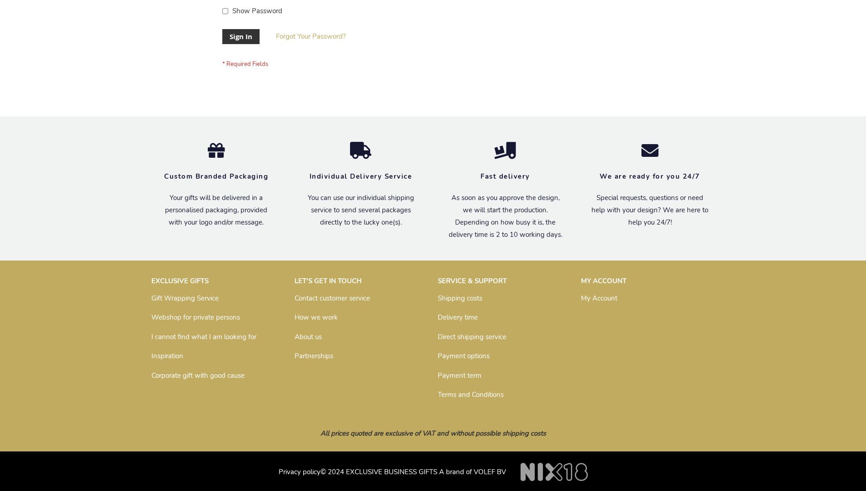
scroll to position [292, 0]
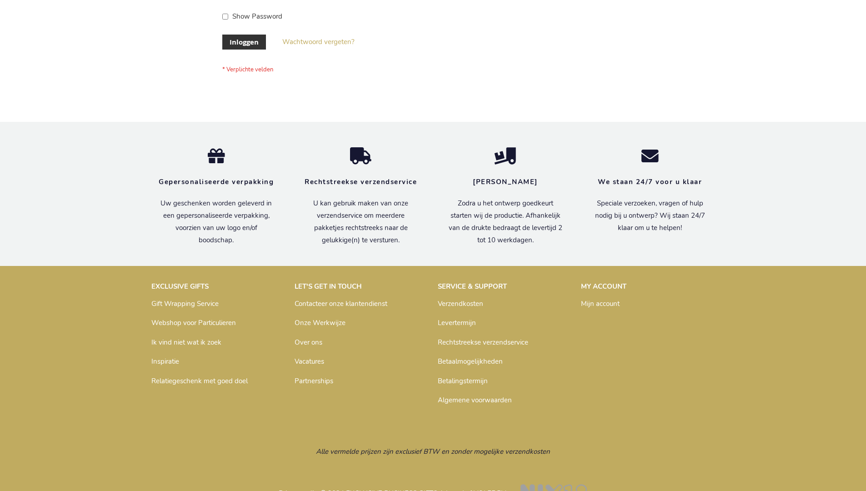
scroll to position [309, 0]
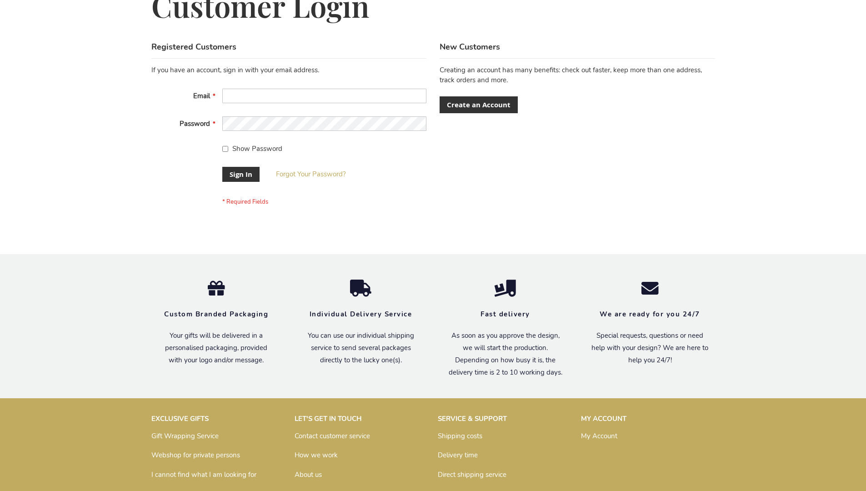
scroll to position [292, 0]
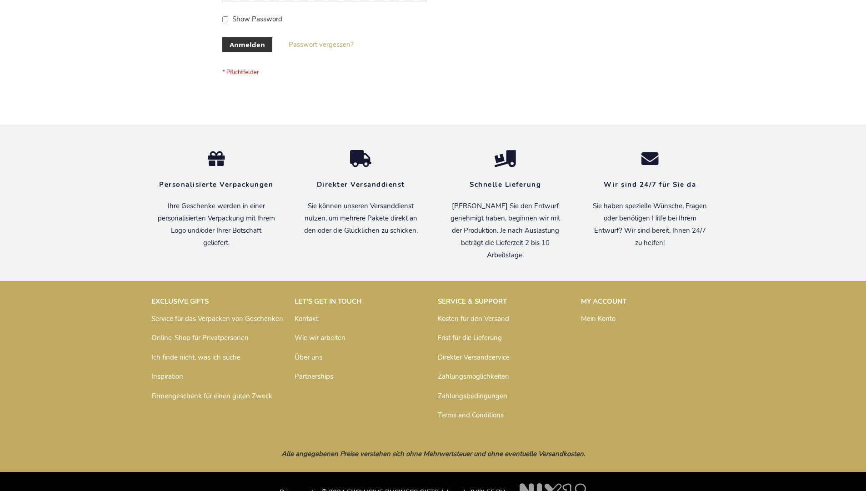
scroll to position [305, 0]
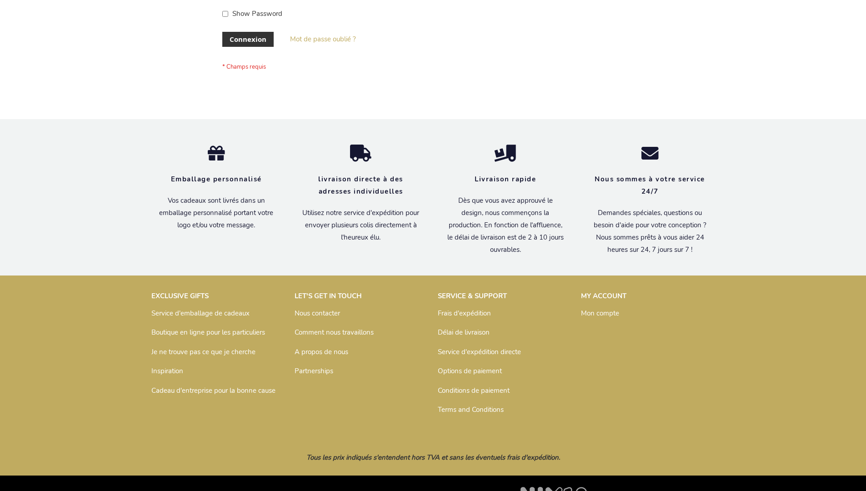
scroll to position [314, 0]
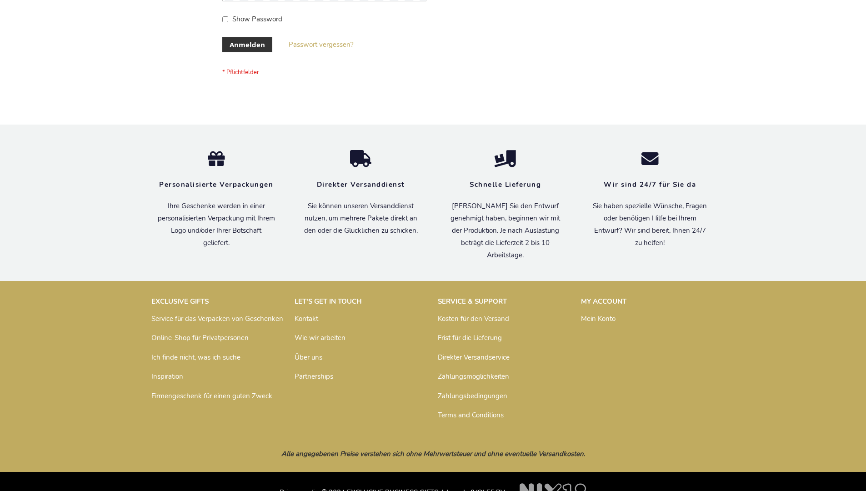
scroll to position [305, 0]
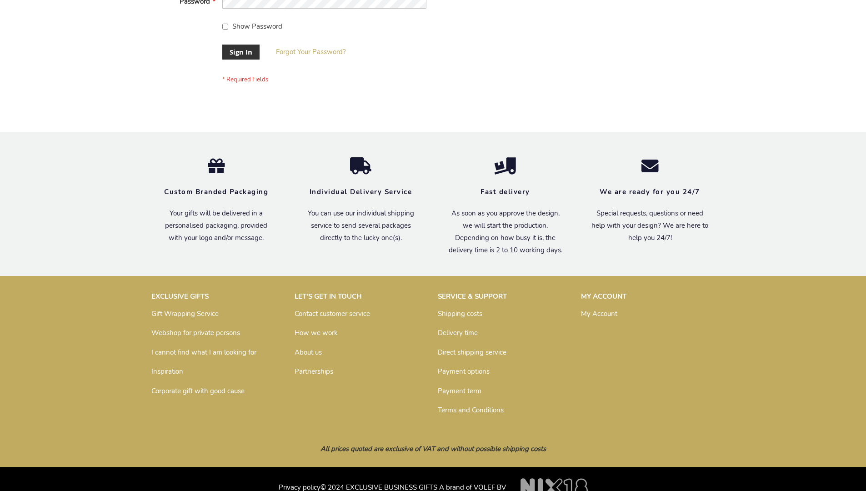
scroll to position [292, 0]
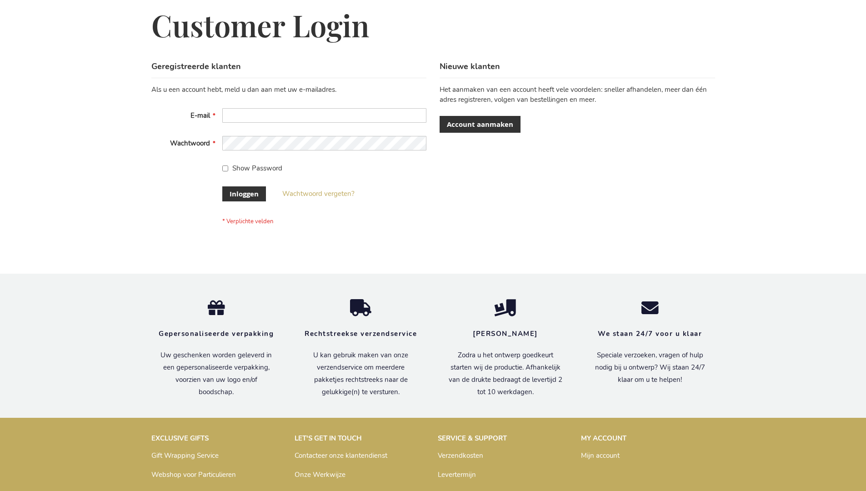
scroll to position [309, 0]
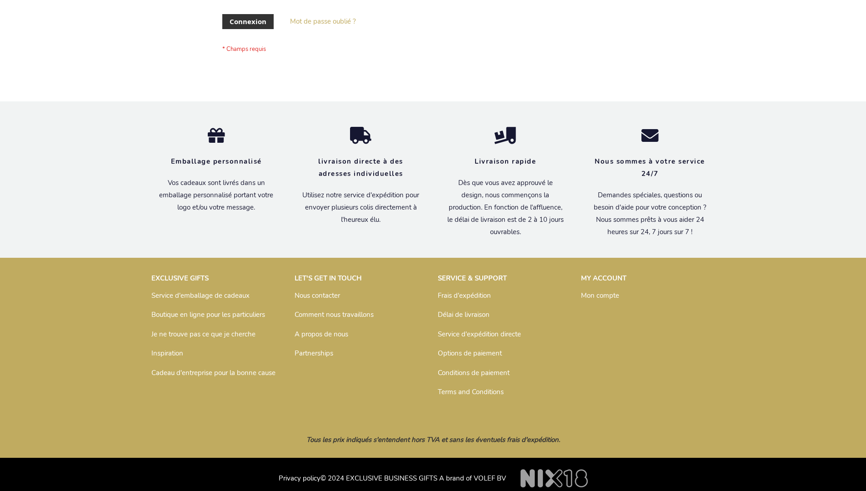
scroll to position [306, 0]
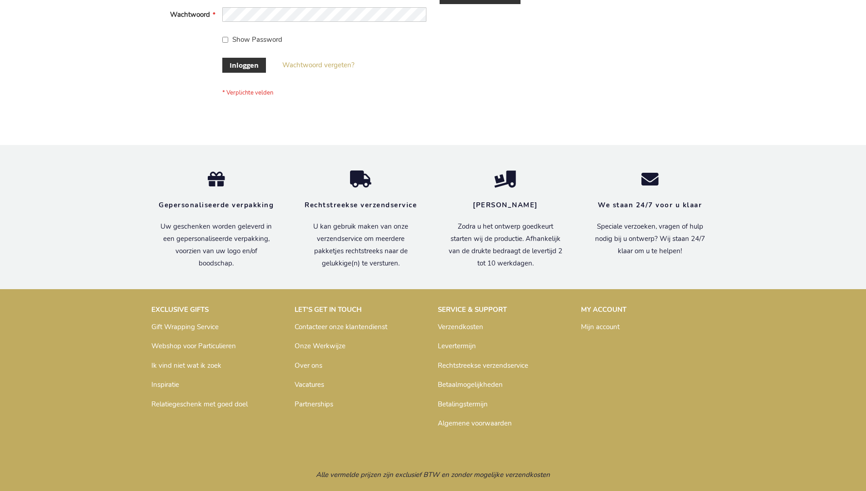
scroll to position [309, 0]
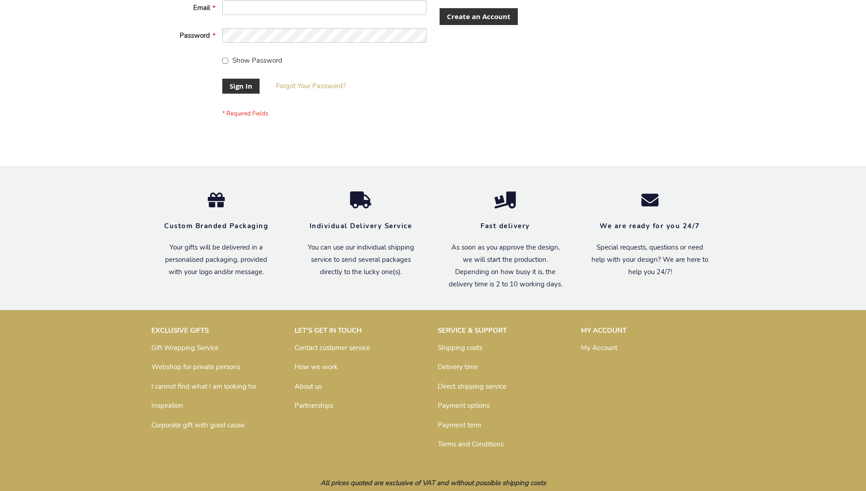
scroll to position [292, 0]
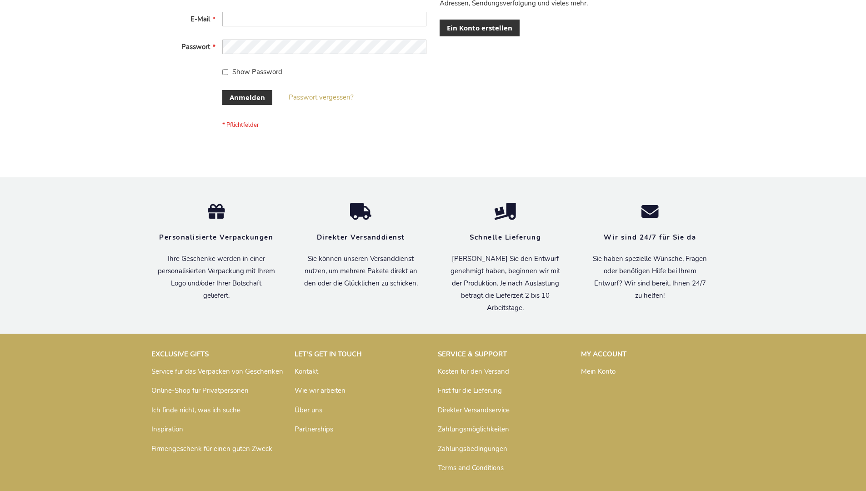
scroll to position [305, 0]
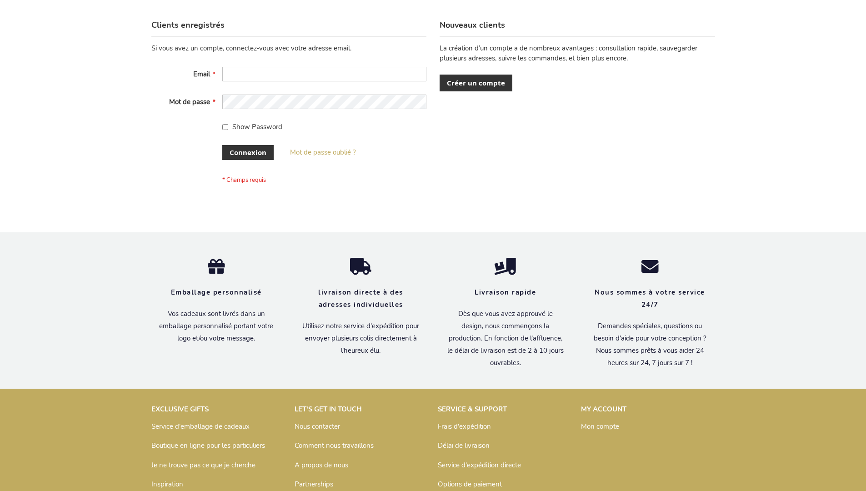
scroll to position [314, 0]
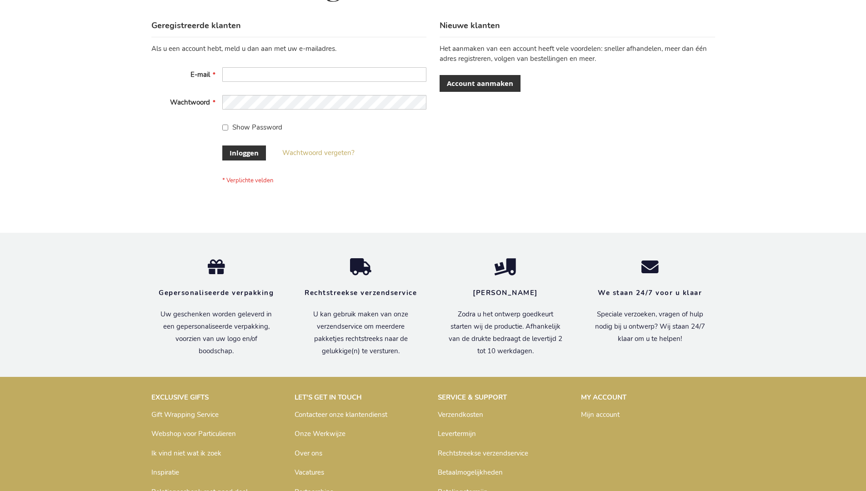
scroll to position [309, 0]
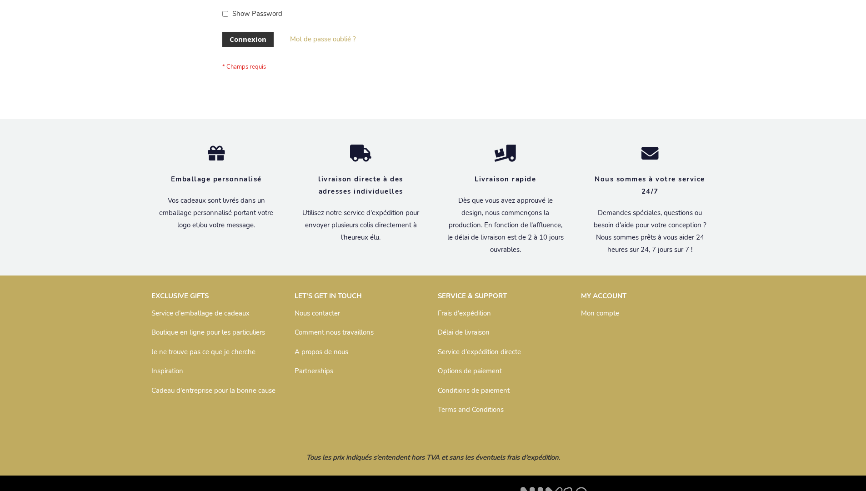
scroll to position [314, 0]
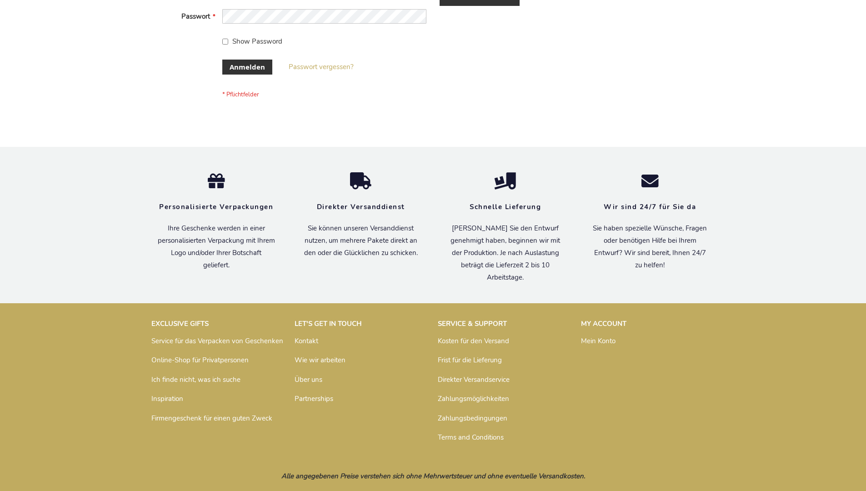
scroll to position [305, 0]
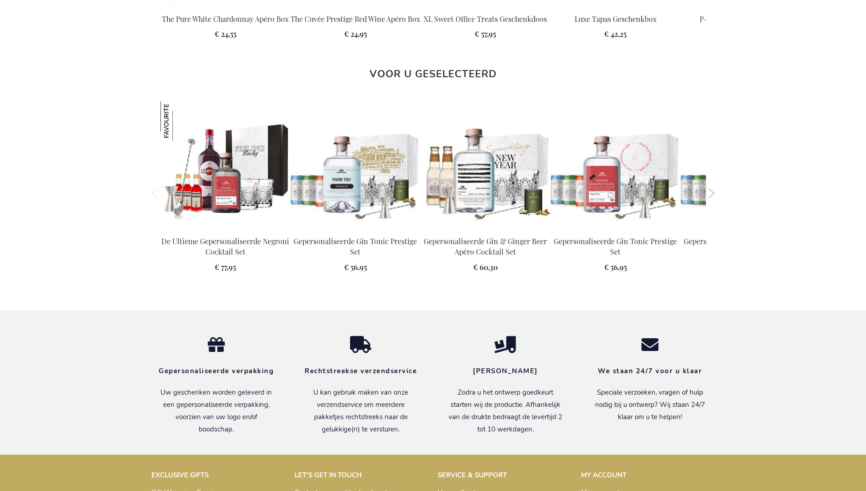
scroll to position [1253, 0]
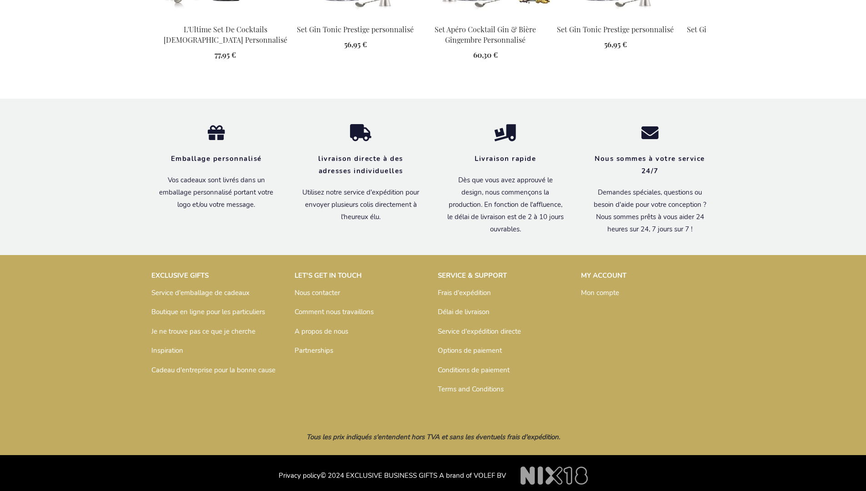
scroll to position [1268, 0]
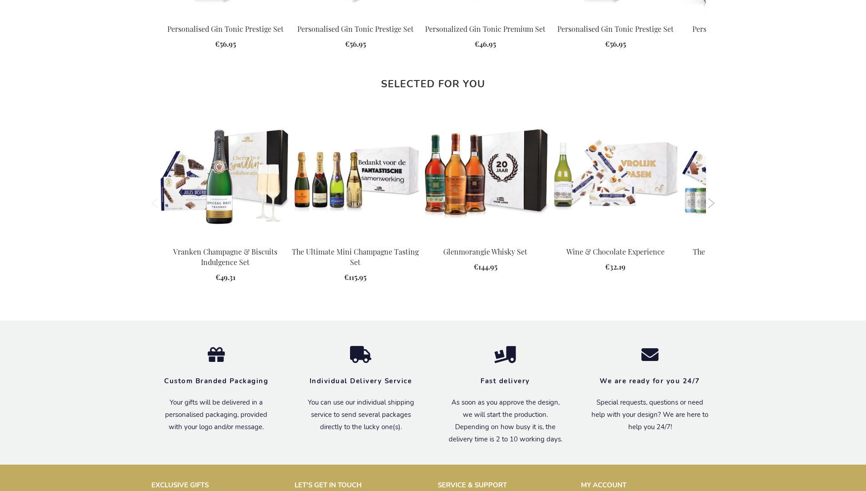
scroll to position [1212, 0]
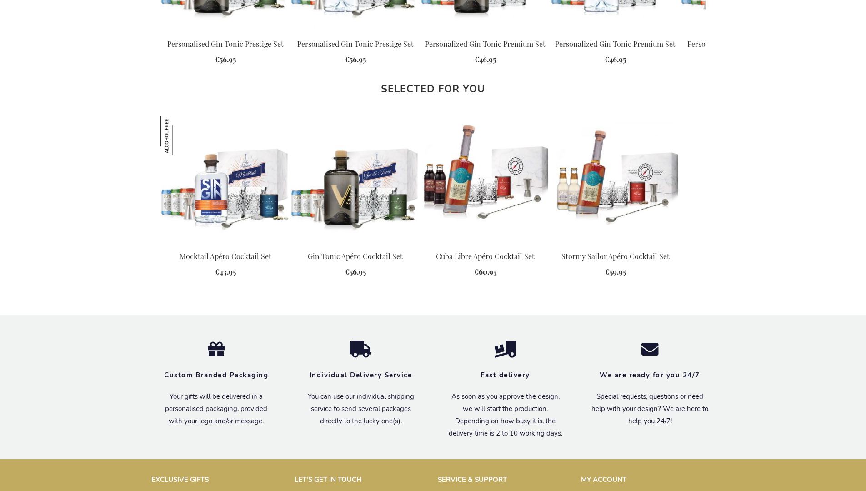
scroll to position [1181, 0]
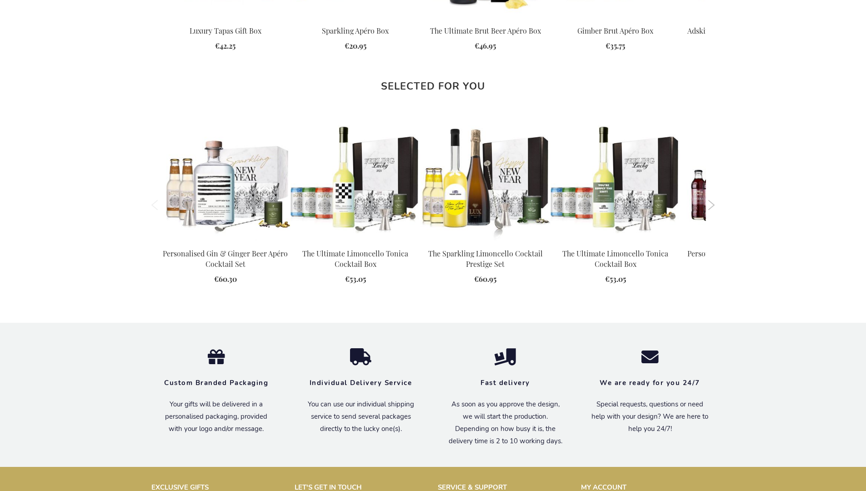
scroll to position [1227, 0]
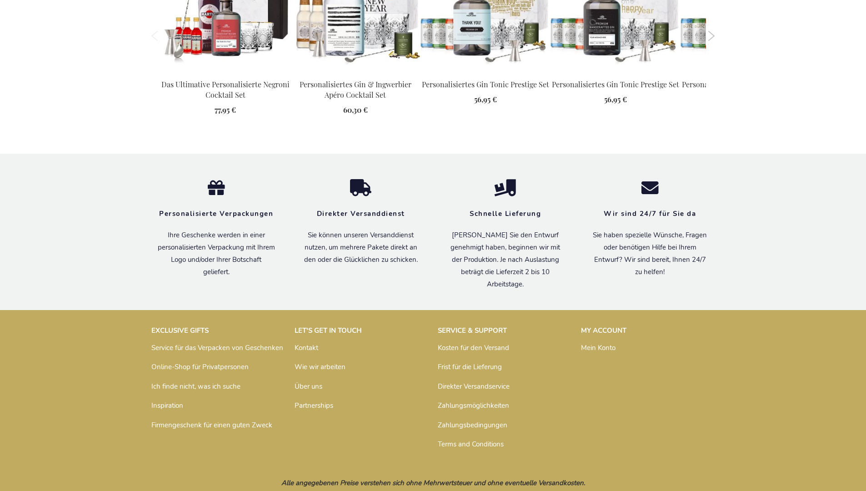
scroll to position [1259, 0]
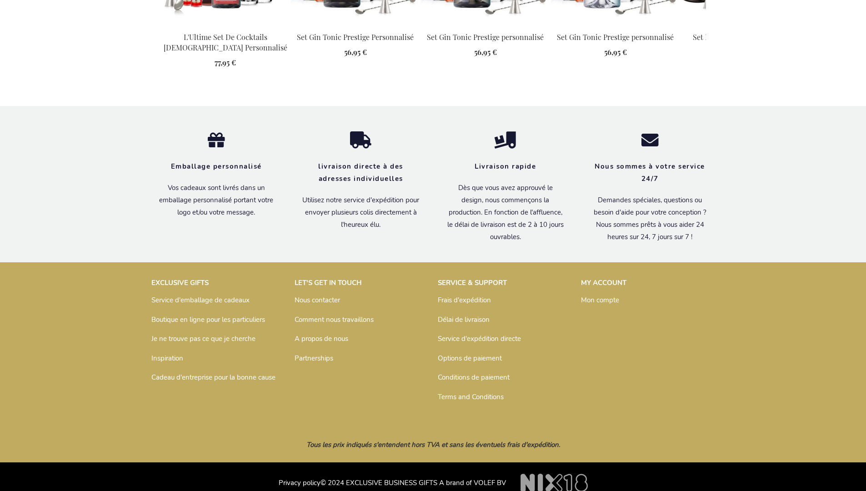
scroll to position [1268, 0]
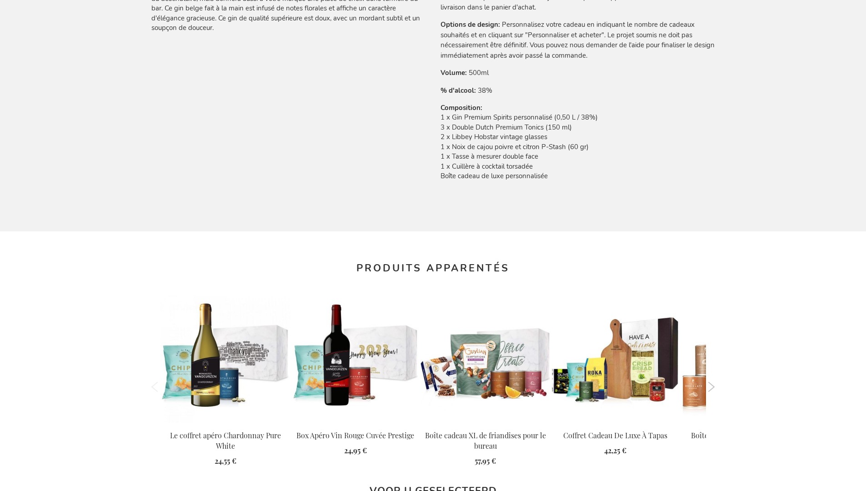
scroll to position [1268, 0]
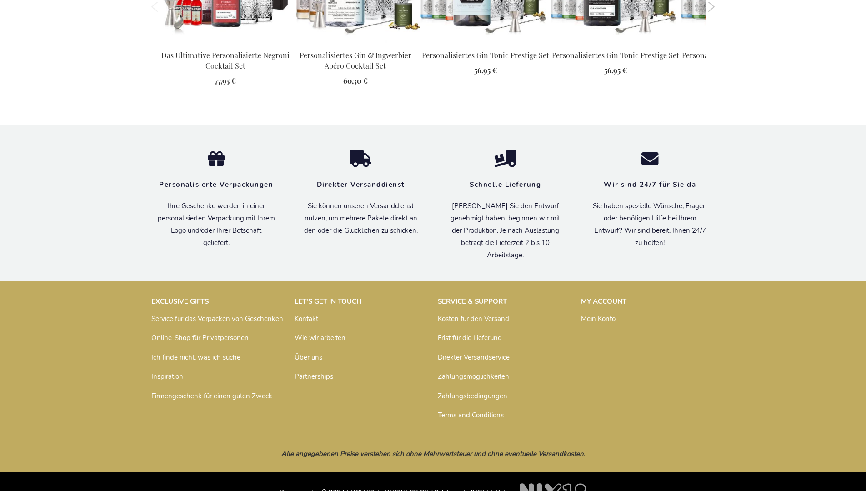
scroll to position [1259, 0]
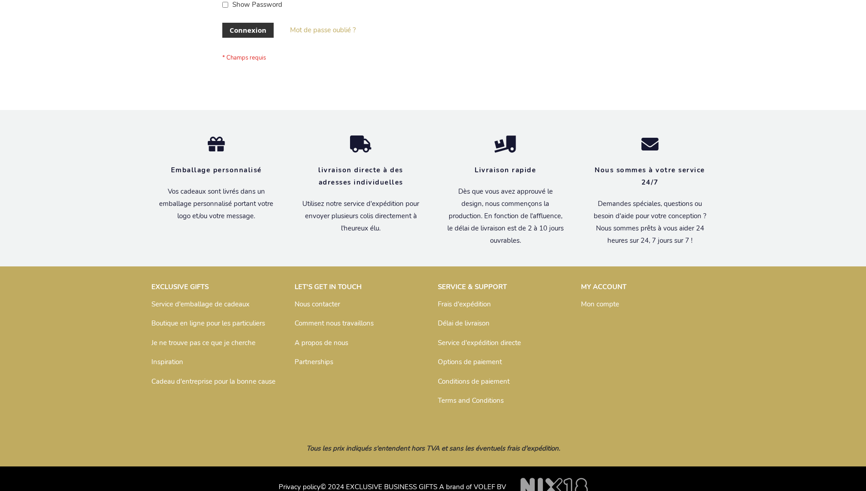
scroll to position [314, 0]
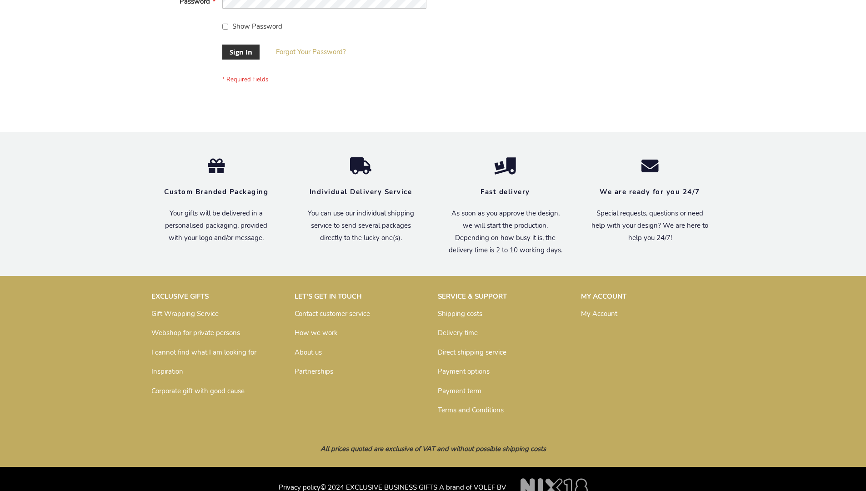
scroll to position [292, 0]
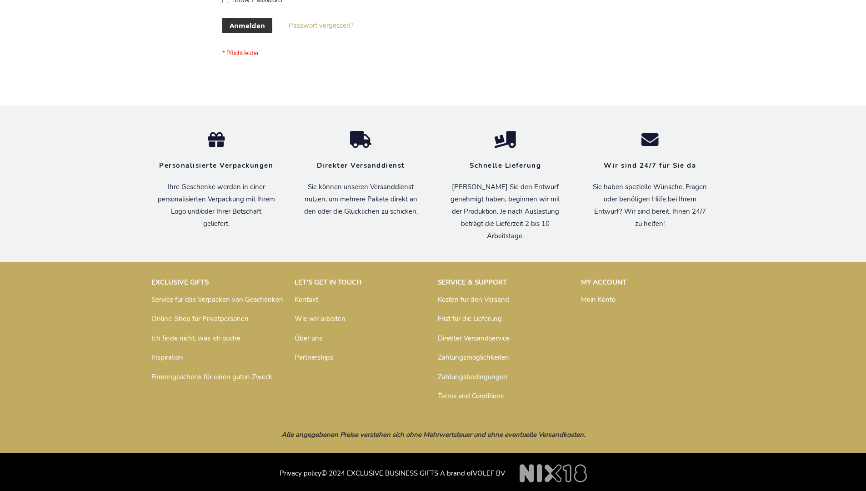
scroll to position [305, 0]
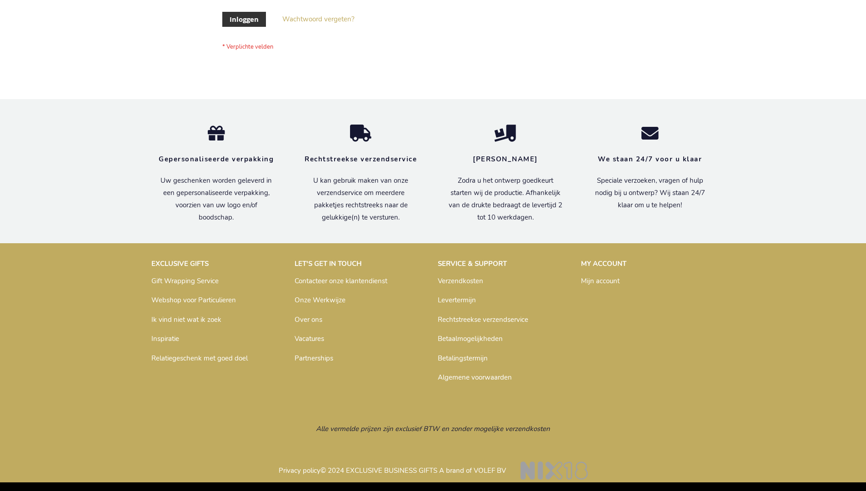
scroll to position [309, 0]
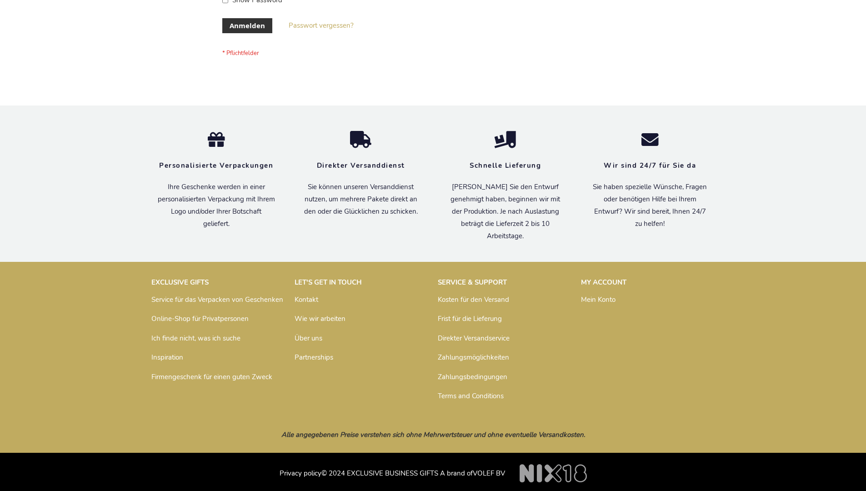
scroll to position [305, 0]
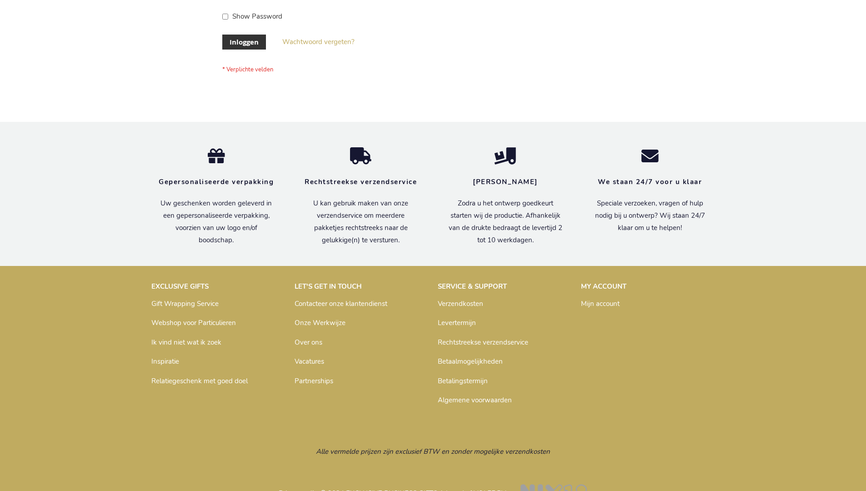
scroll to position [309, 0]
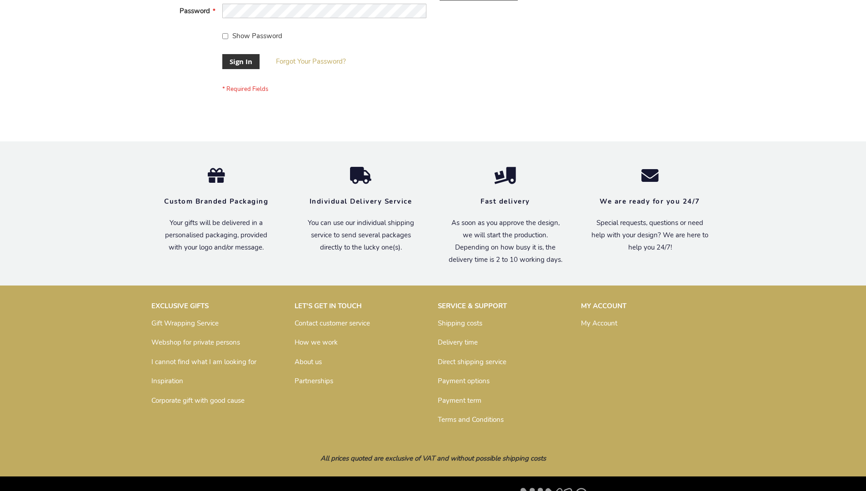
scroll to position [292, 0]
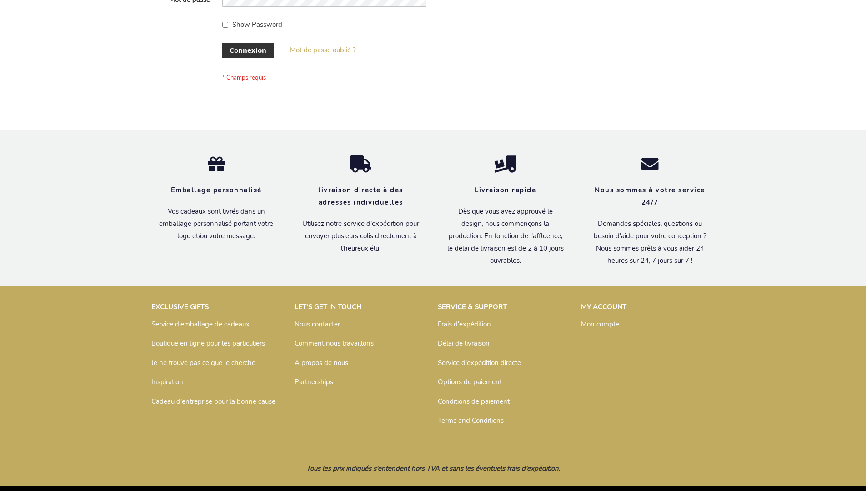
scroll to position [314, 0]
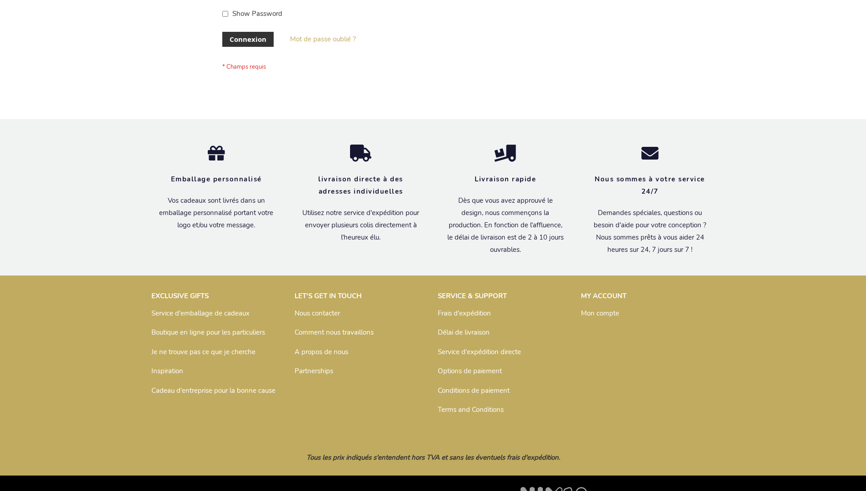
scroll to position [314, 0]
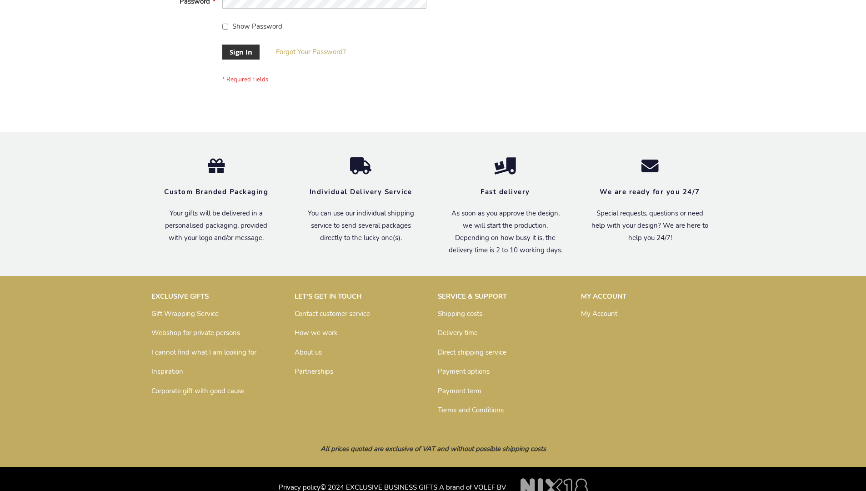
scroll to position [292, 0]
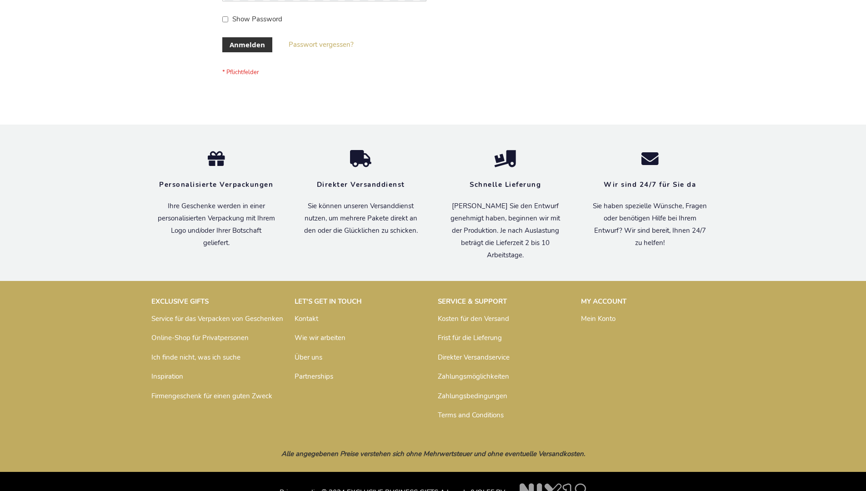
scroll to position [305, 0]
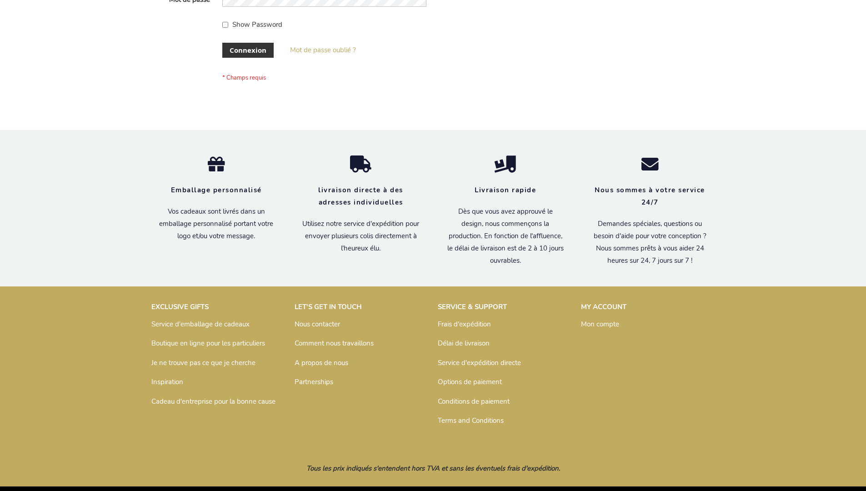
scroll to position [314, 0]
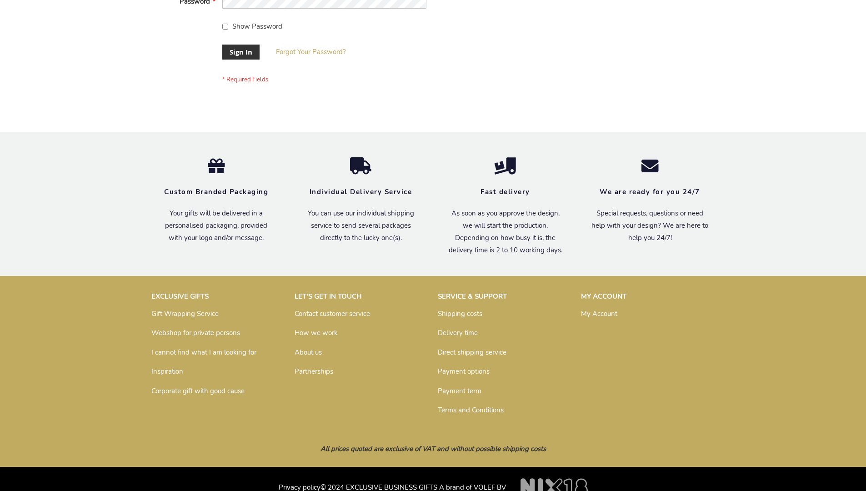
scroll to position [292, 0]
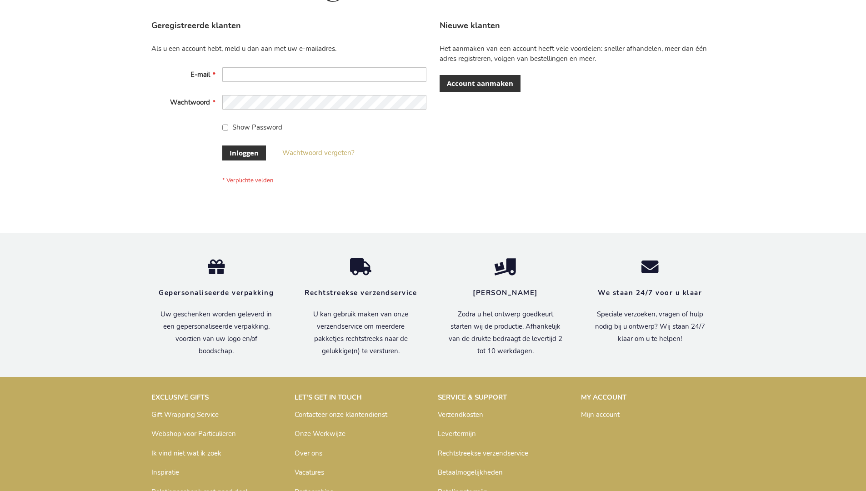
scroll to position [309, 0]
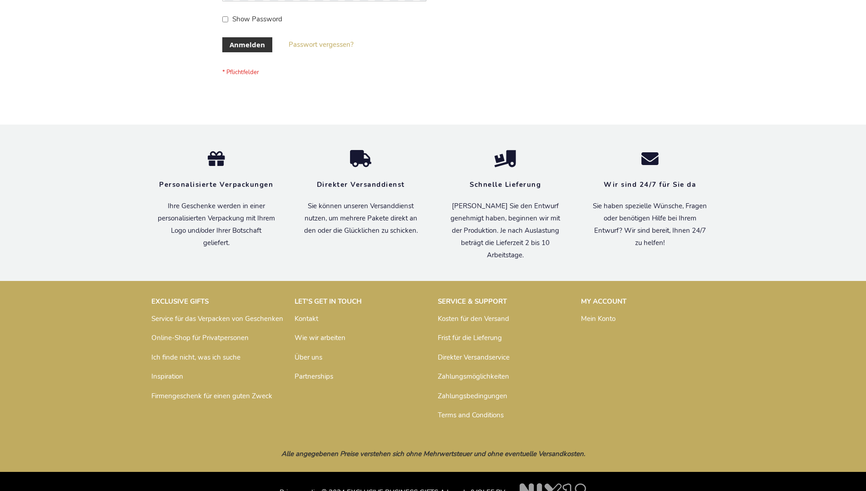
scroll to position [305, 0]
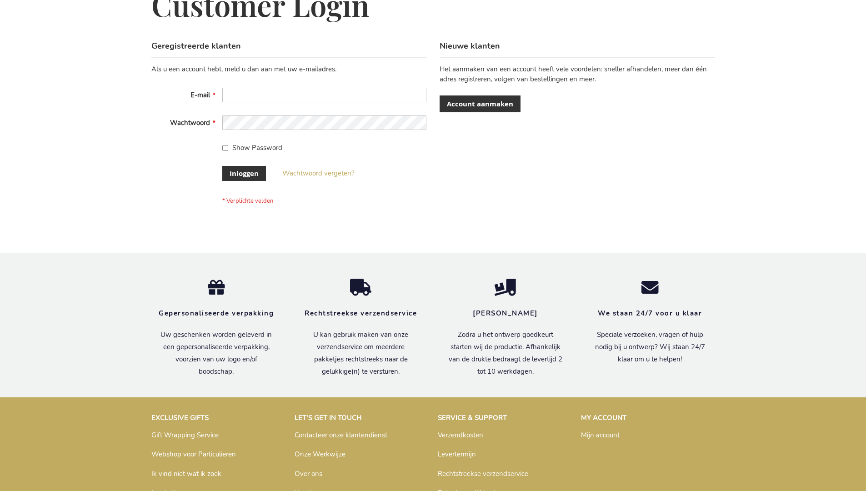
scroll to position [309, 0]
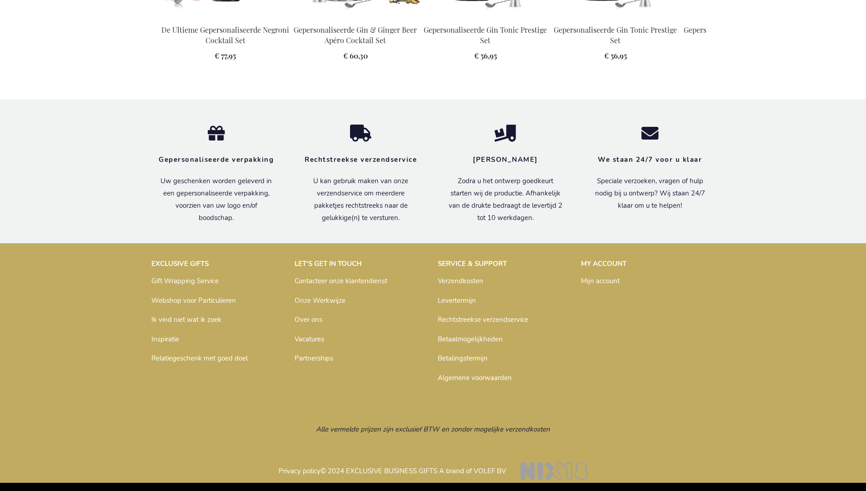
scroll to position [1253, 0]
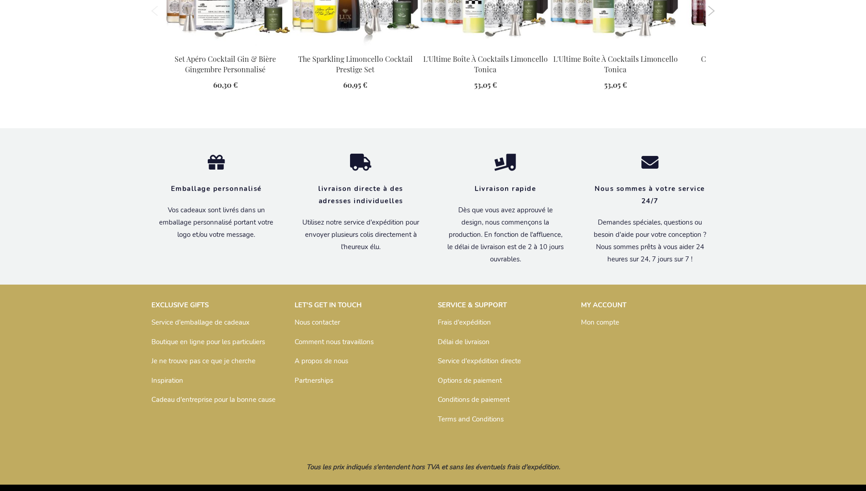
scroll to position [1239, 0]
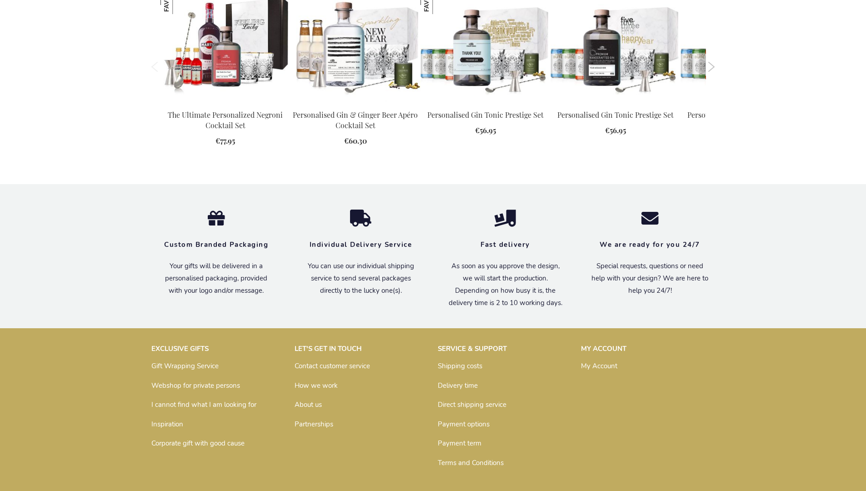
scroll to position [1236, 0]
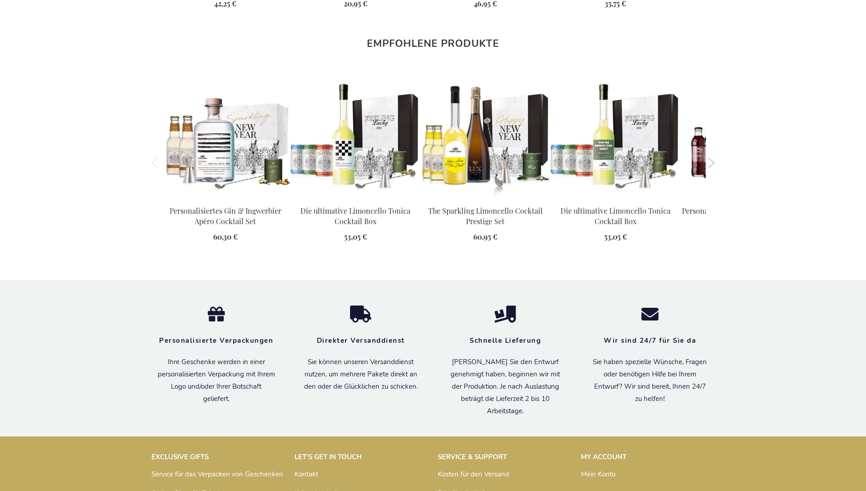
scroll to position [1249, 0]
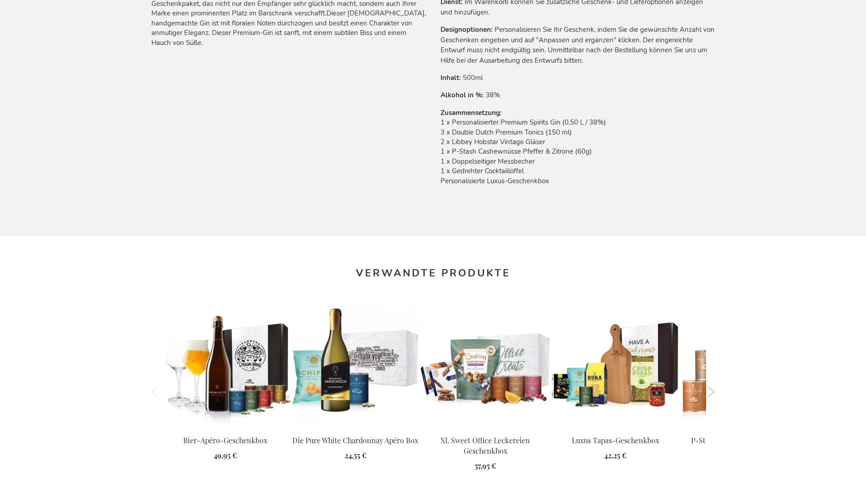
scroll to position [1259, 0]
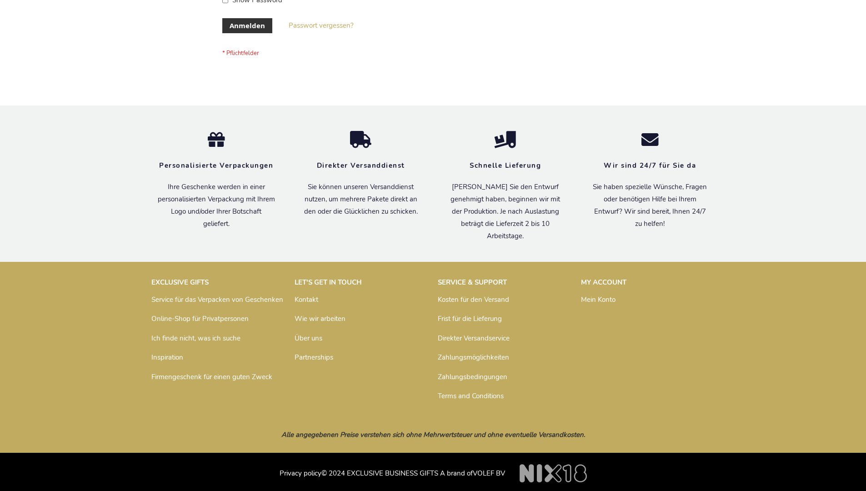
scroll to position [305, 0]
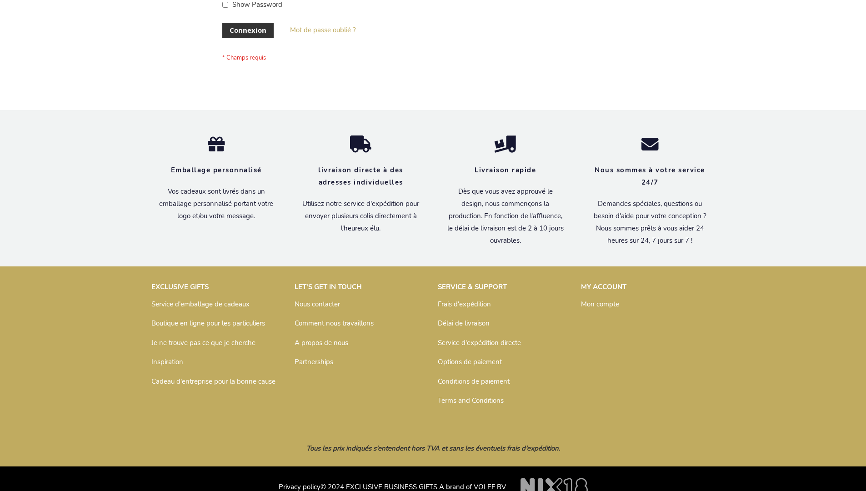
scroll to position [314, 0]
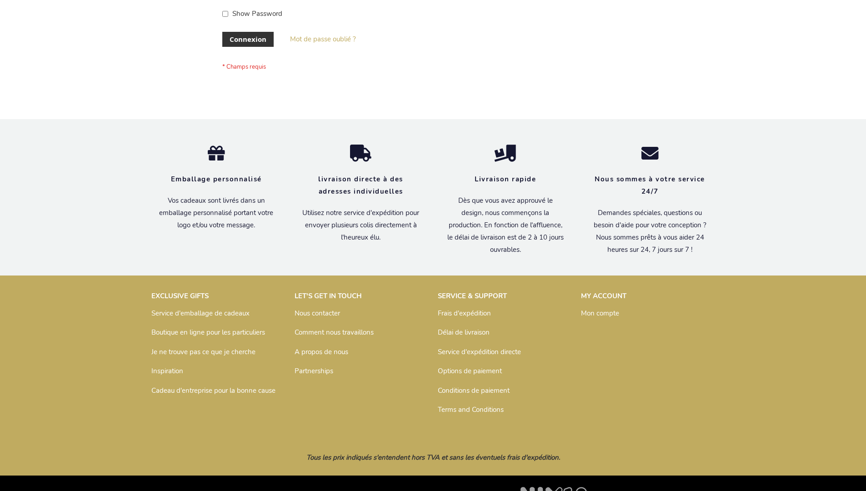
scroll to position [314, 0]
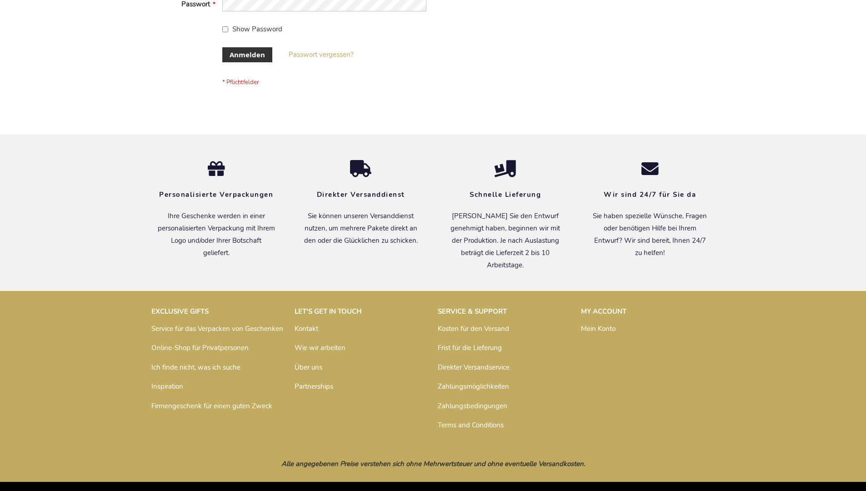
scroll to position [305, 0]
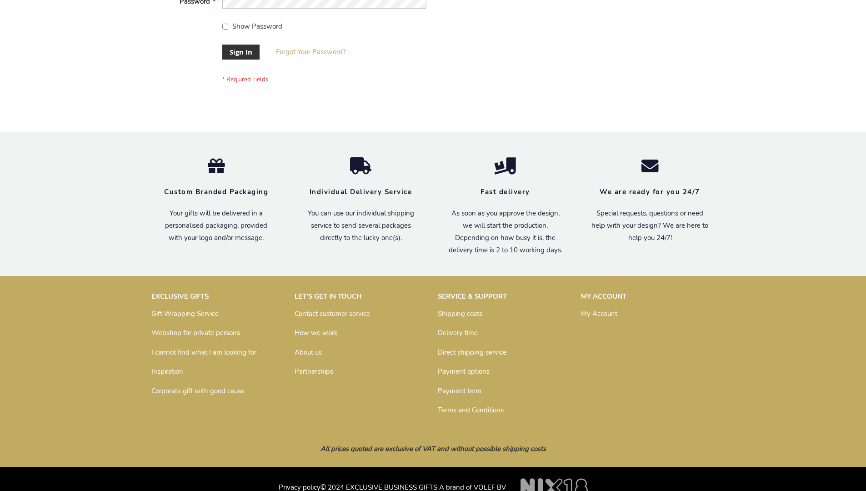
scroll to position [292, 0]
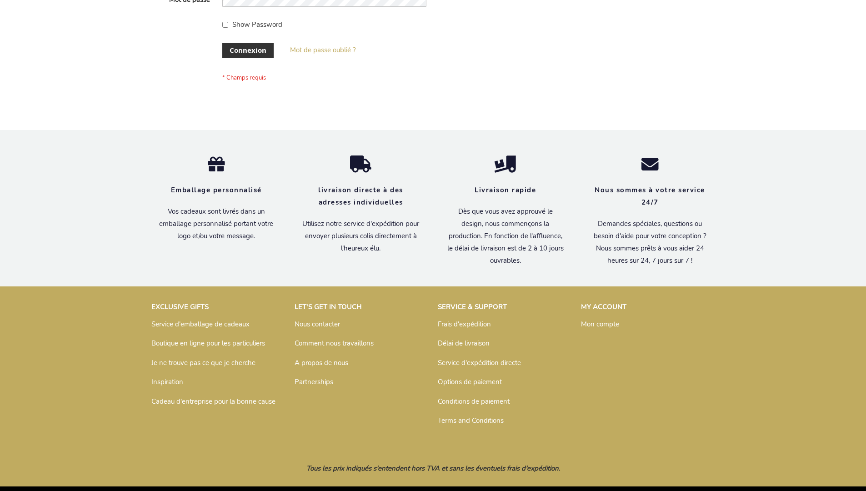
scroll to position [314, 0]
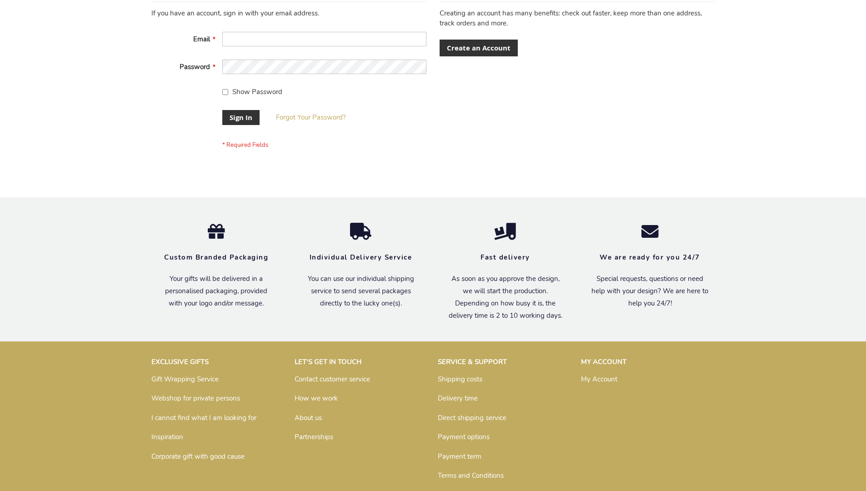
scroll to position [292, 0]
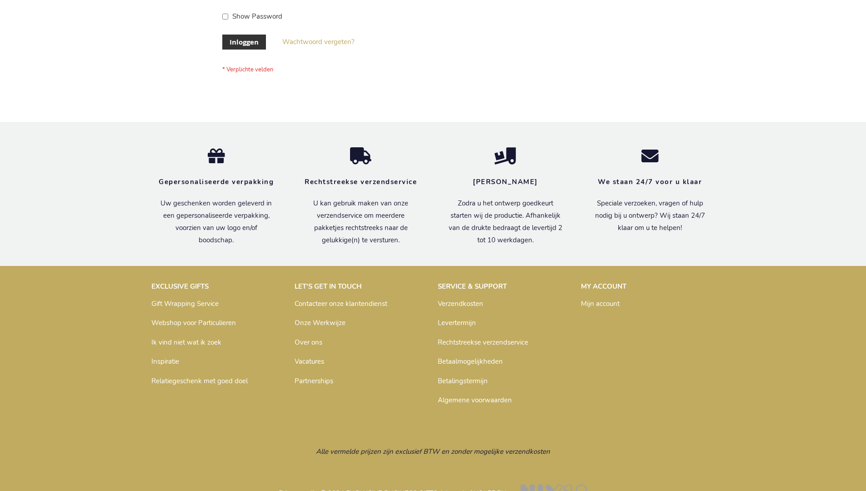
scroll to position [309, 0]
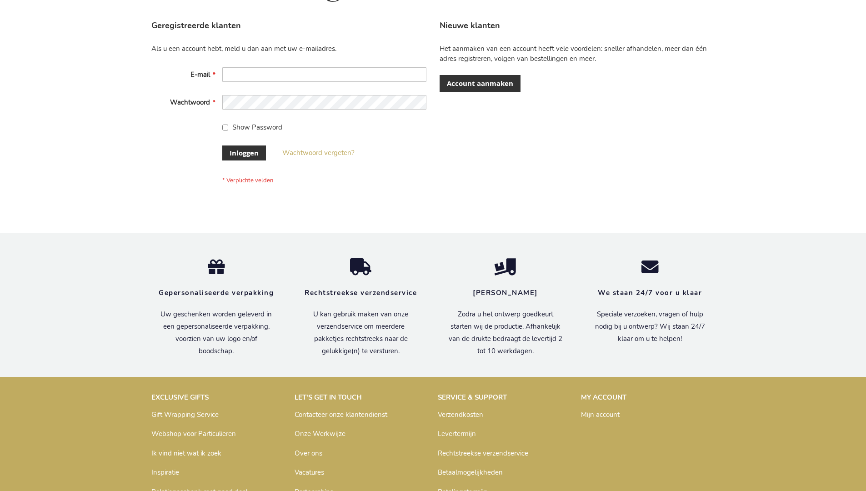
scroll to position [309, 0]
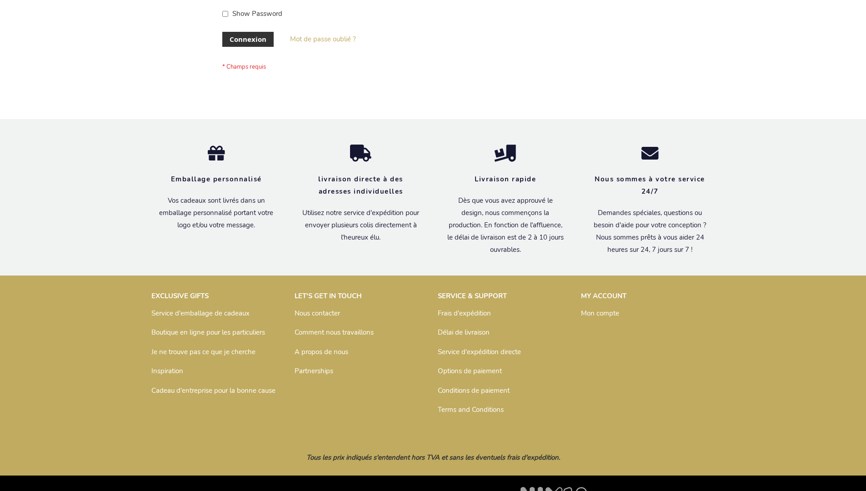
scroll to position [314, 0]
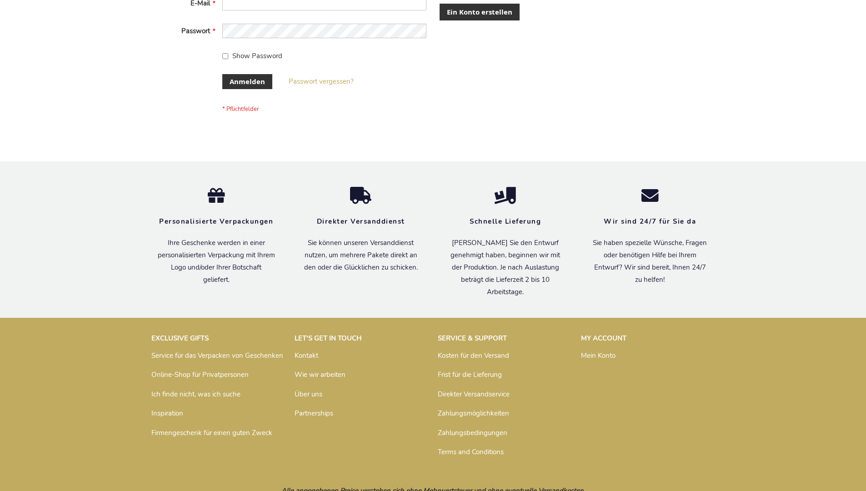
scroll to position [305, 0]
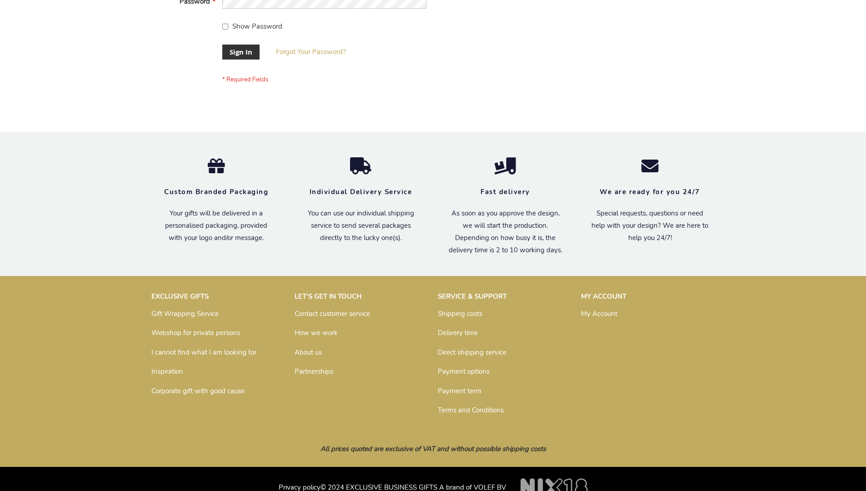
scroll to position [292, 0]
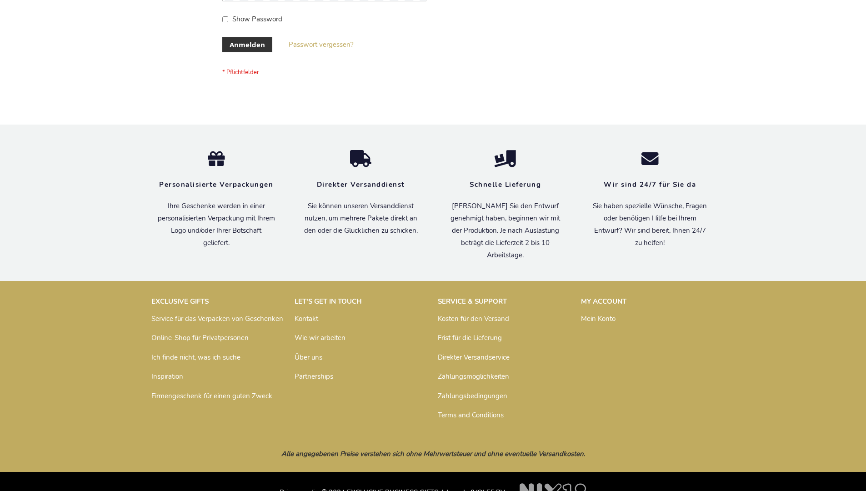
scroll to position [305, 0]
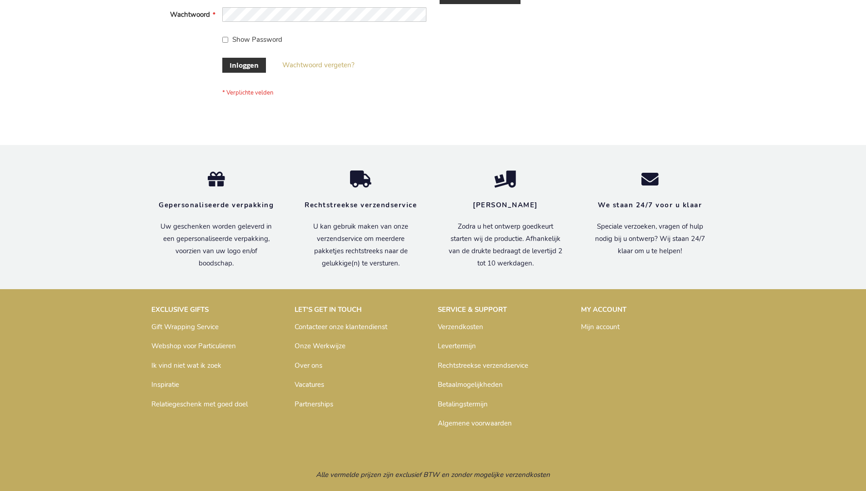
scroll to position [309, 0]
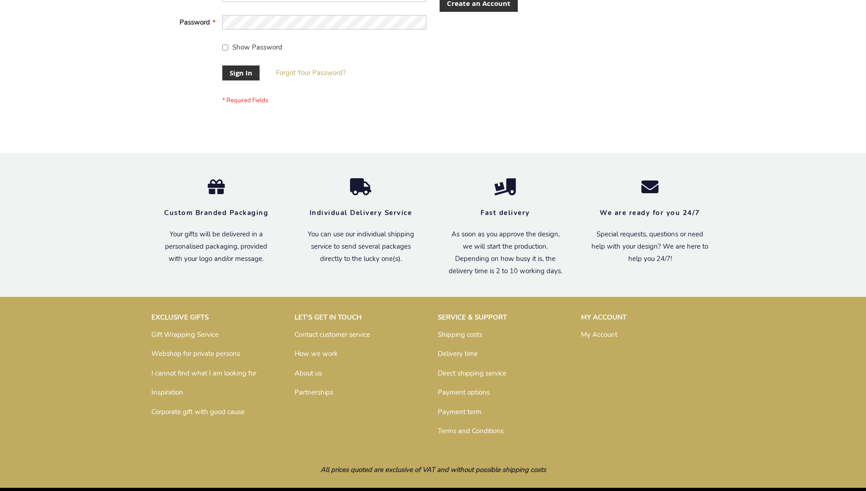
scroll to position [292, 0]
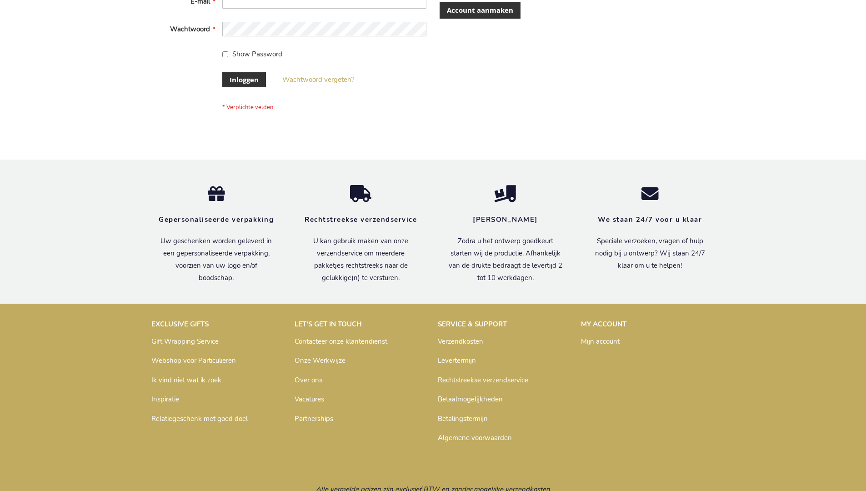
scroll to position [309, 0]
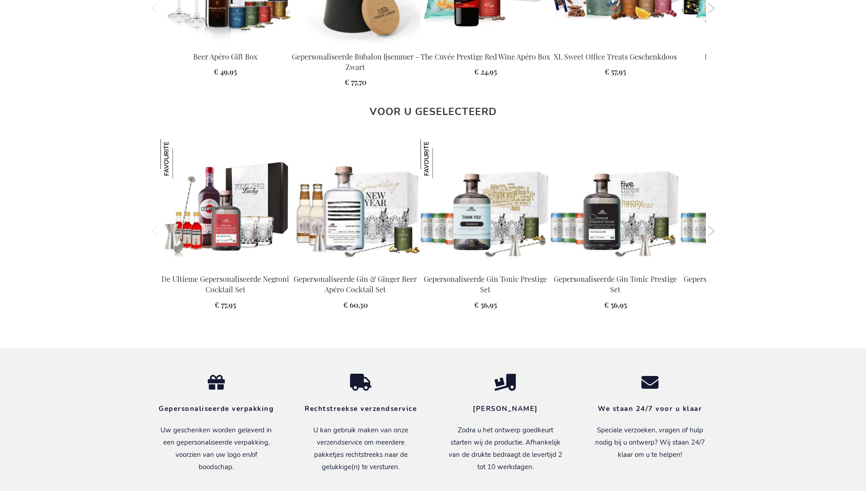
scroll to position [1253, 0]
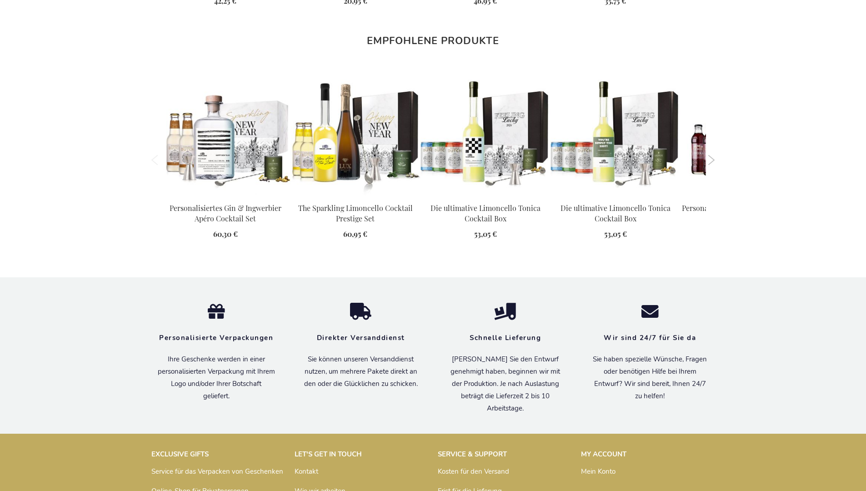
scroll to position [1230, 0]
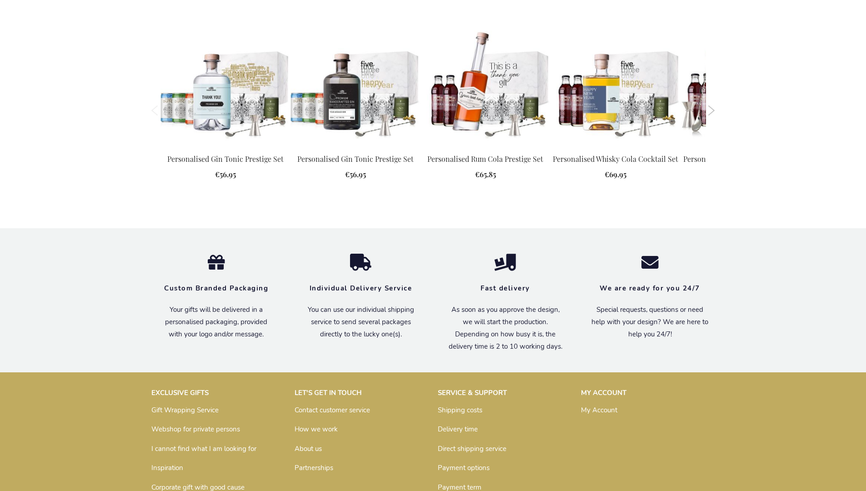
scroll to position [1208, 0]
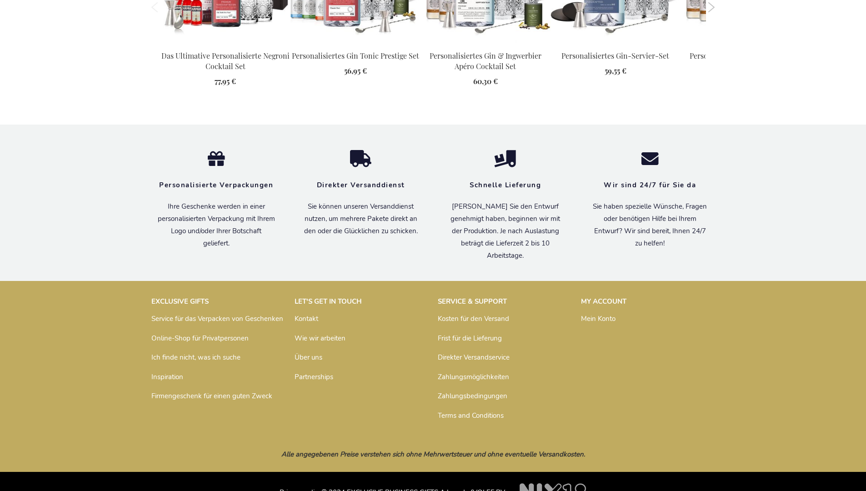
scroll to position [1259, 0]
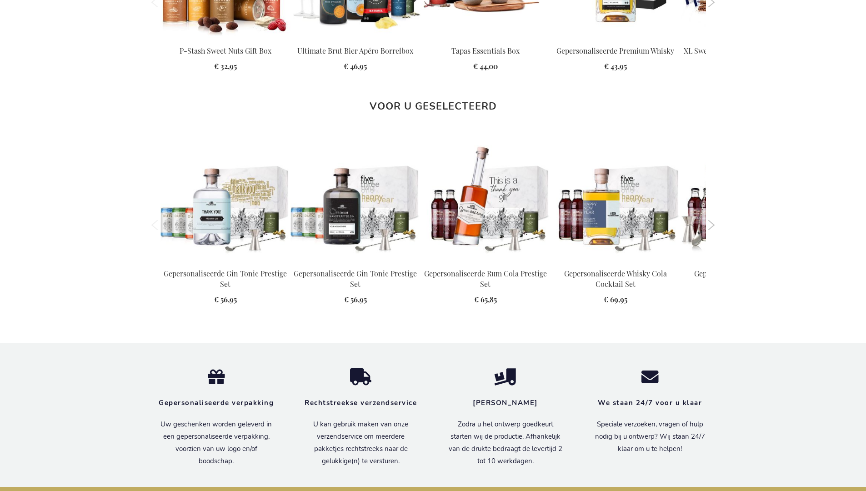
scroll to position [1224, 0]
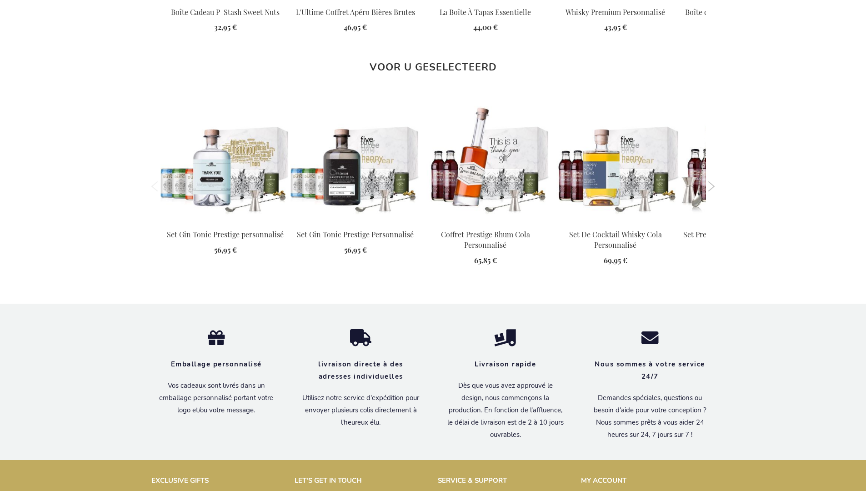
scroll to position [1239, 0]
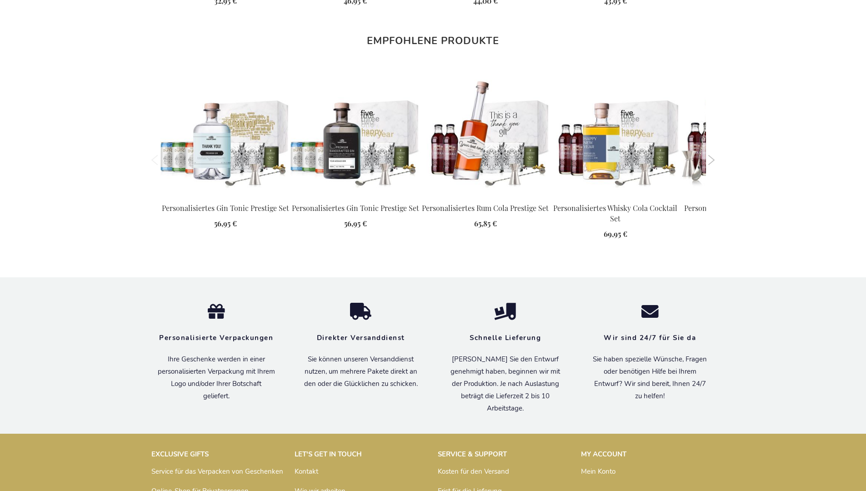
scroll to position [1230, 0]
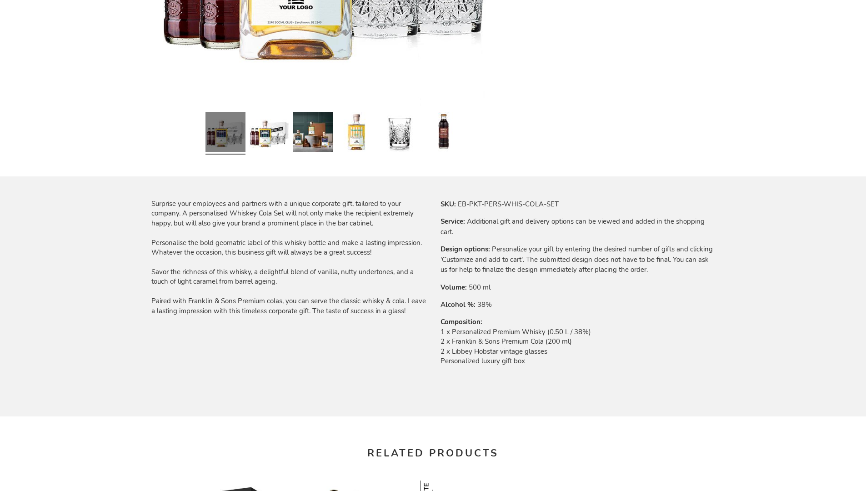
scroll to position [1208, 0]
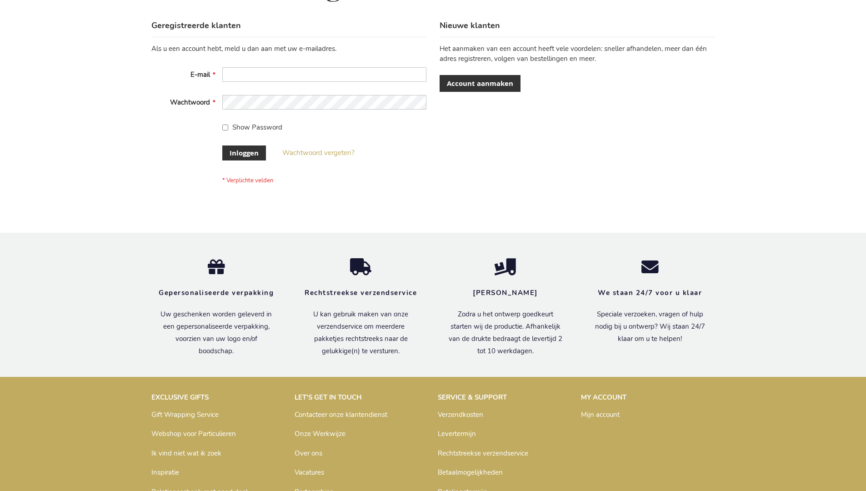
scroll to position [309, 0]
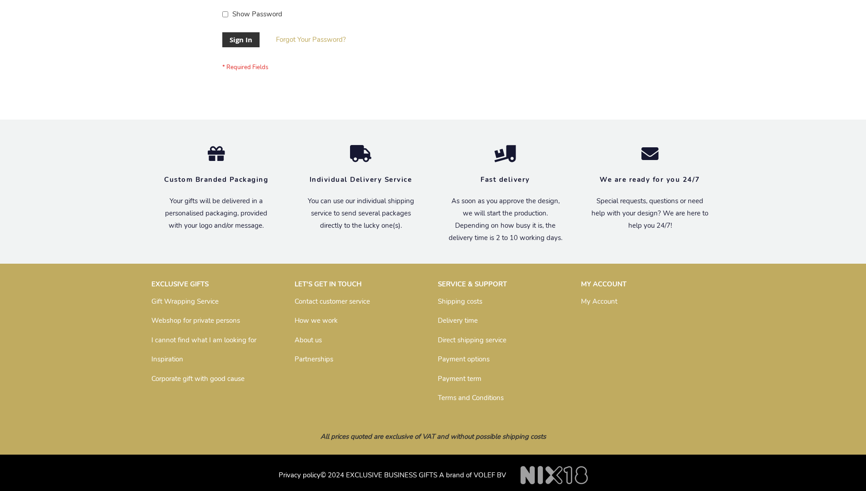
scroll to position [292, 0]
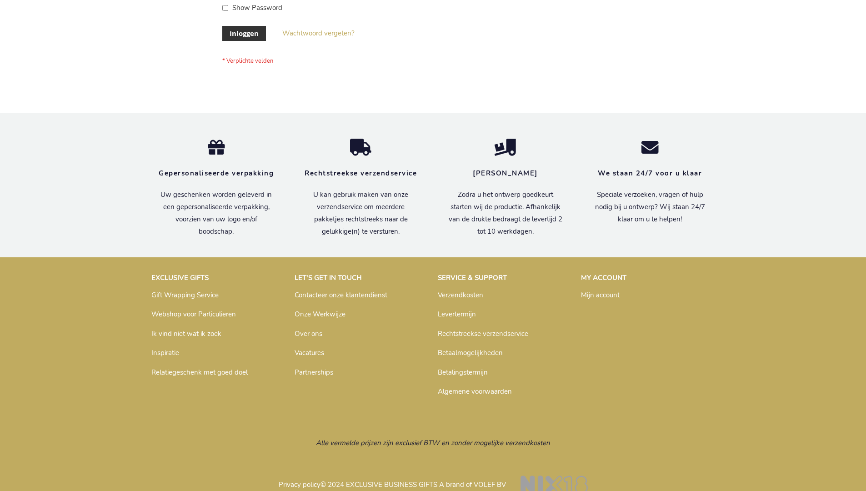
scroll to position [309, 0]
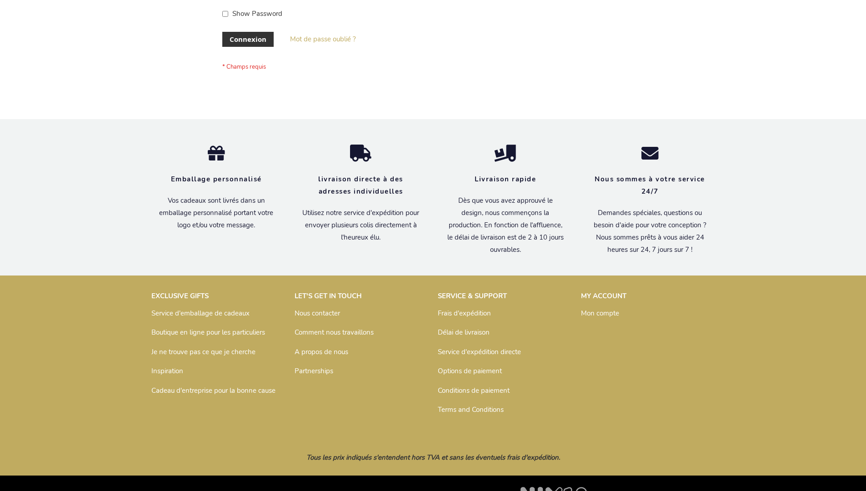
scroll to position [314, 0]
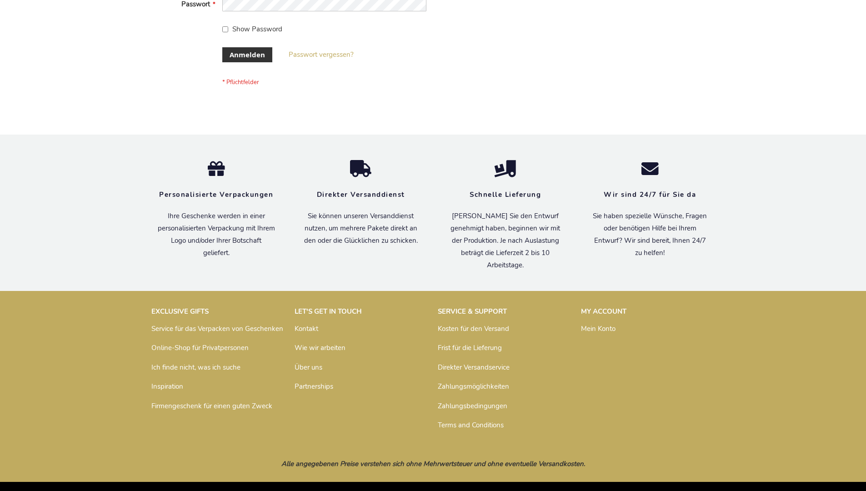
scroll to position [305, 0]
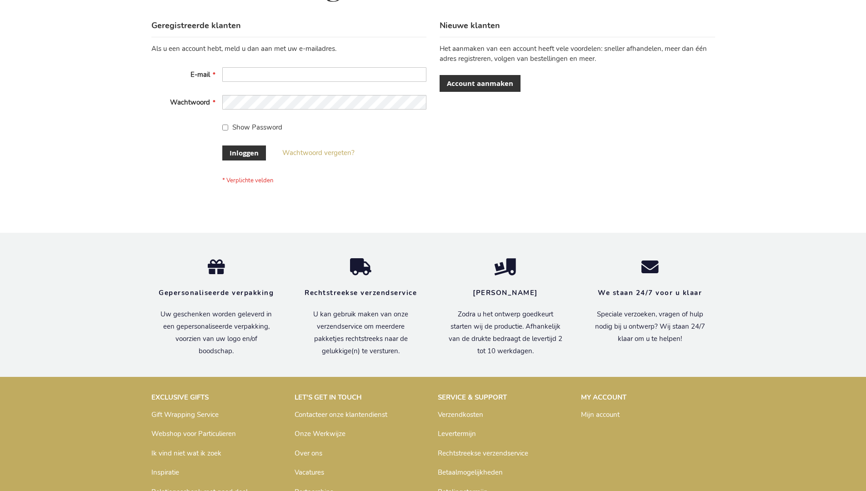
scroll to position [309, 0]
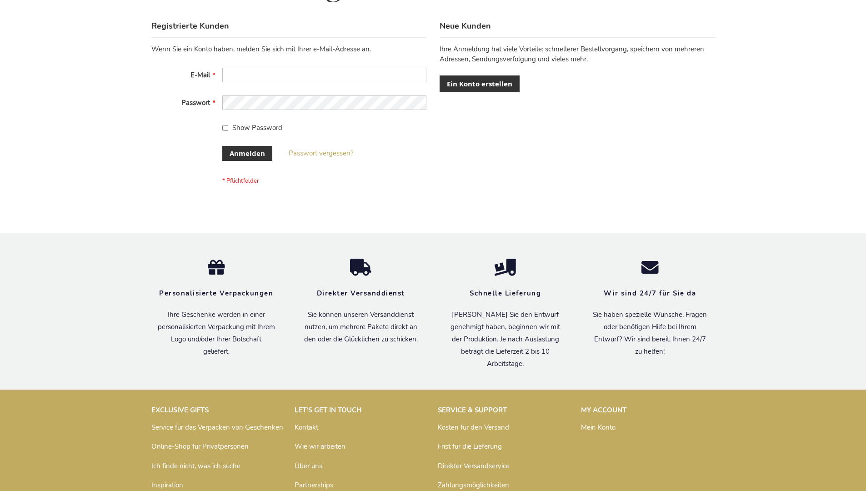
scroll to position [305, 0]
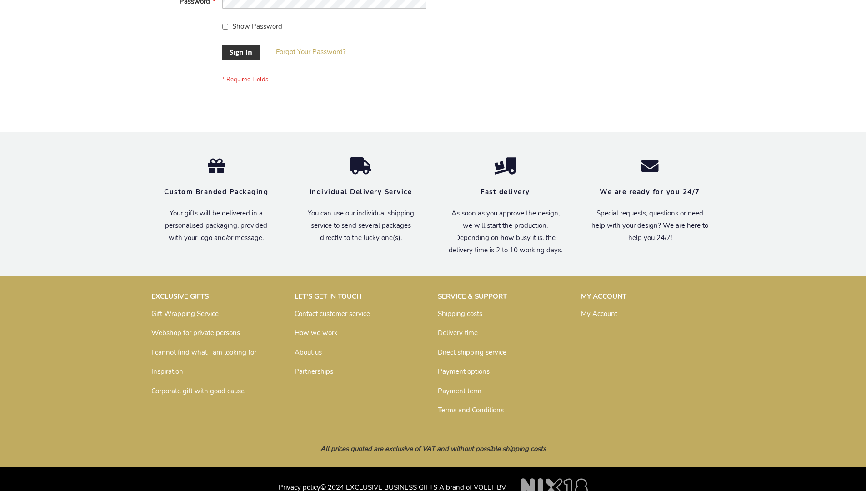
scroll to position [292, 0]
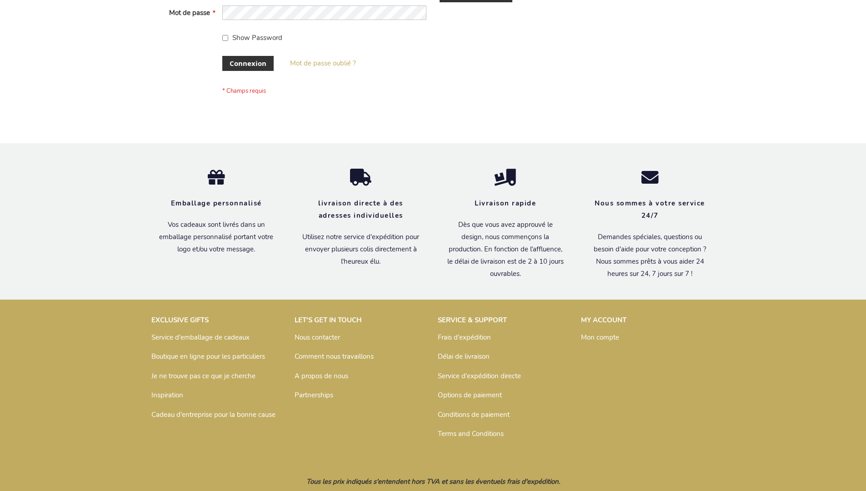
scroll to position [314, 0]
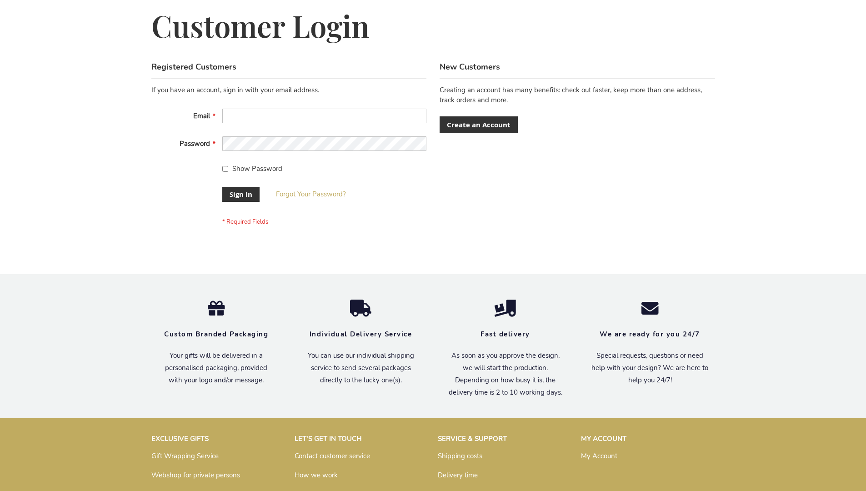
scroll to position [292, 0]
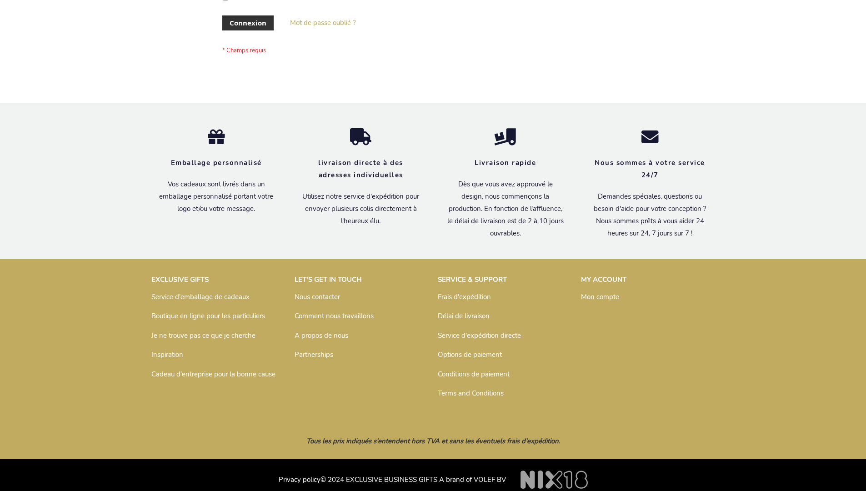
scroll to position [314, 0]
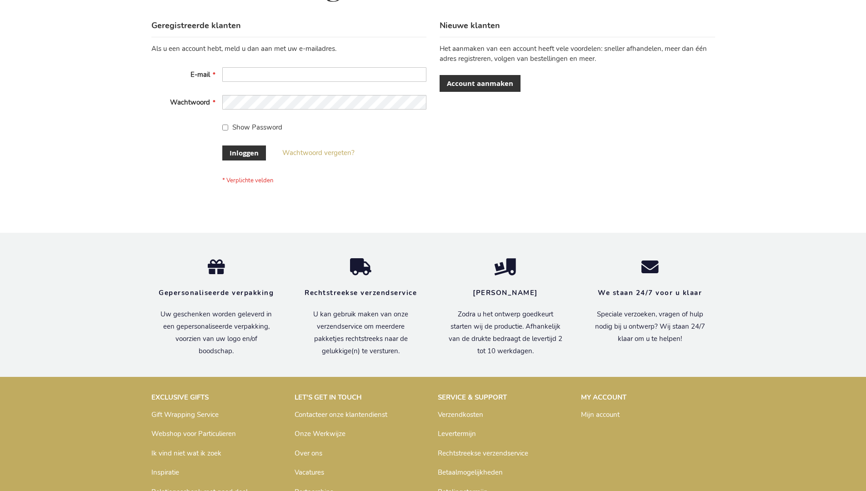
scroll to position [309, 0]
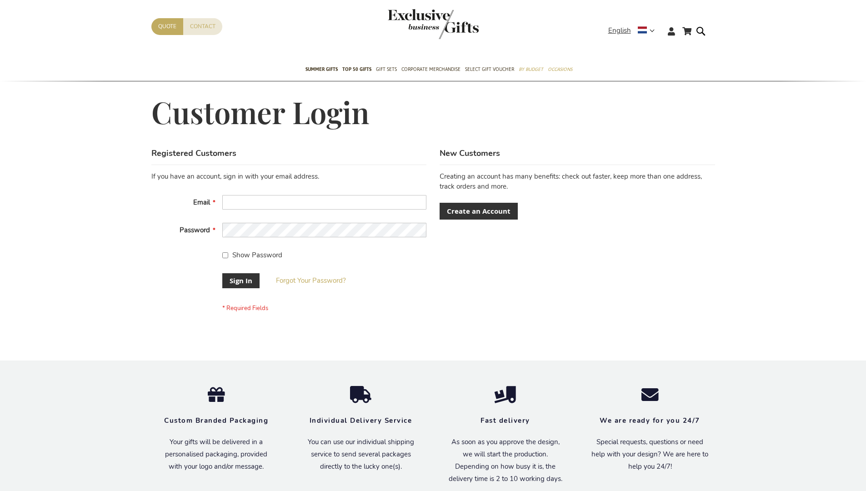
scroll to position [292, 0]
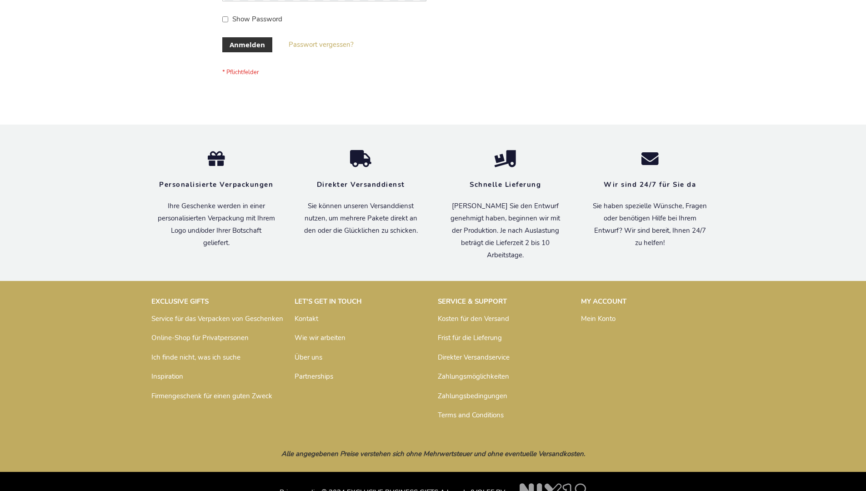
scroll to position [305, 0]
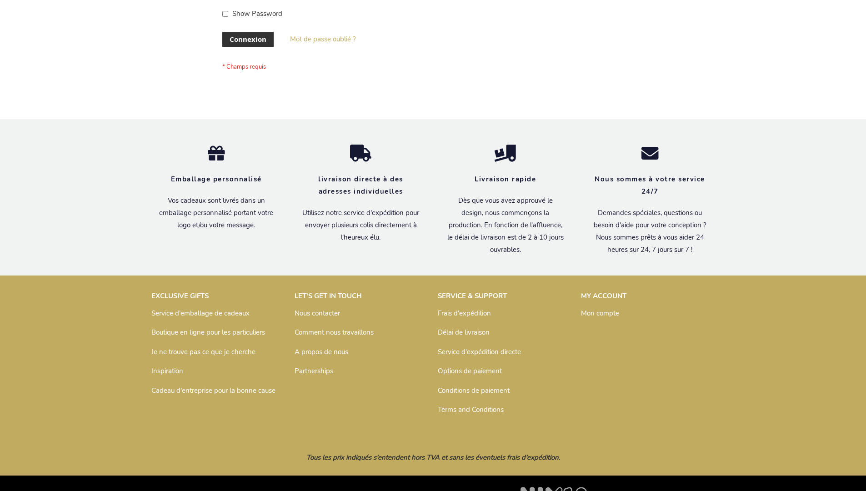
scroll to position [314, 0]
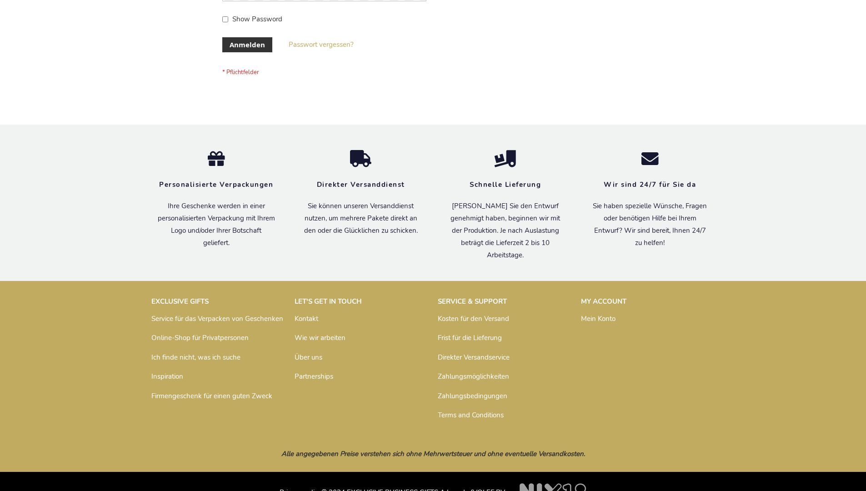
scroll to position [305, 0]
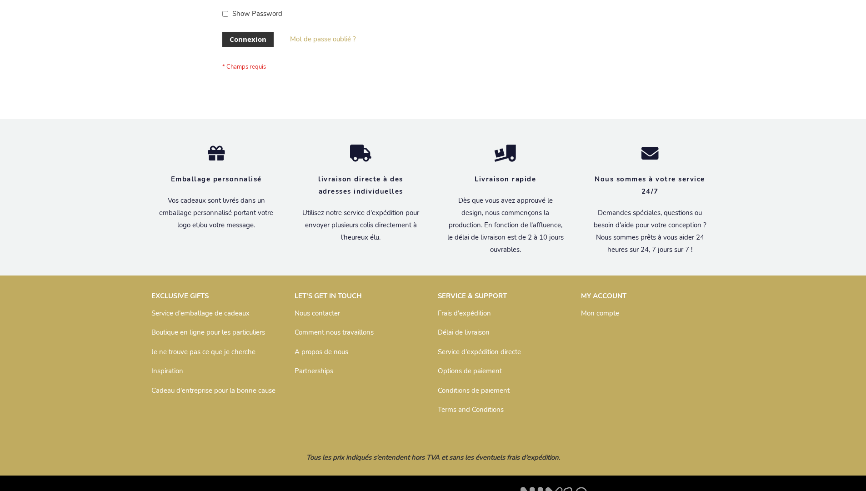
scroll to position [314, 0]
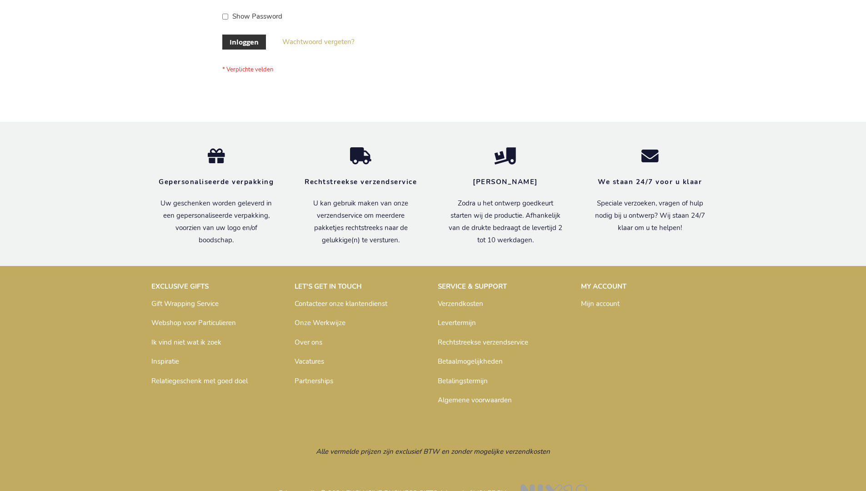
scroll to position [309, 0]
